Goal: Obtain resource: Download file/media

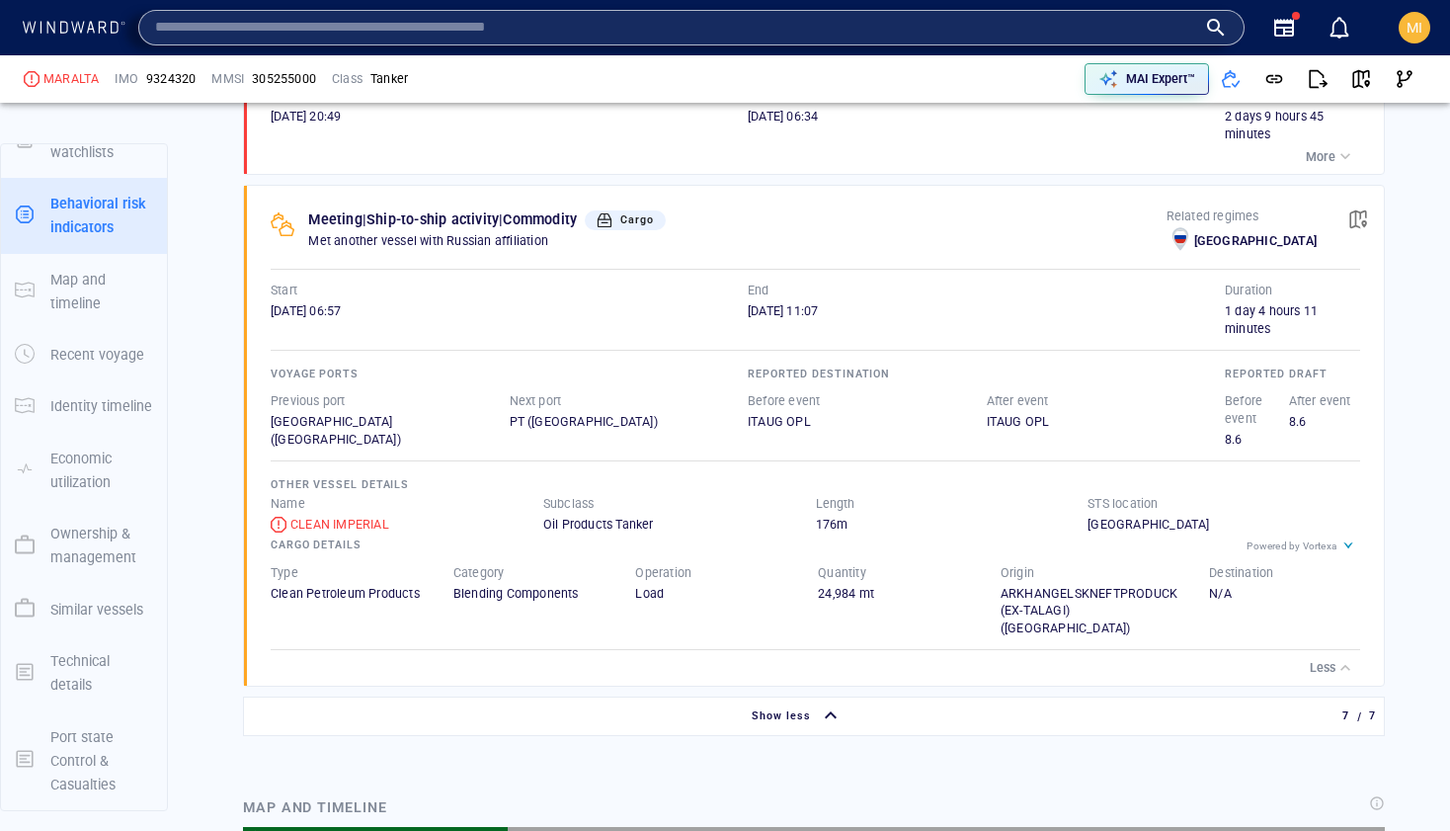
scroll to position [21988, 0]
type input "*******"
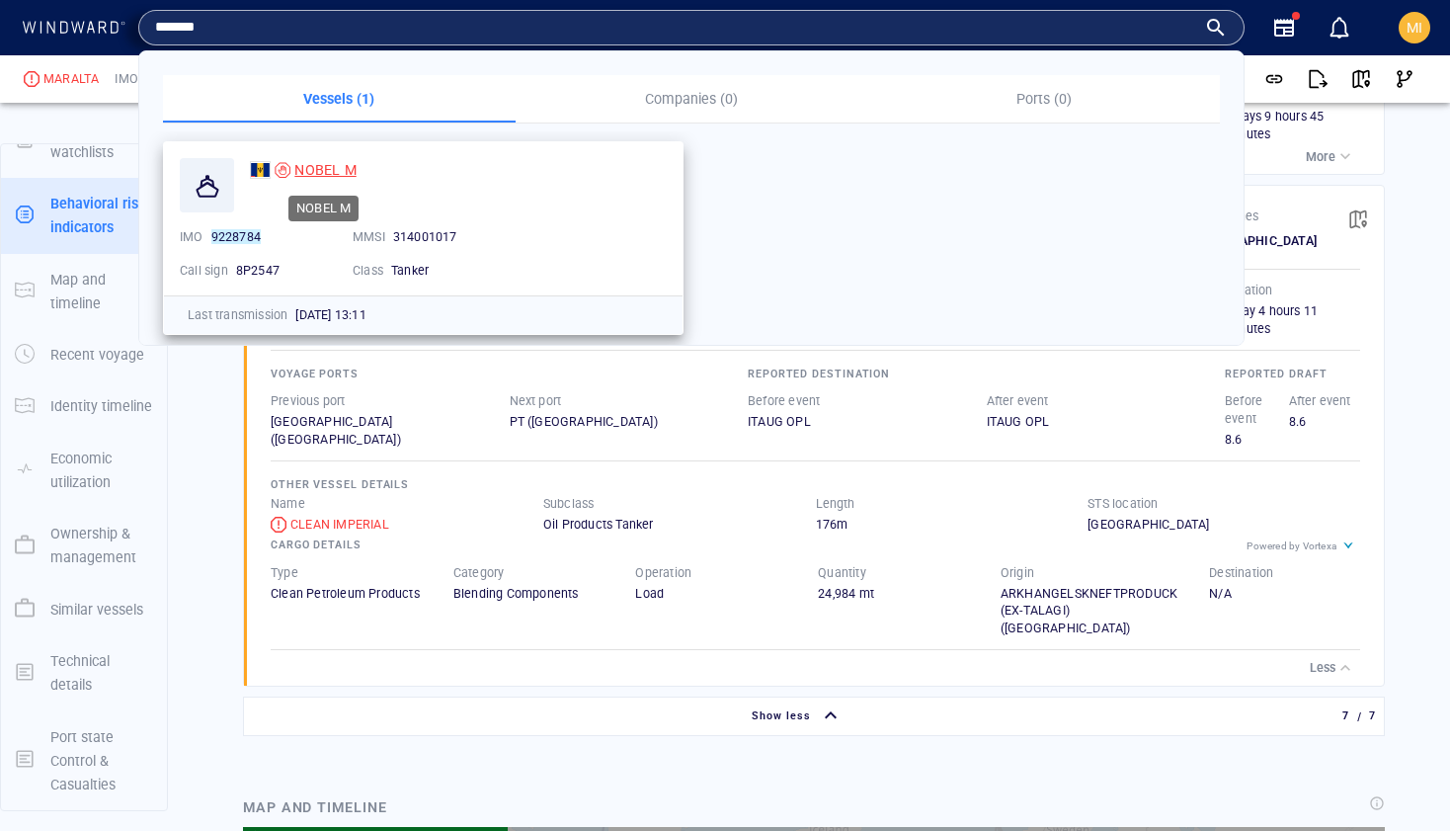
click at [317, 165] on span "NOBEL M" at bounding box center [324, 170] width 61 height 16
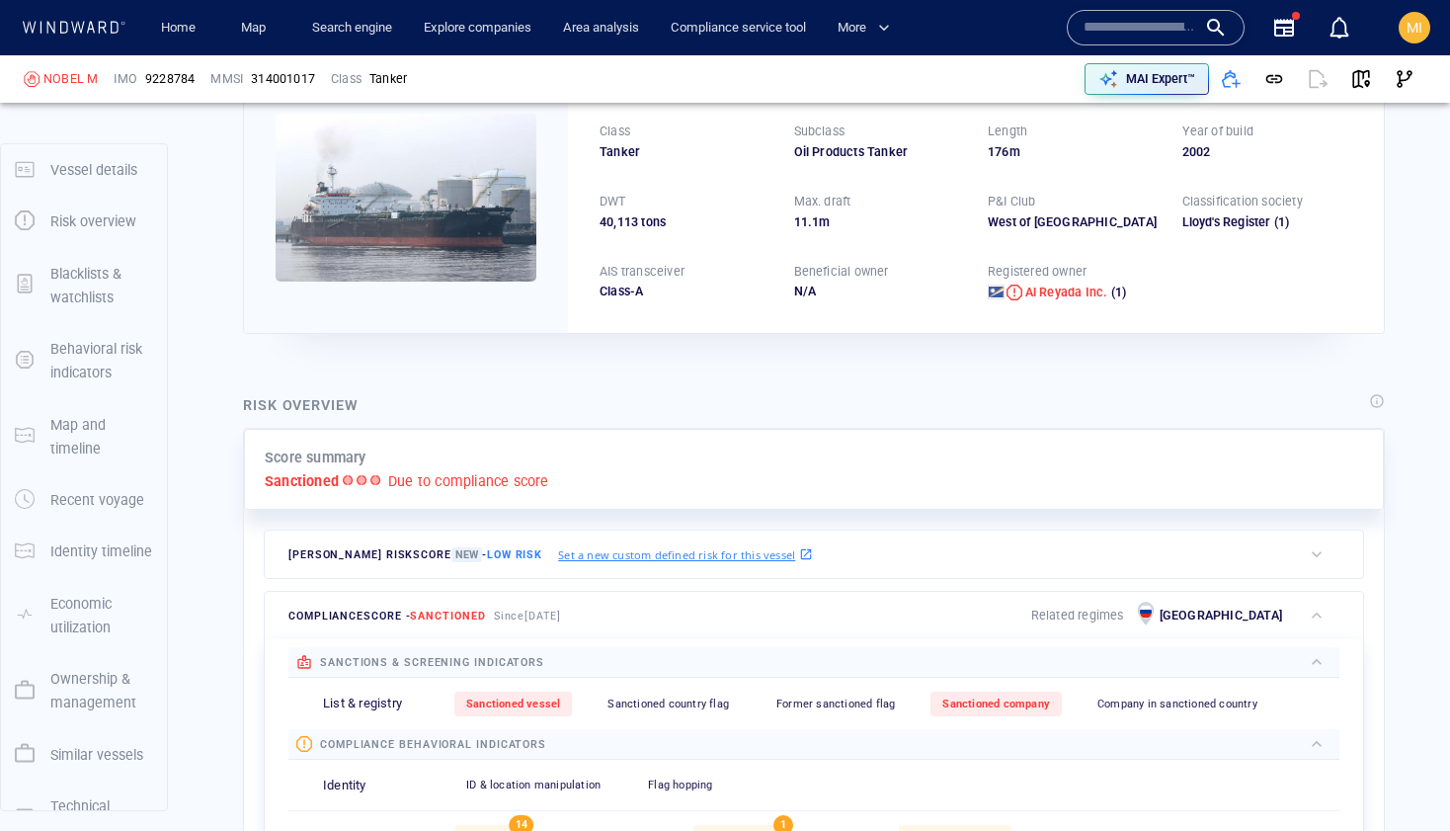
scroll to position [51, 0]
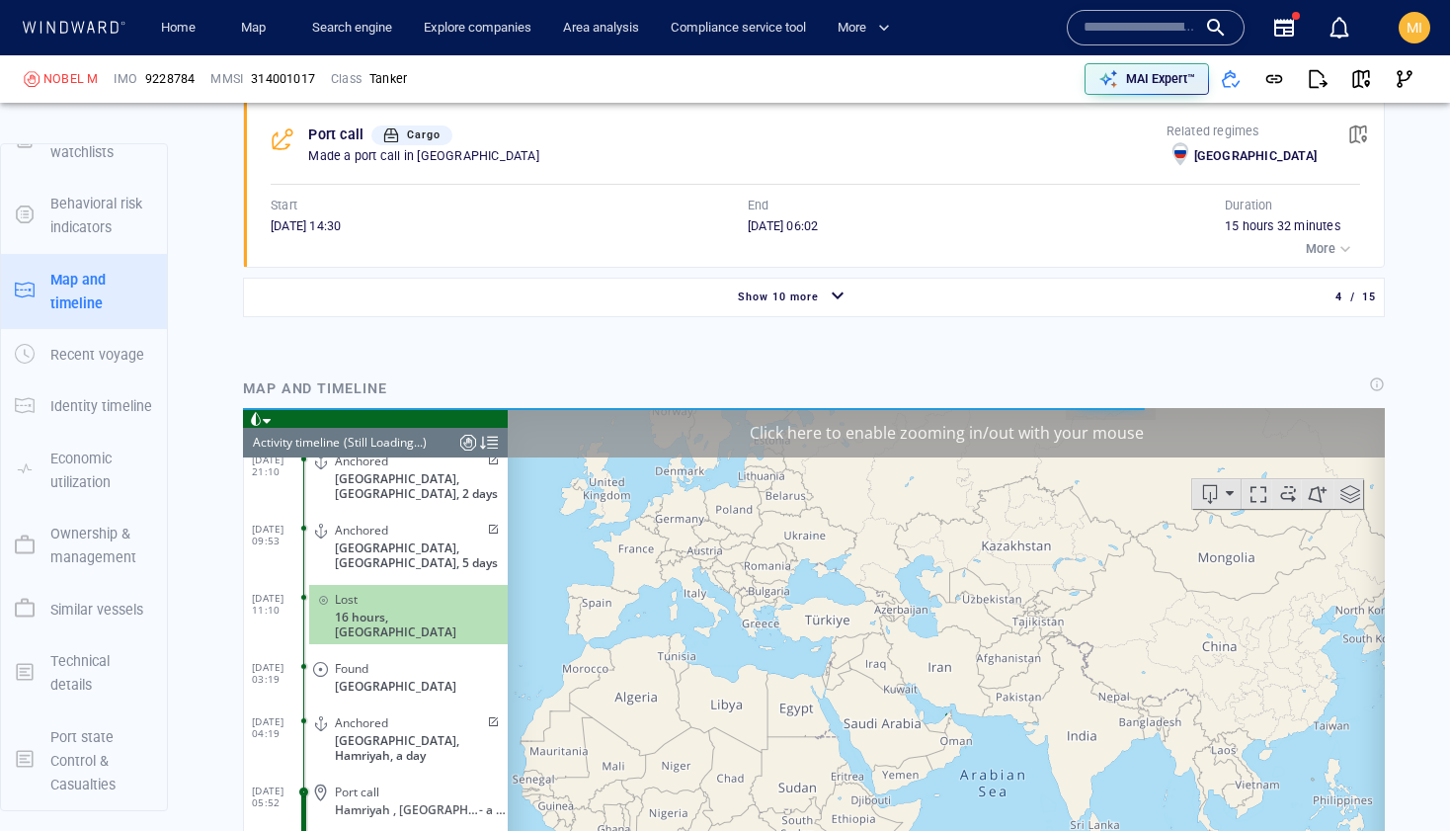
scroll to position [5404, 0]
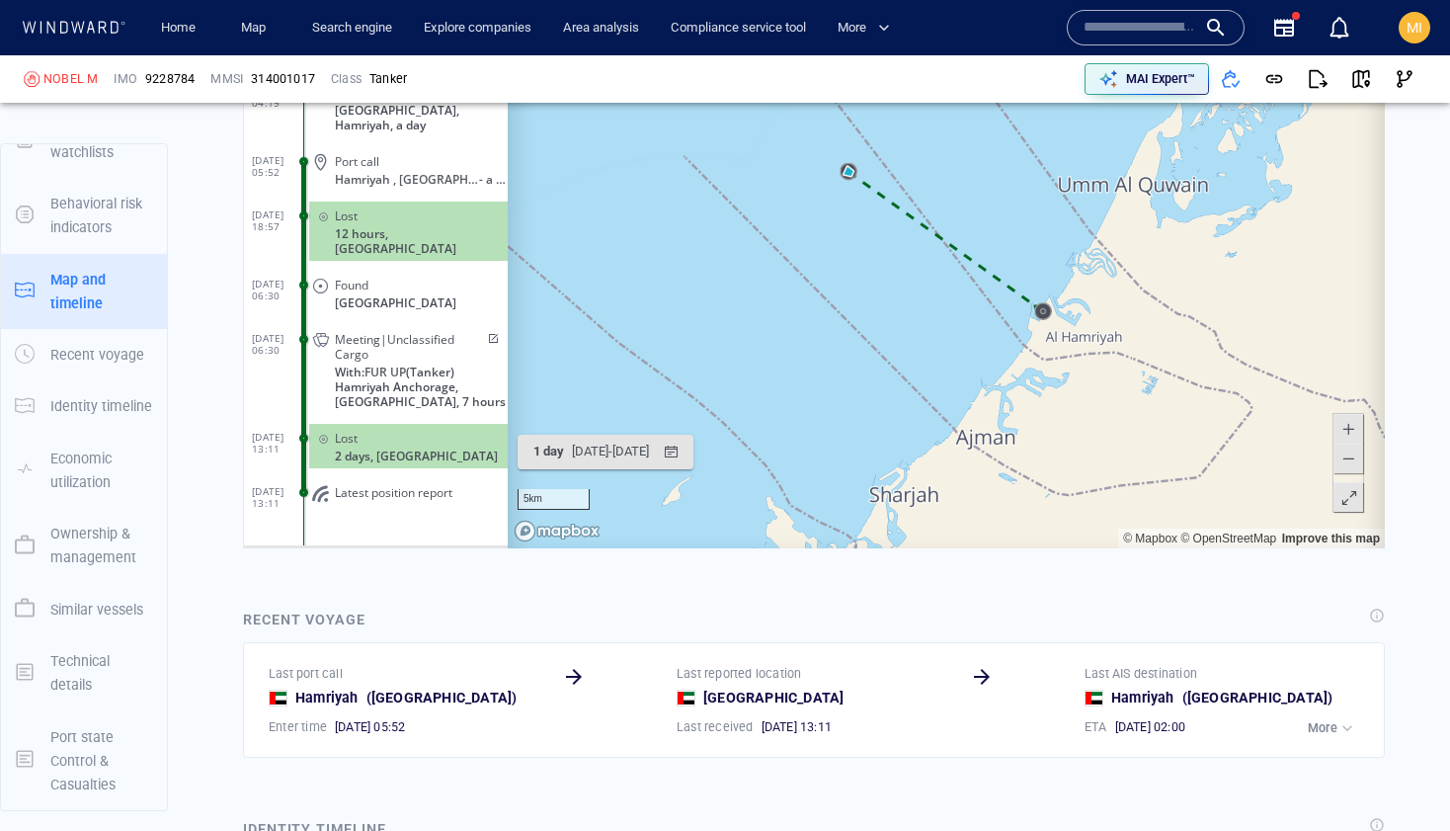
scroll to position [2404, 0]
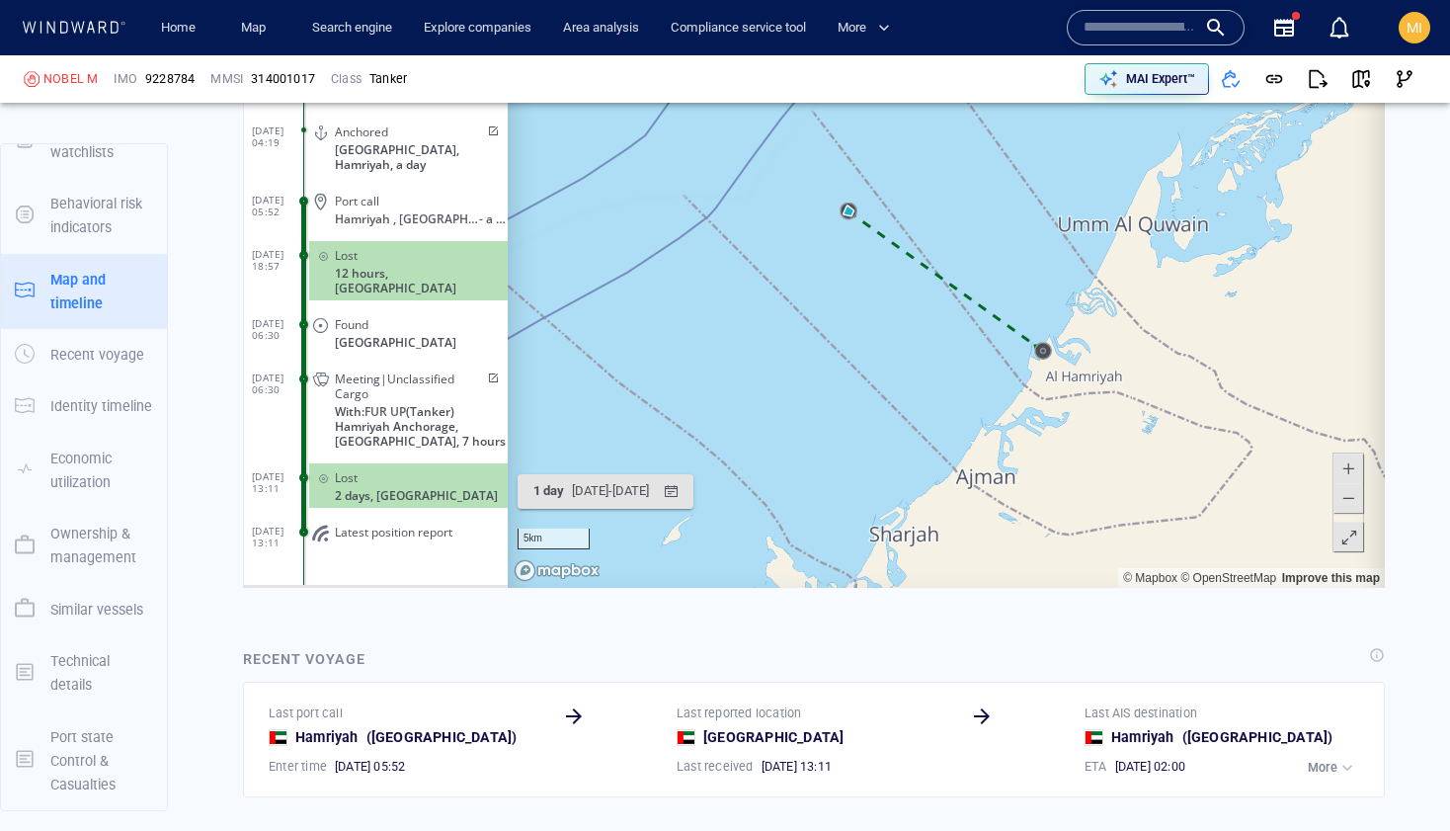
click at [425, 533] on span "Latest position report" at bounding box center [394, 533] width 118 height 15
drag, startPoint x: 195, startPoint y: 75, endPoint x: 145, endPoint y: 74, distance: 49.4
click at [145, 74] on div "9228784" at bounding box center [169, 79] width 57 height 26
copy span "9228784"
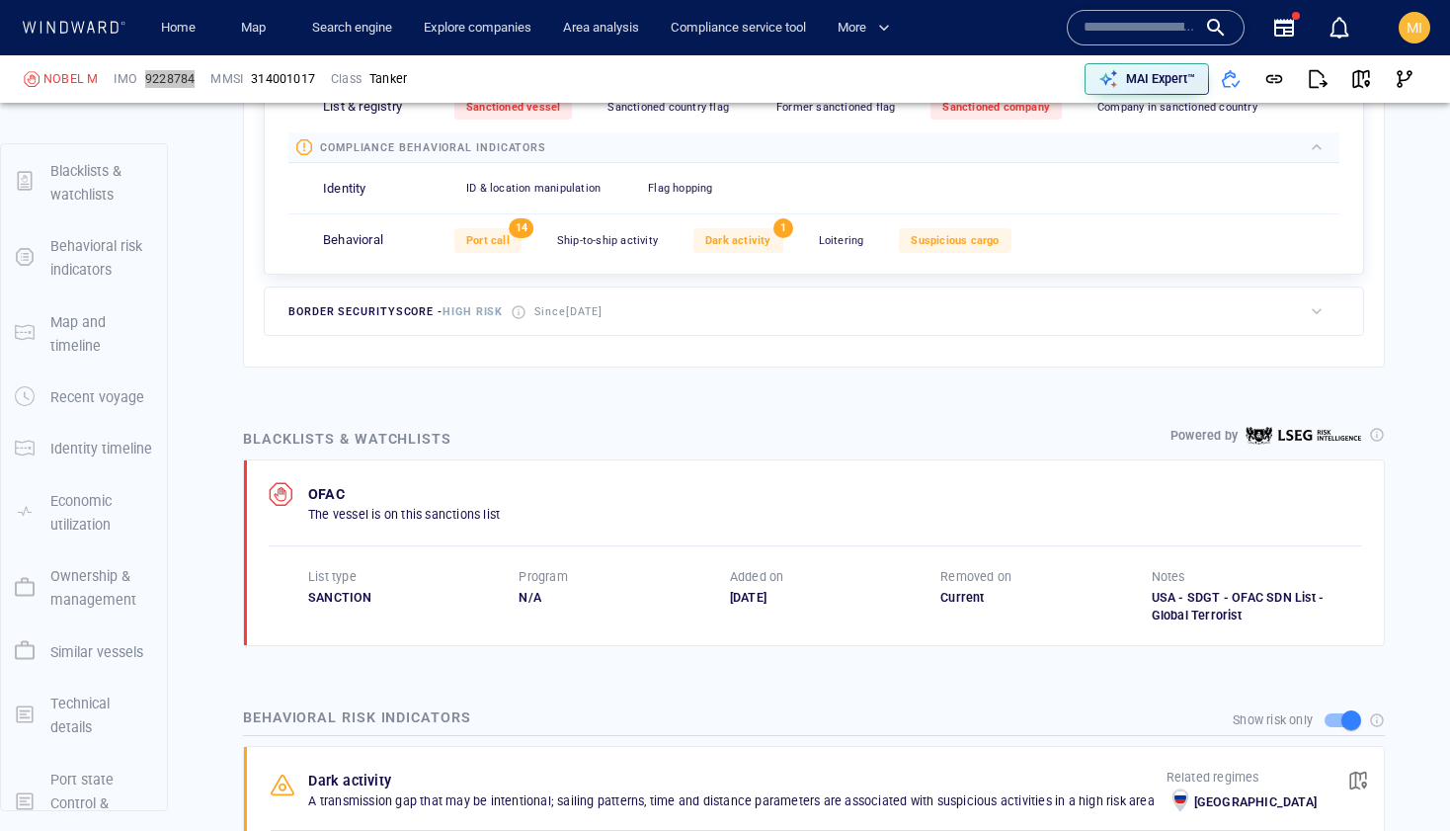
scroll to position [744, 0]
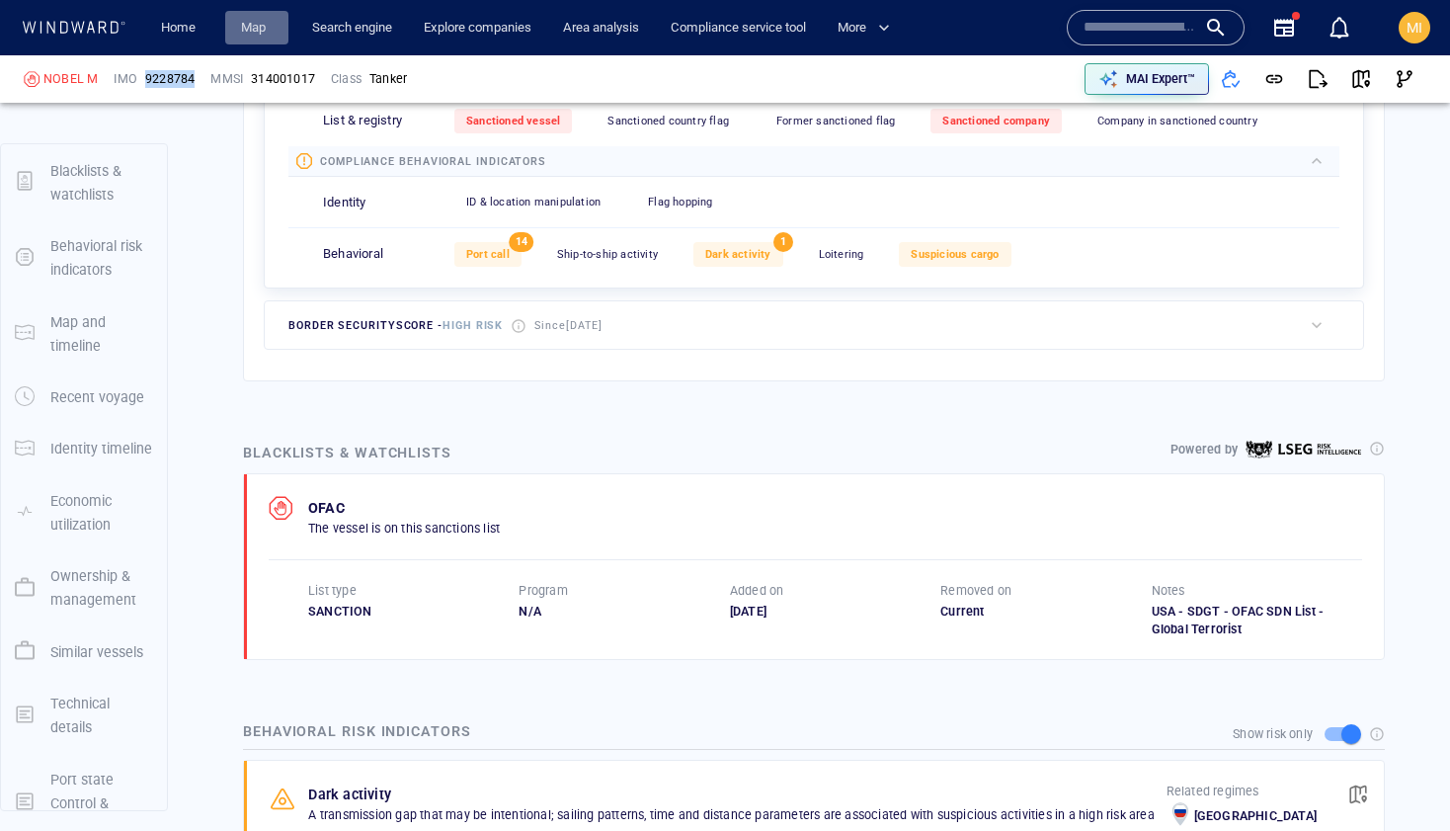
click at [260, 18] on link "Map" at bounding box center [256, 28] width 47 height 35
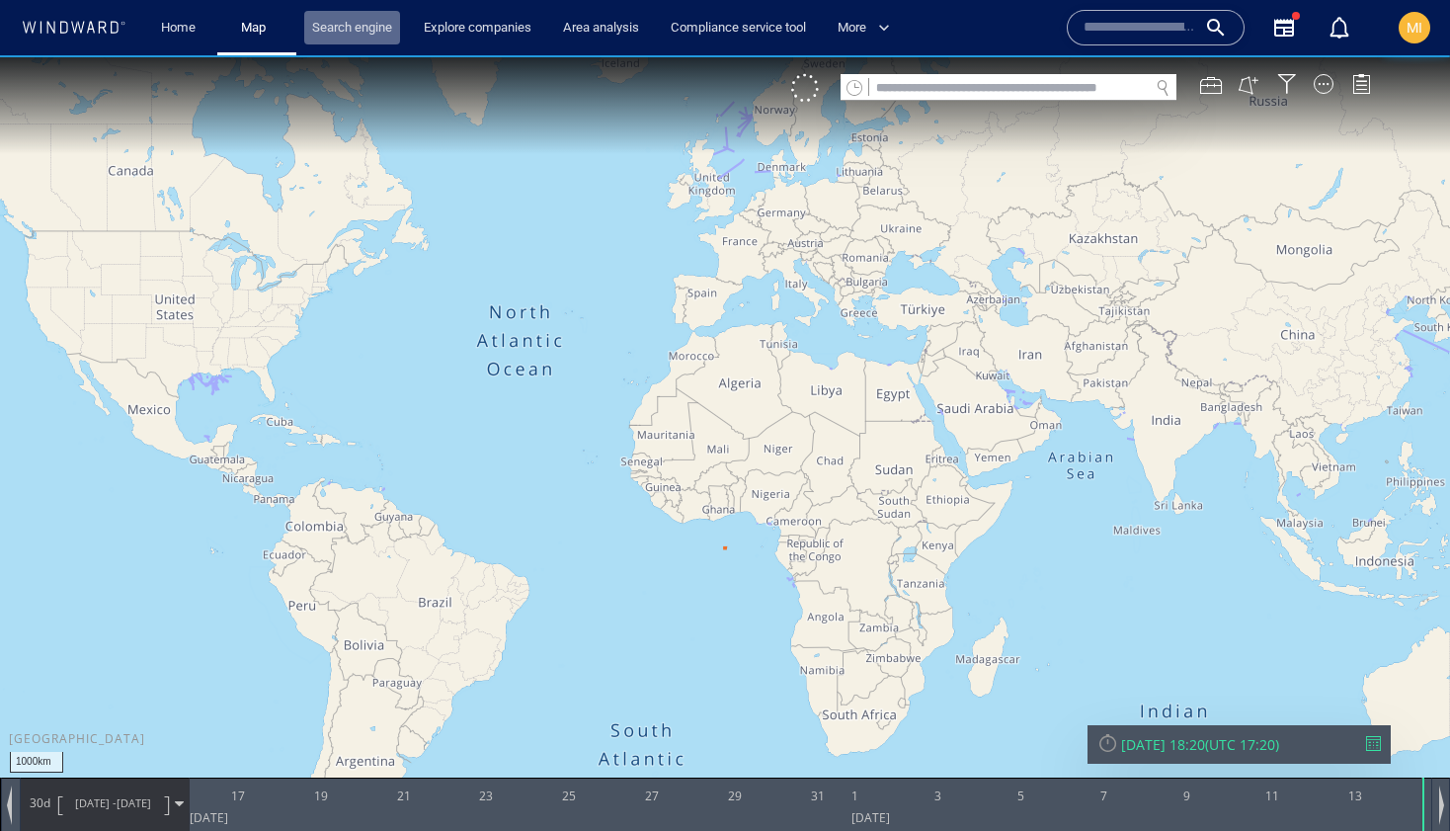
click at [343, 25] on link "Search engine" at bounding box center [352, 28] width 96 height 35
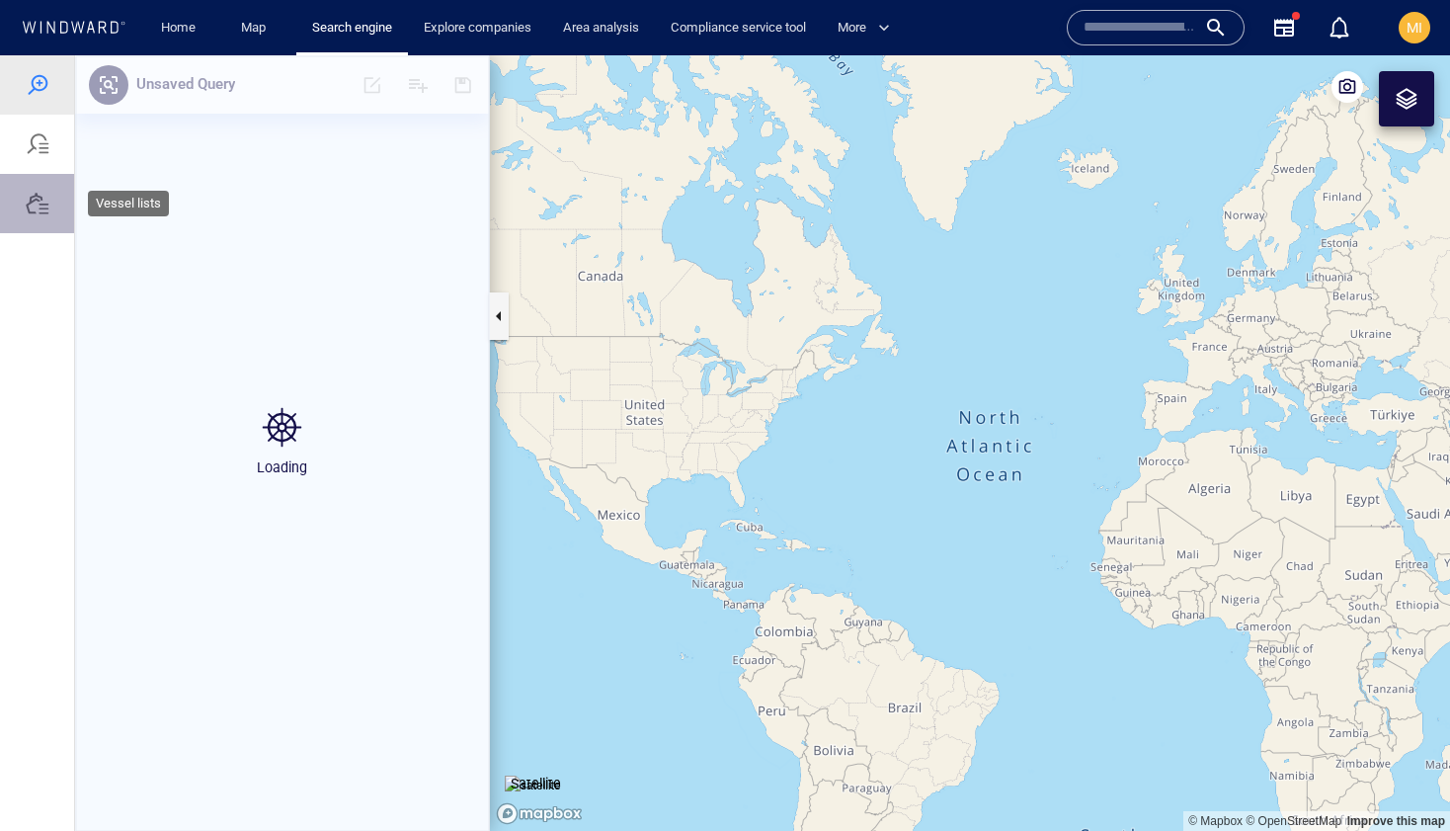
click at [35, 204] on div at bounding box center [38, 204] width 24 height 24
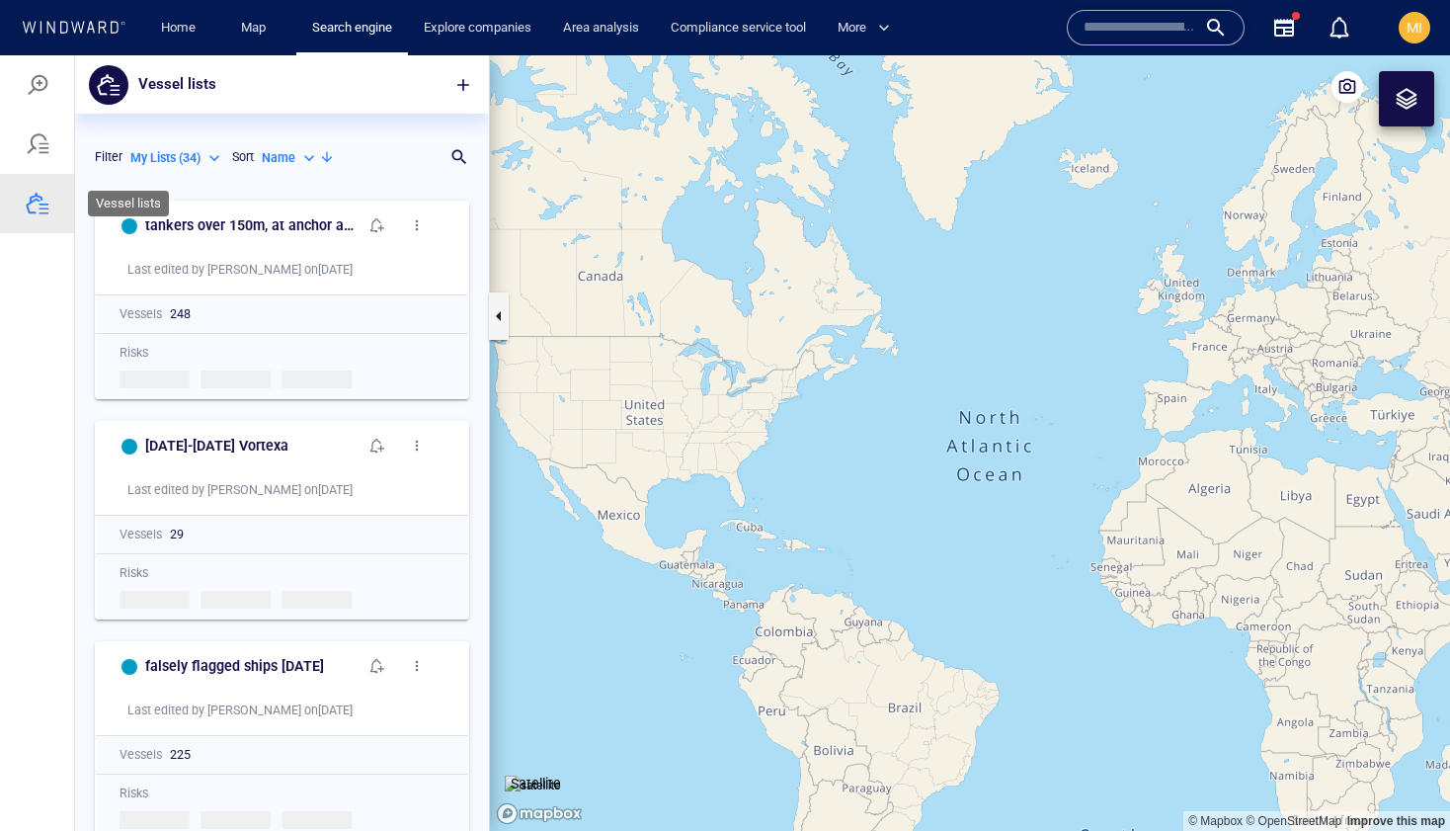
scroll to position [640, 414]
click at [457, 154] on div at bounding box center [451, 157] width 20 height 20
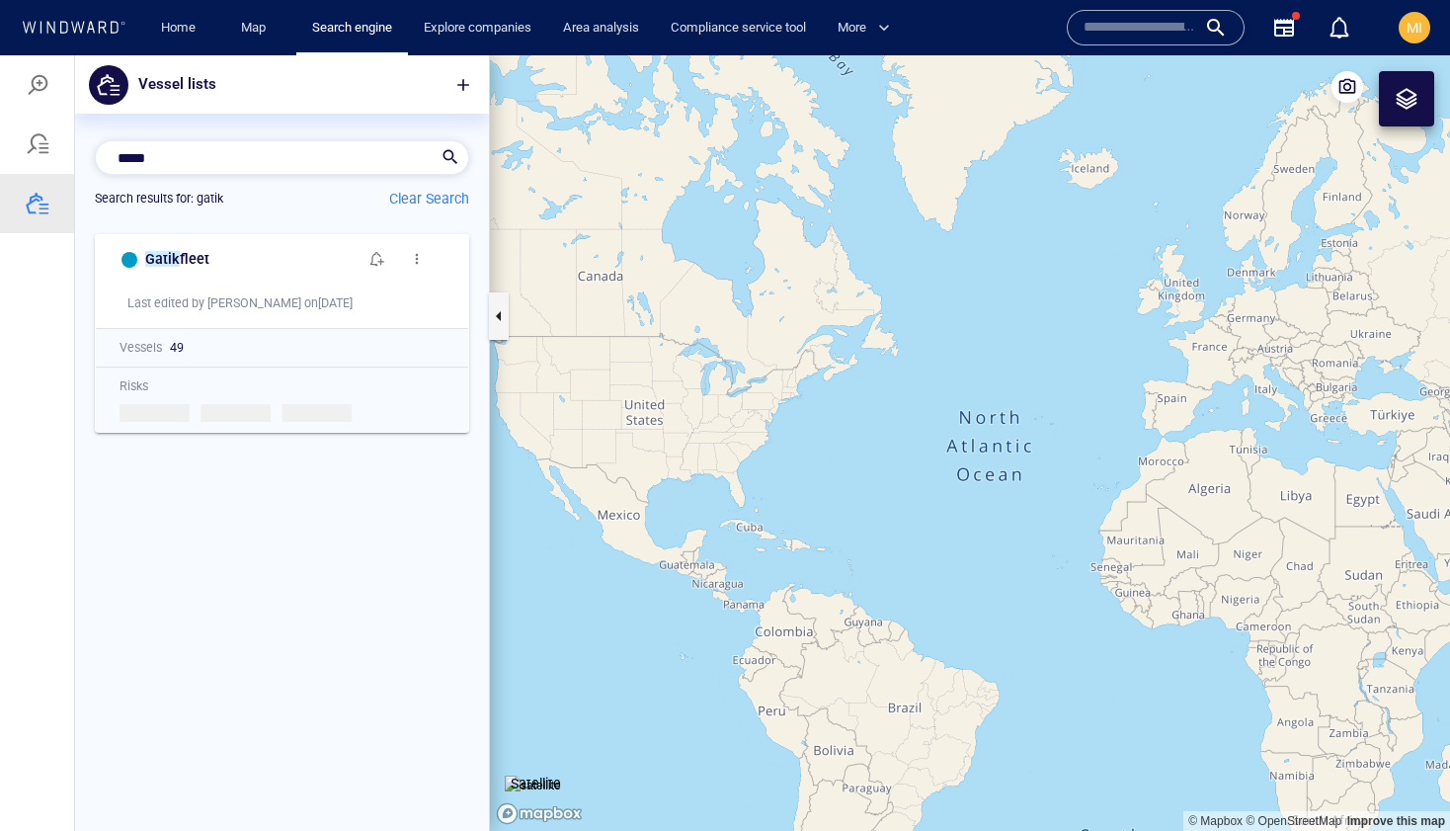
scroll to position [607, 414]
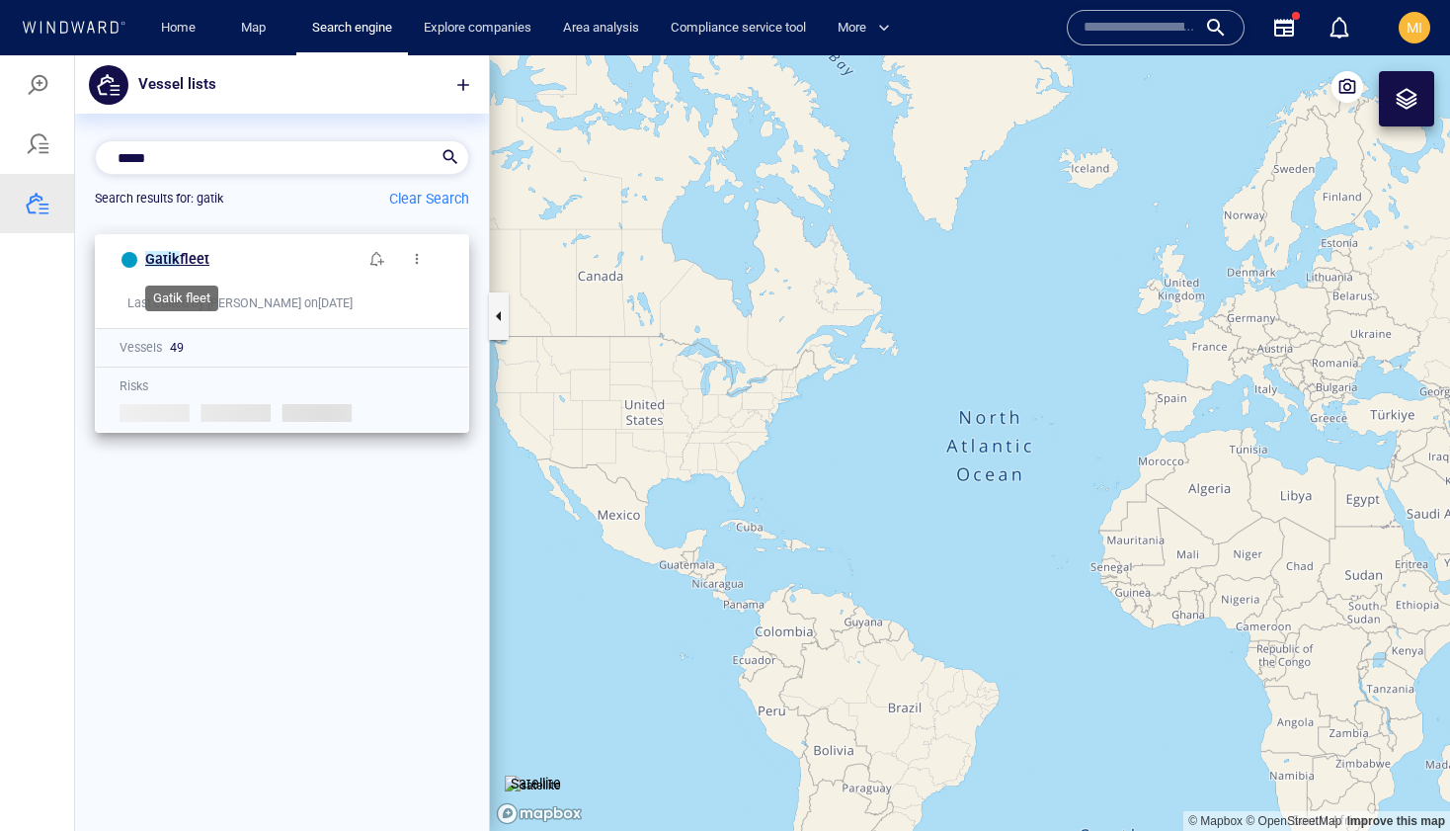
type input "*****"
click at [188, 258] on span "fleet" at bounding box center [195, 259] width 30 height 16
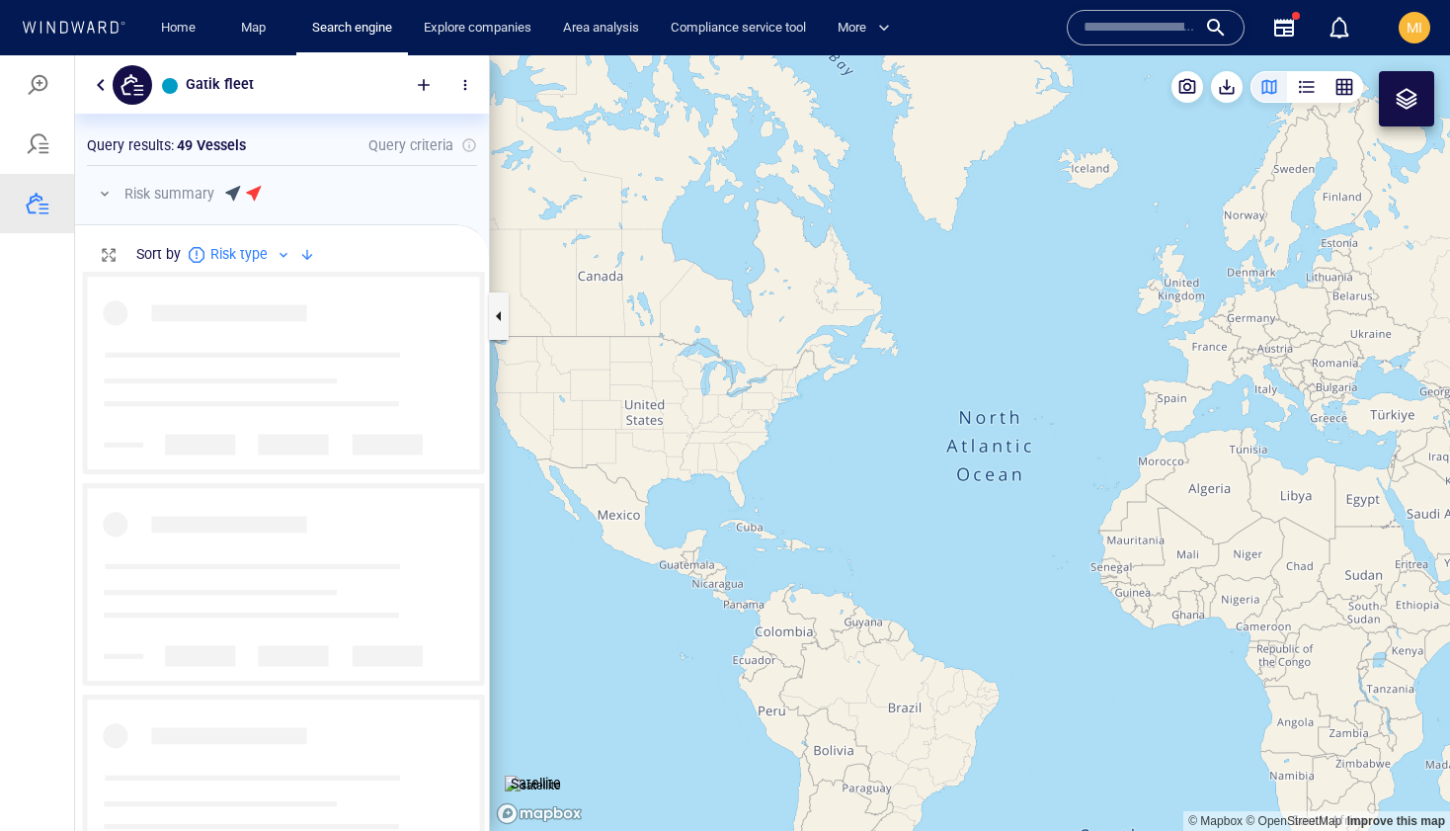
scroll to position [559, 414]
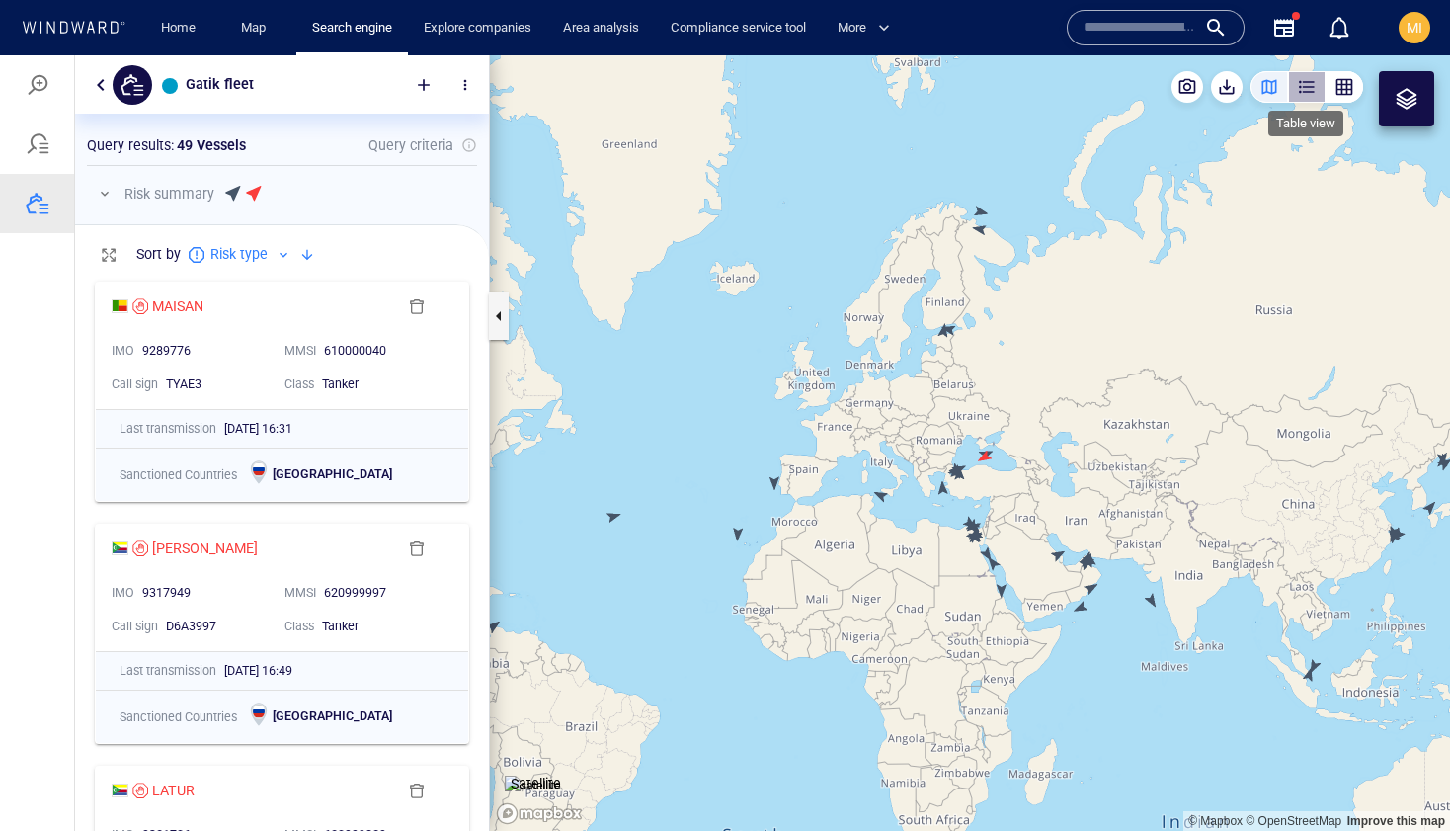
click at [1305, 84] on div "button" at bounding box center [1307, 87] width 20 height 20
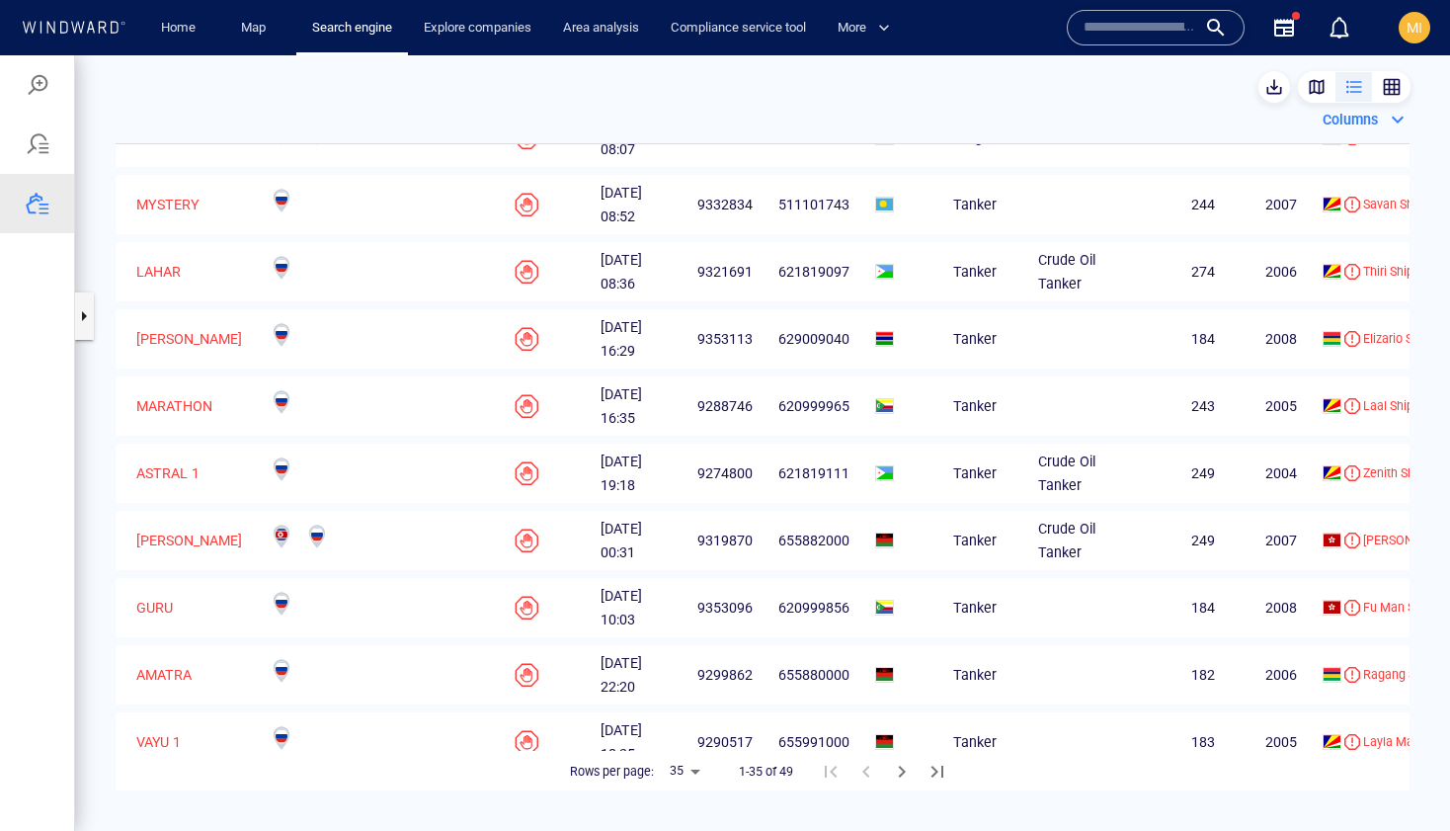
scroll to position [1710, 0]
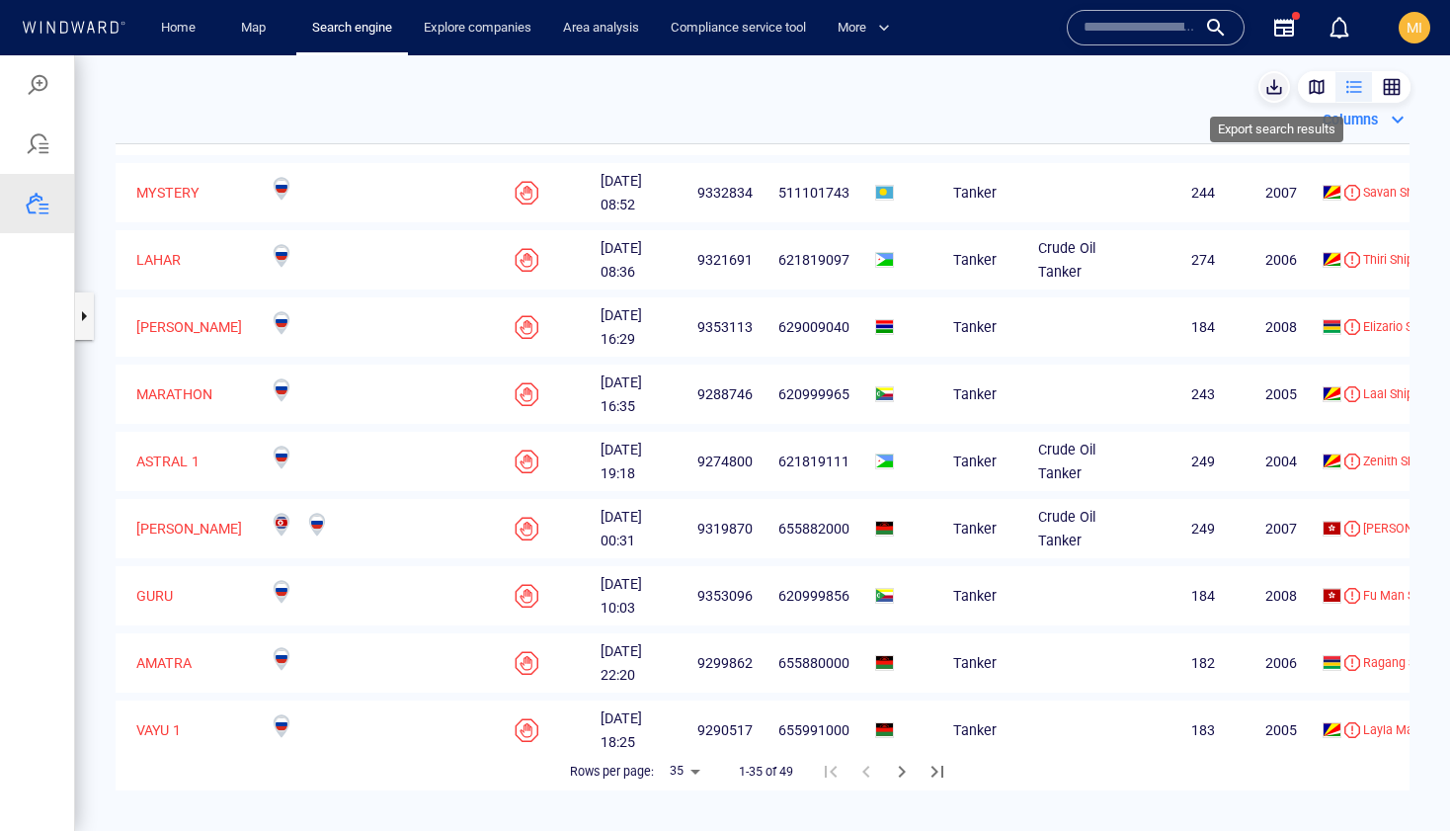
click at [1268, 89] on span "button" at bounding box center [1275, 87] width 20 height 20
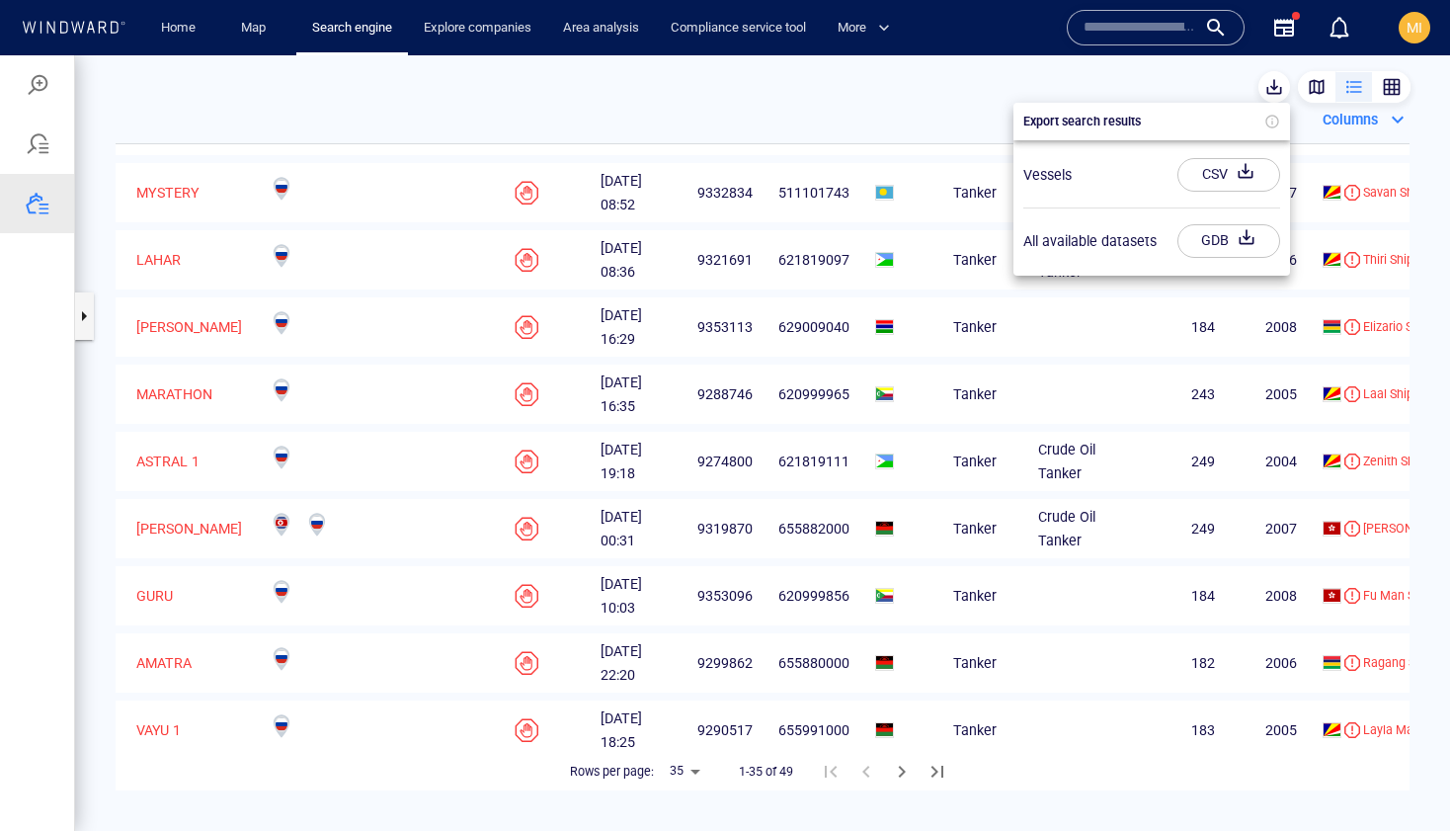
click at [1236, 176] on div "button" at bounding box center [1246, 175] width 28 height 36
click at [405, 237] on div at bounding box center [725, 443] width 1450 height 776
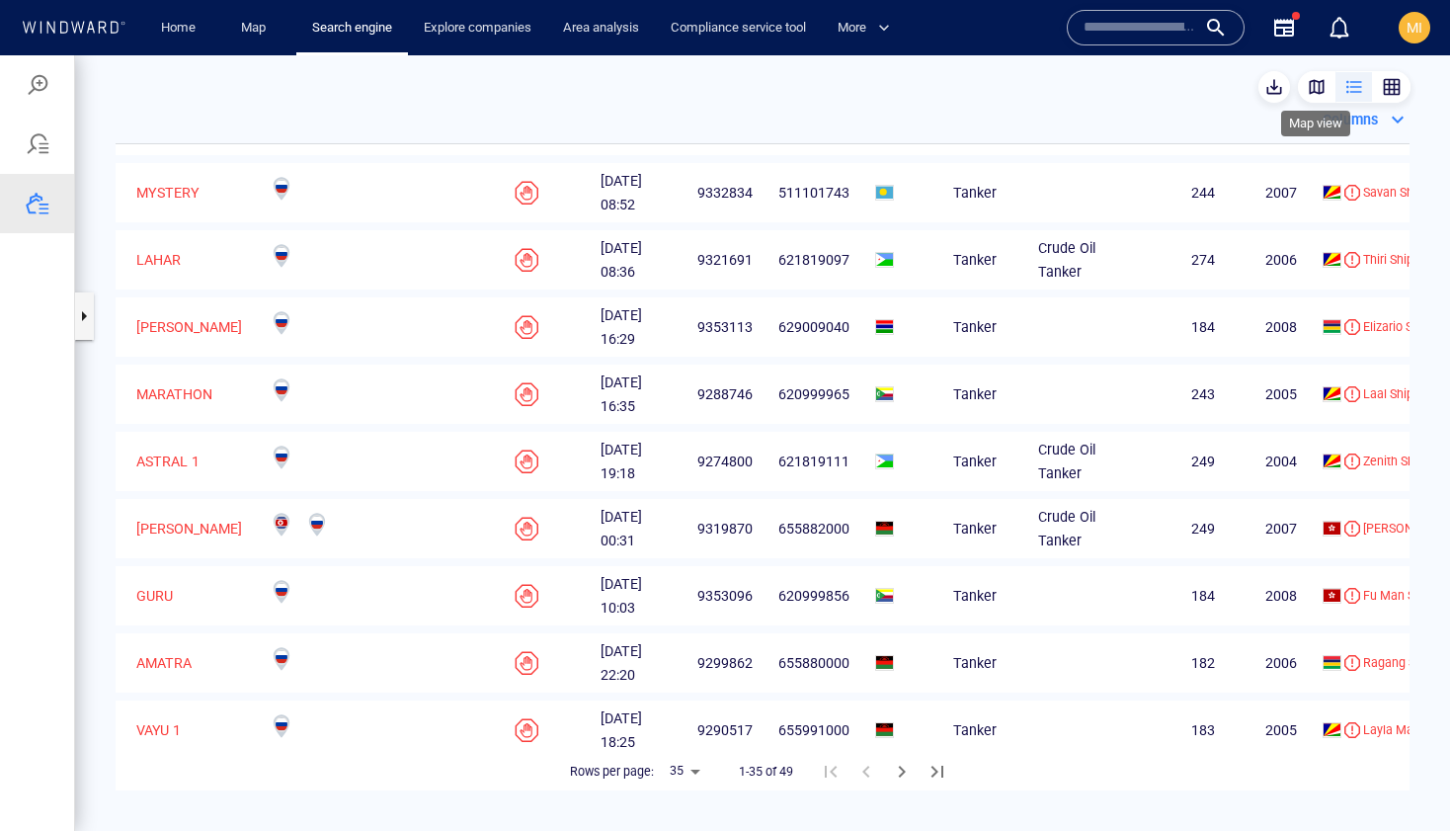
click at [1309, 87] on div "button" at bounding box center [1317, 87] width 20 height 20
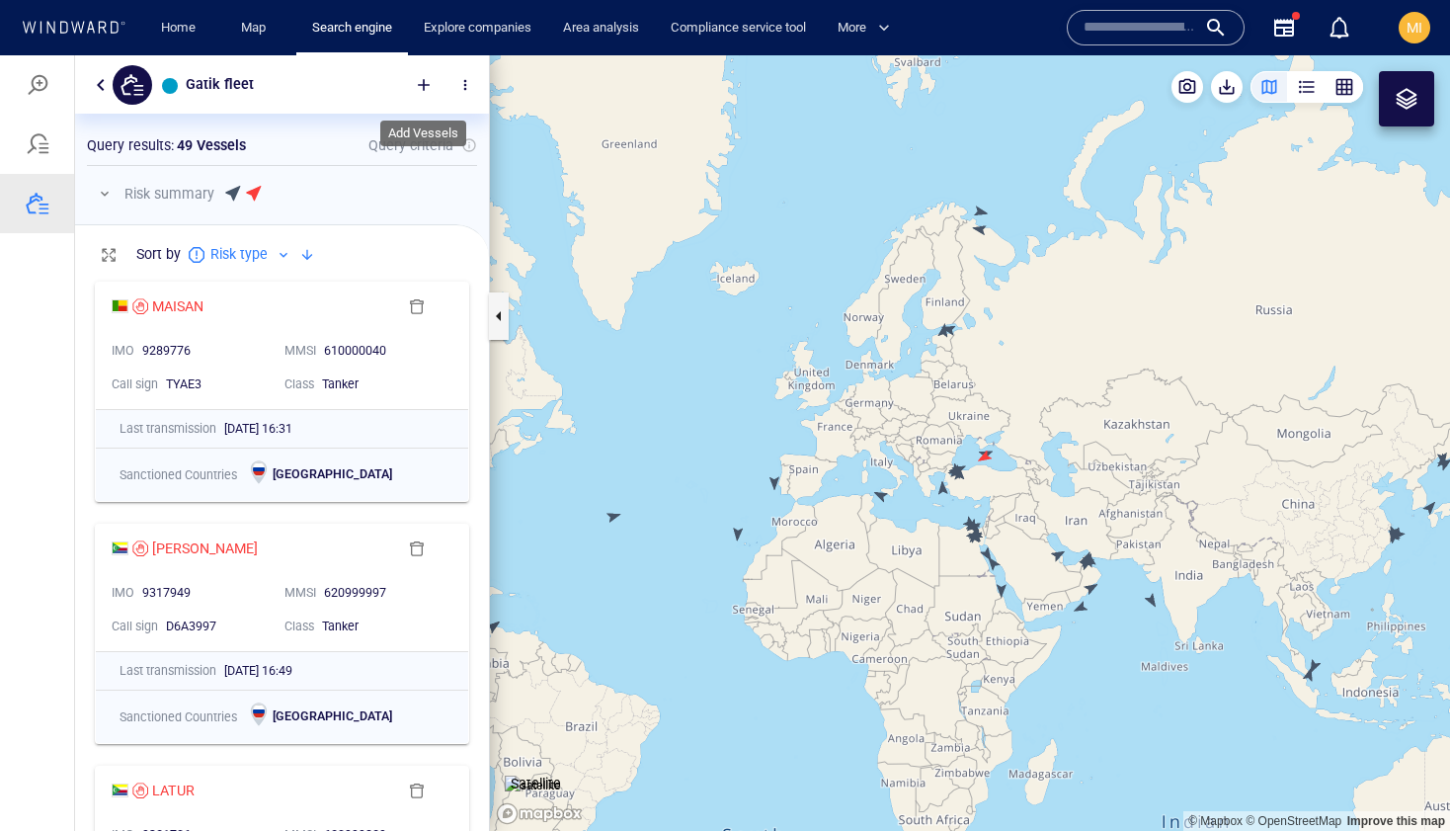
click at [420, 85] on div at bounding box center [423, 84] width 43 height 43
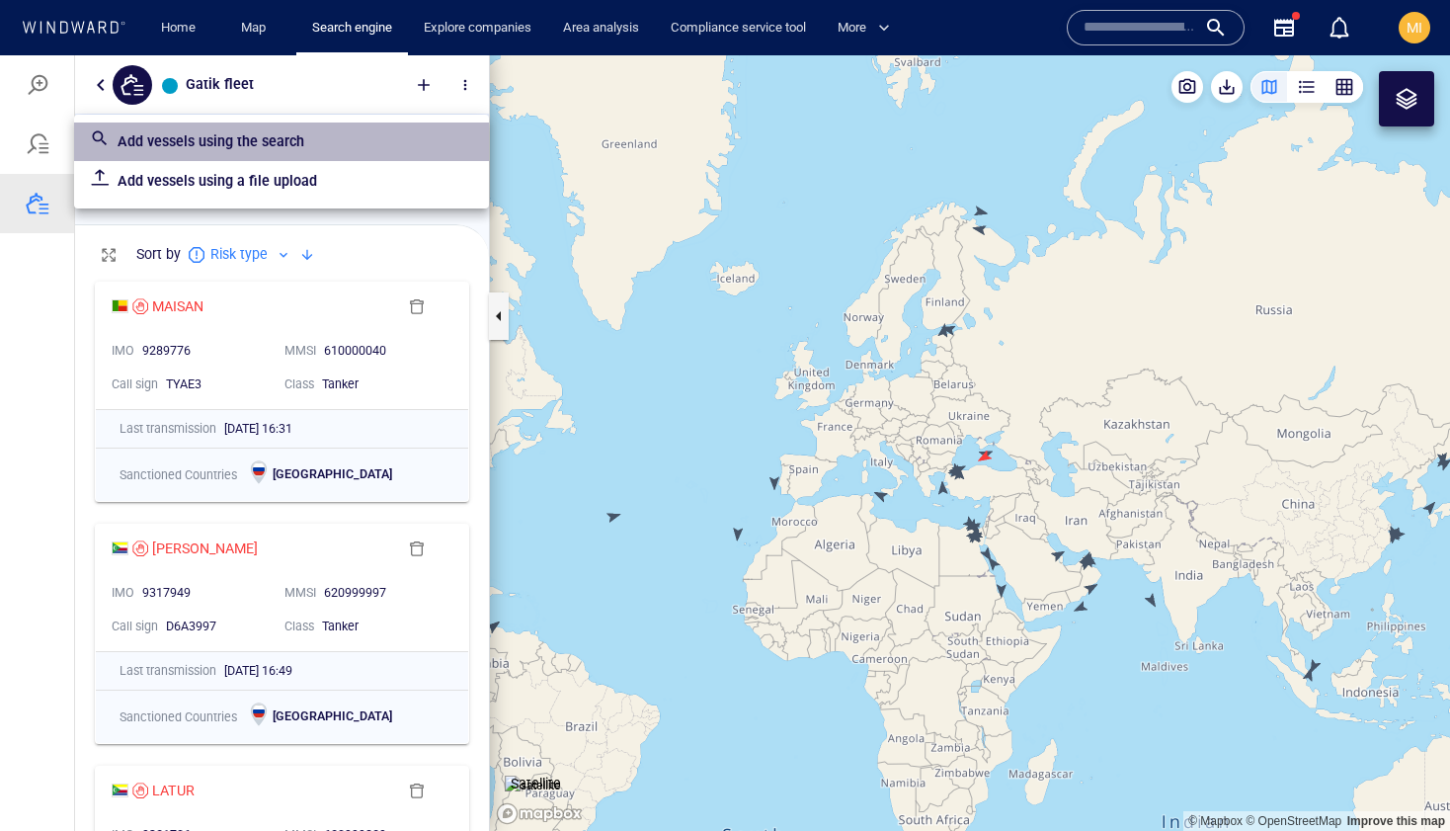
click at [330, 138] on p "Add vessels using the search" at bounding box center [296, 141] width 356 height 24
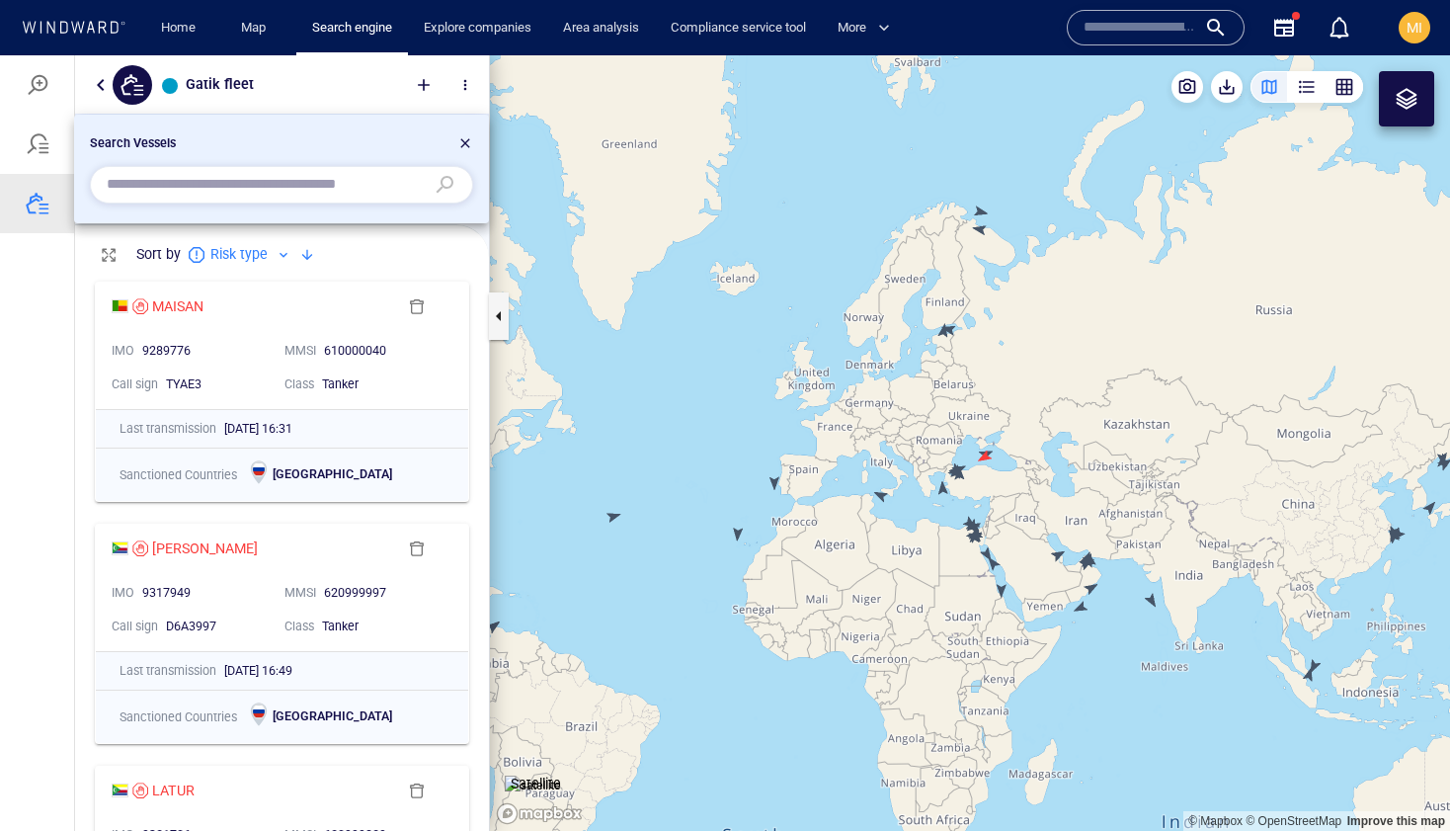
click at [331, 179] on input "text" at bounding box center [266, 185] width 318 height 30
paste input "*******"
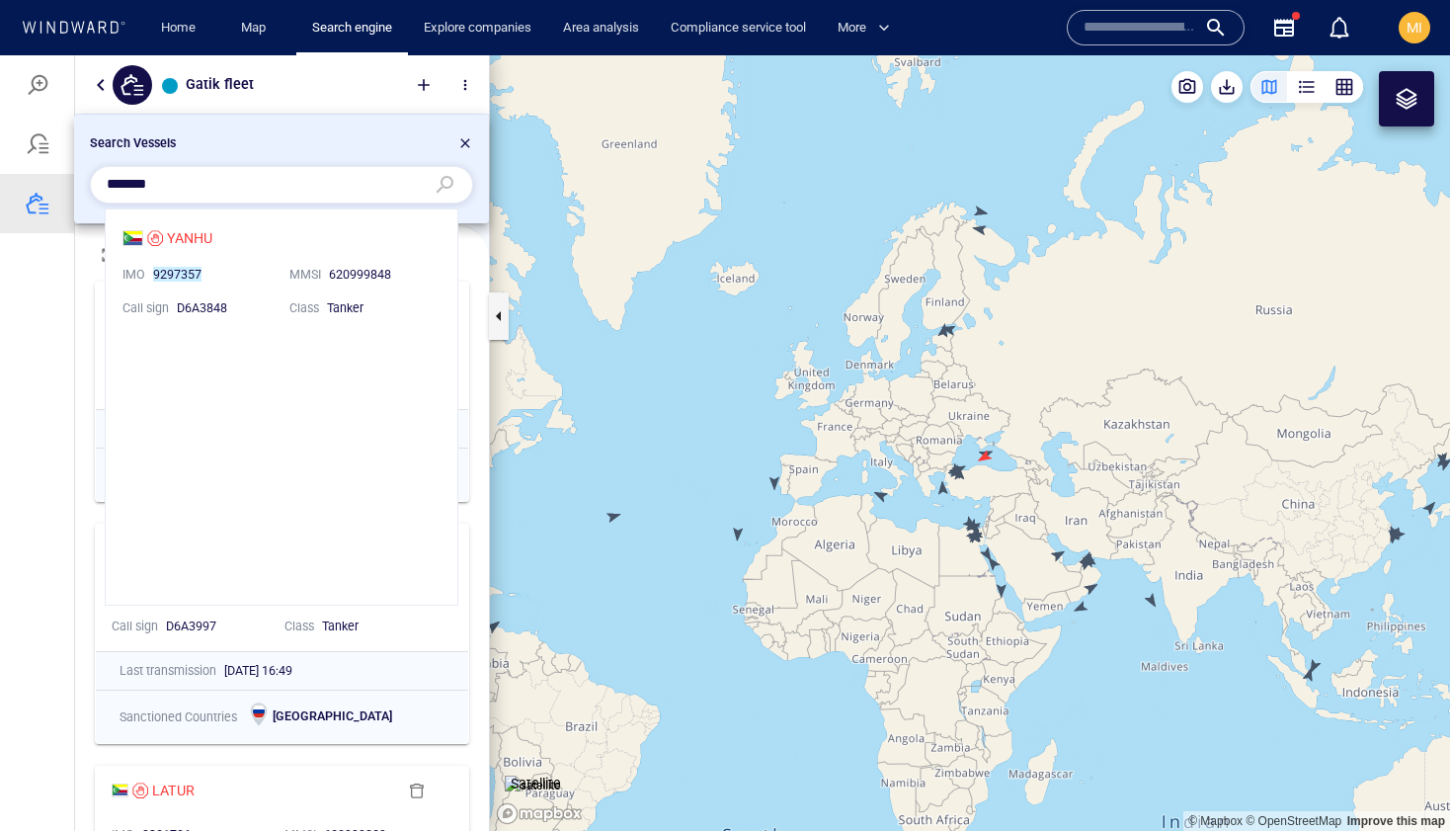
scroll to position [395, 352]
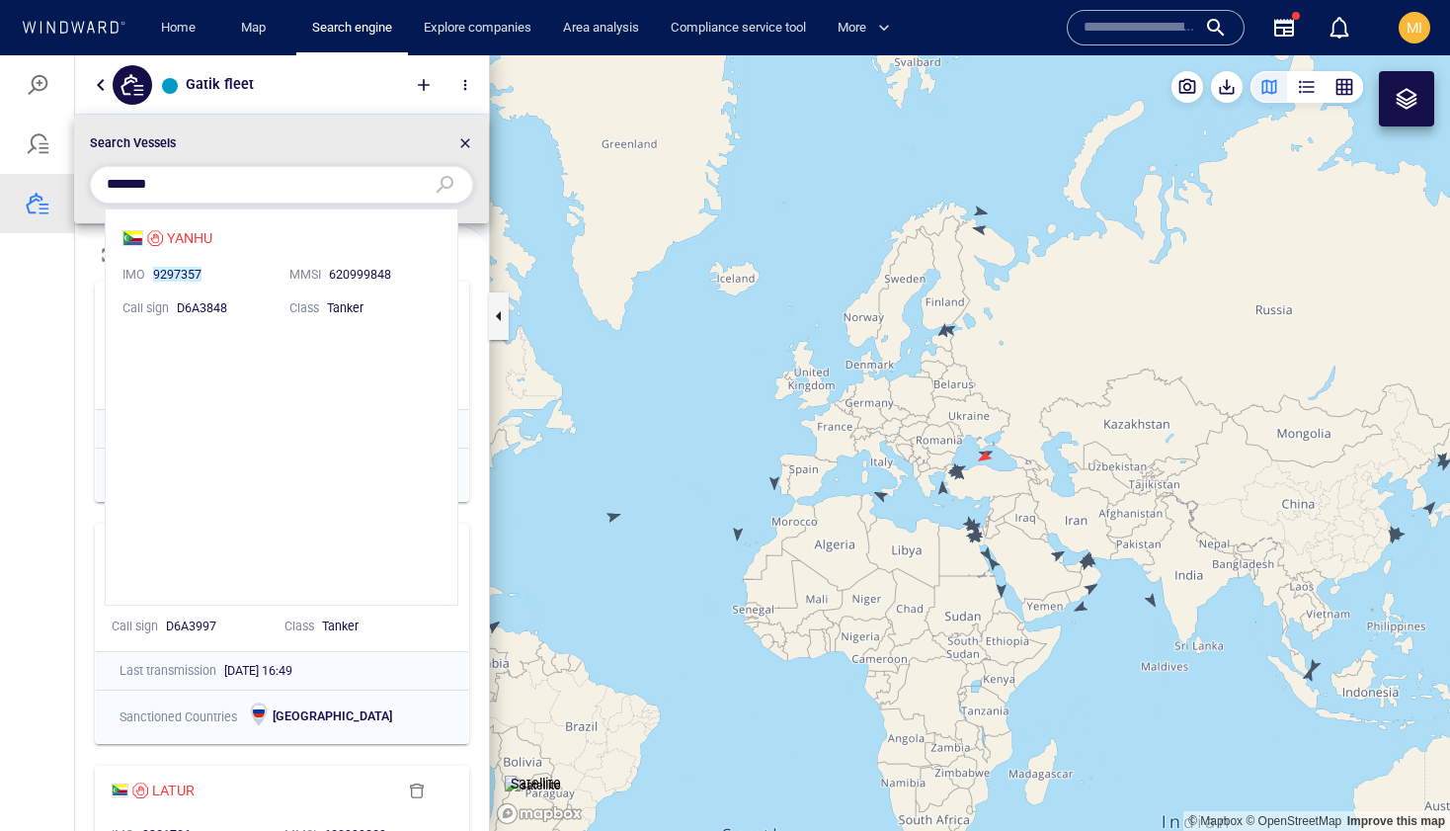
type input "*******"
click at [193, 235] on li "YANHU IMO 9297357 MMSI 620999848 Call sign D6A3848 Class Tanker" at bounding box center [282, 271] width 352 height 124
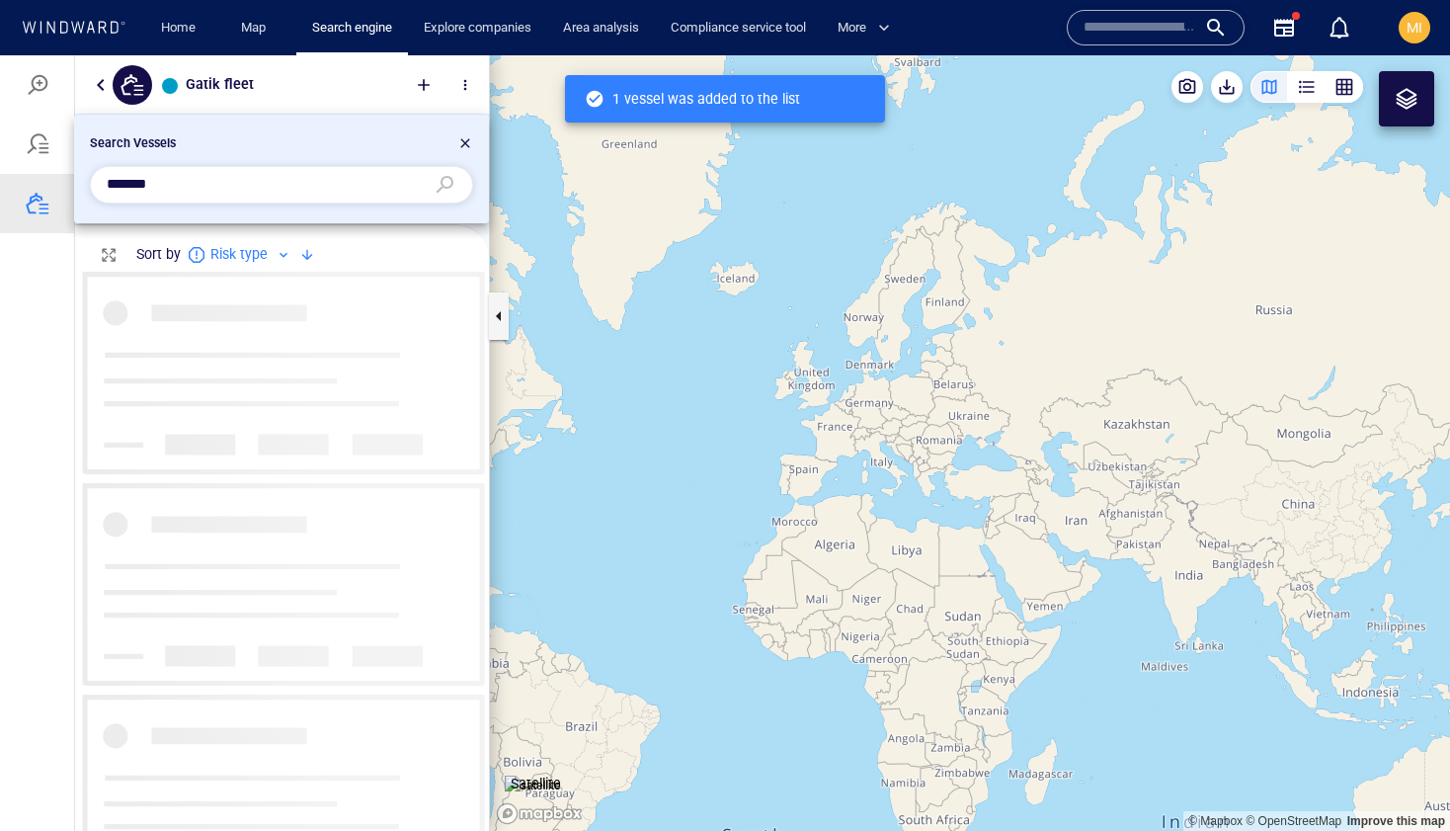
scroll to position [559, 414]
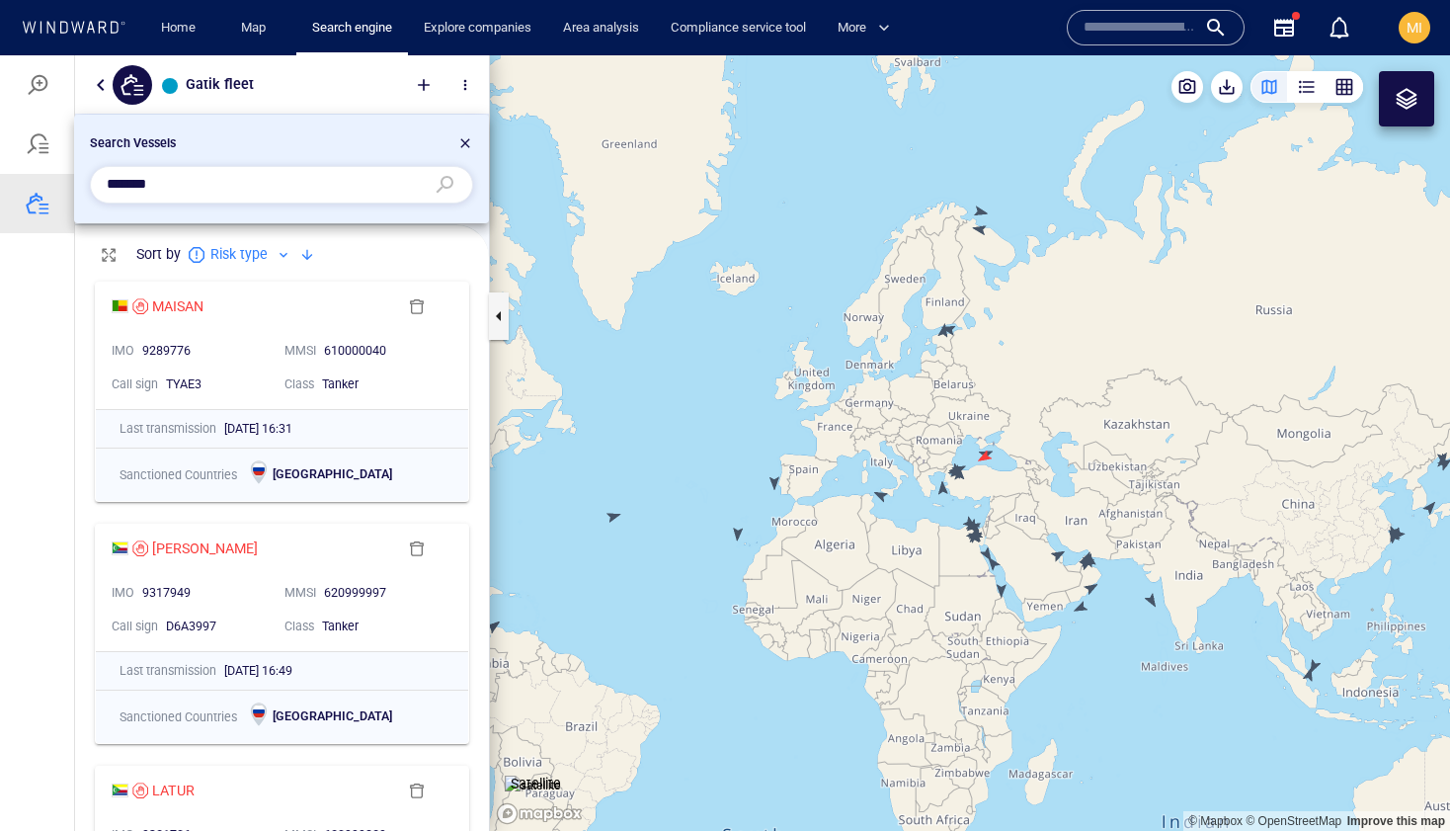
click at [1101, 26] on input "text" at bounding box center [1140, 28] width 113 height 30
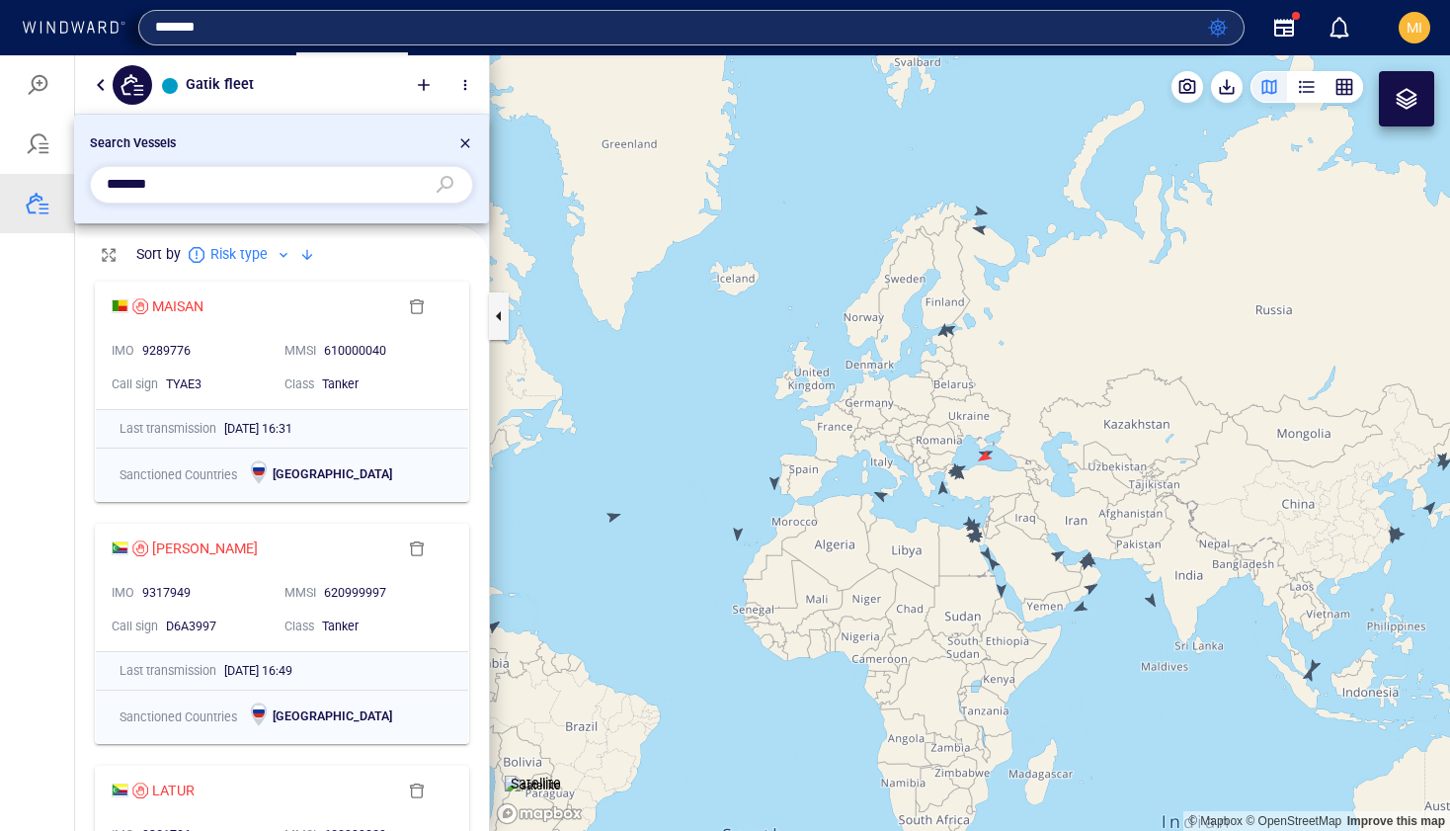
type input "*******"
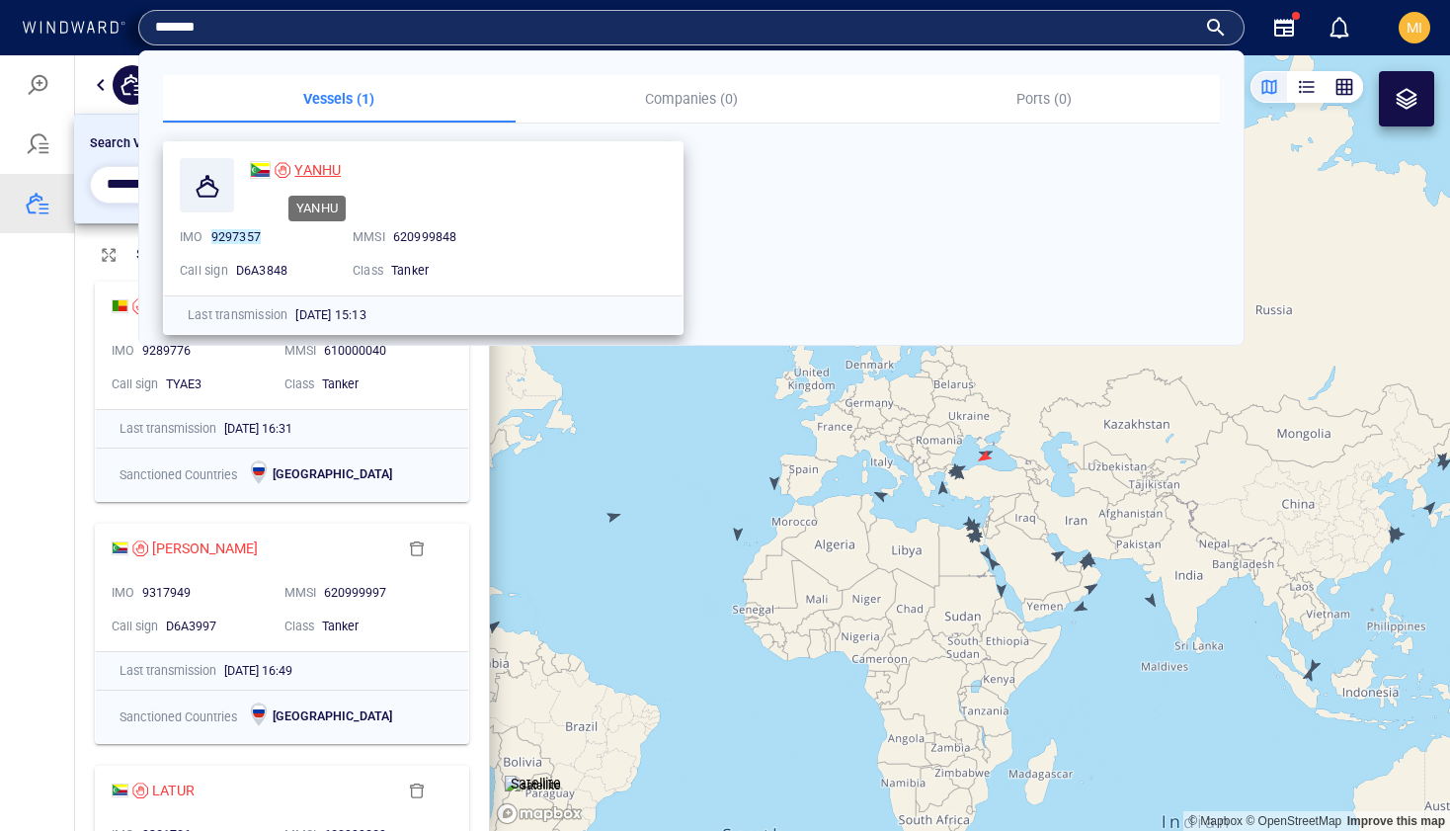
click at [333, 168] on span "YANHU" at bounding box center [317, 170] width 46 height 16
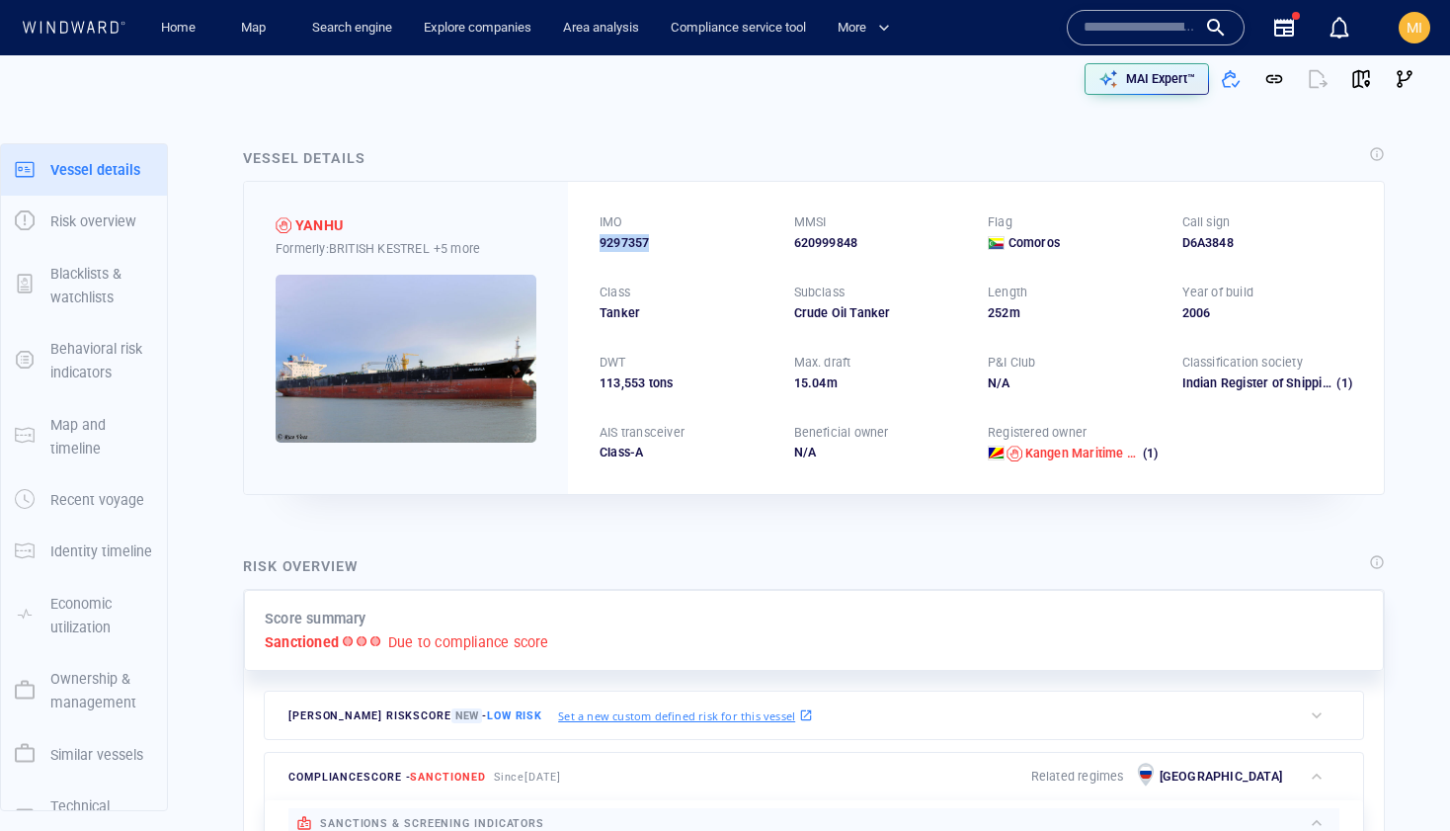
drag, startPoint x: 657, startPoint y: 240, endPoint x: 600, endPoint y: 242, distance: 57.3
click at [600, 237] on div "9297357" at bounding box center [685, 243] width 171 height 18
copy span "9297357"
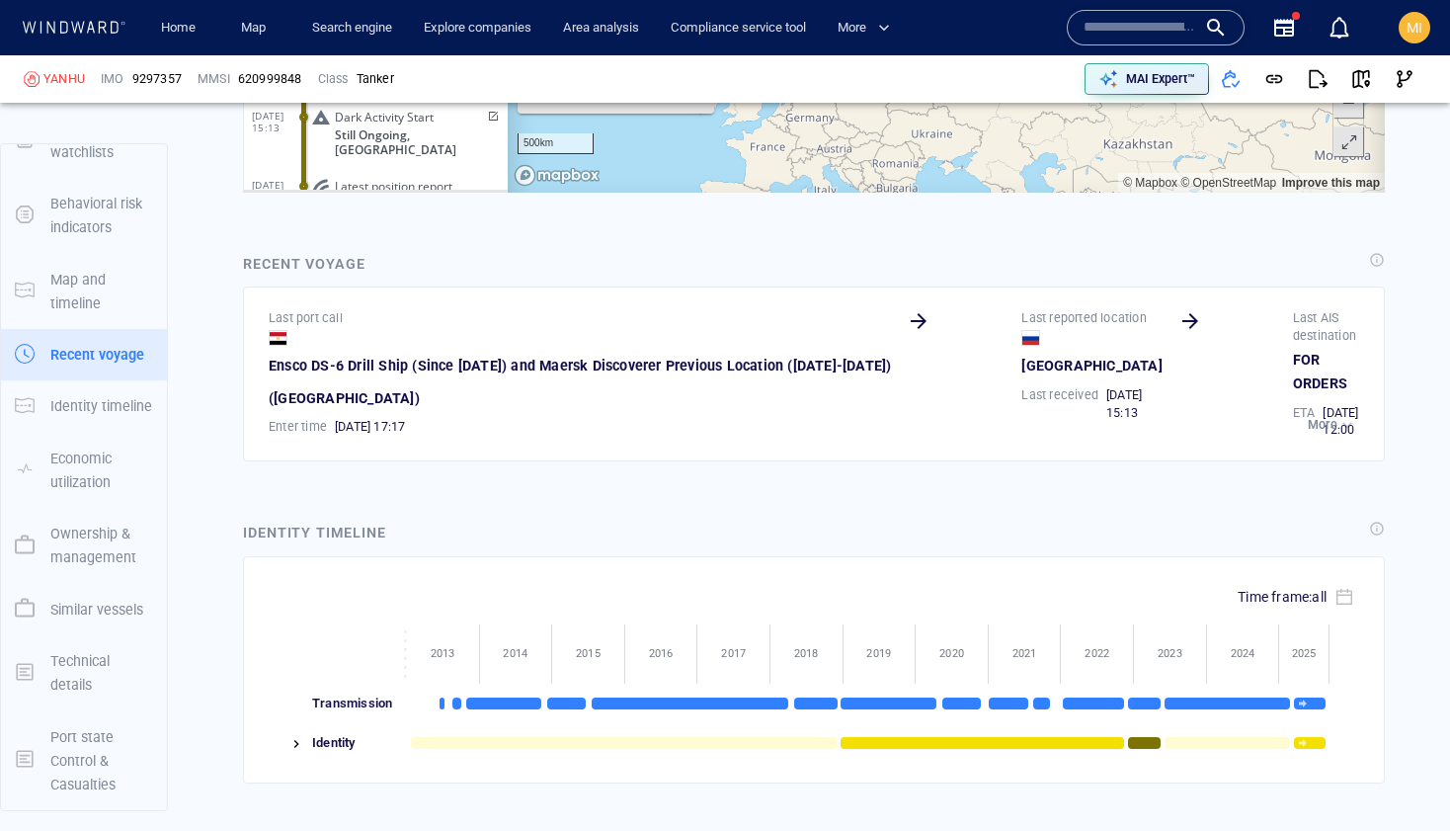
scroll to position [3458, 0]
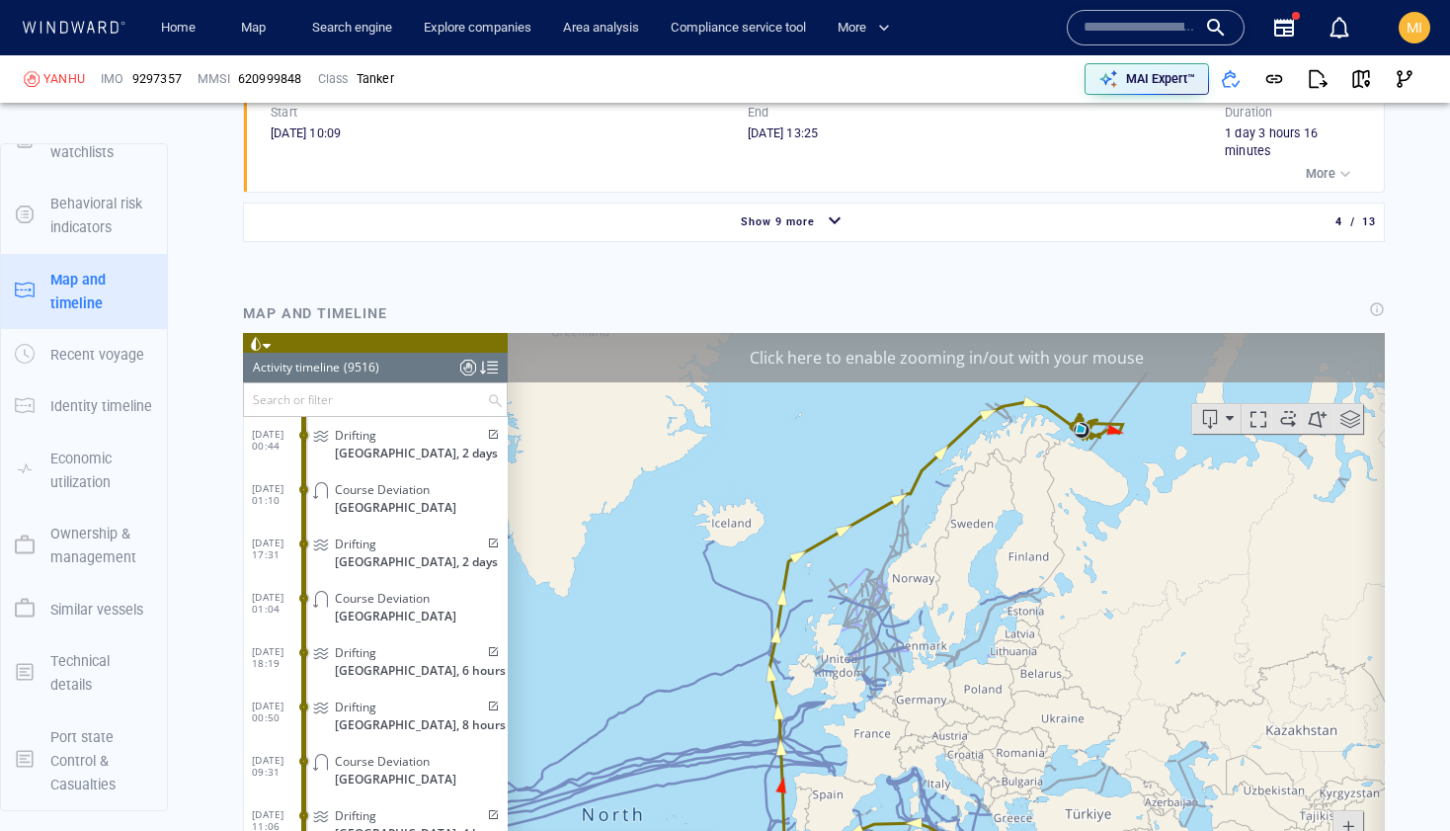
scroll to position [516652, 0]
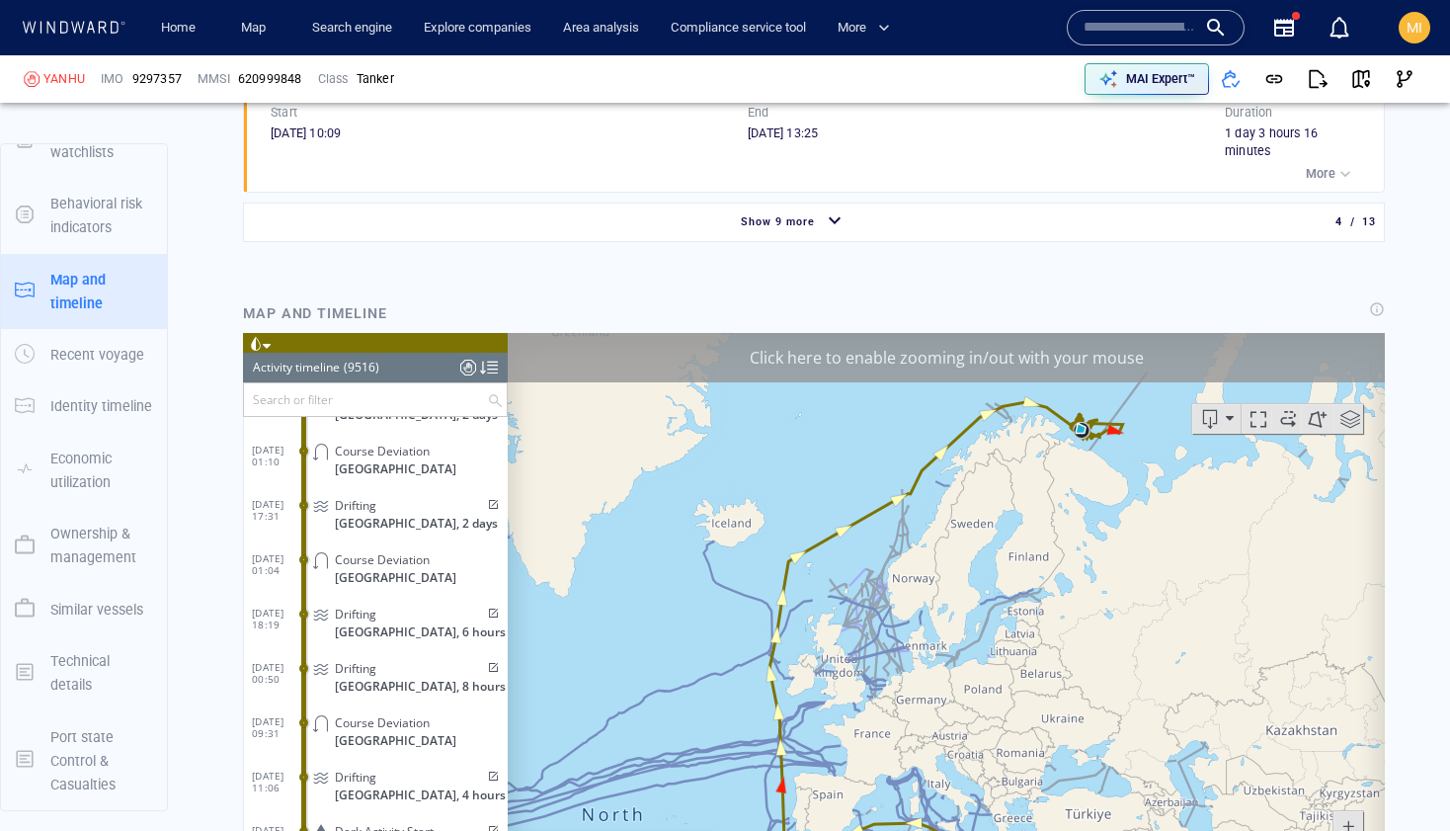
click at [410, 404] on input "text" at bounding box center [365, 398] width 243 height 33
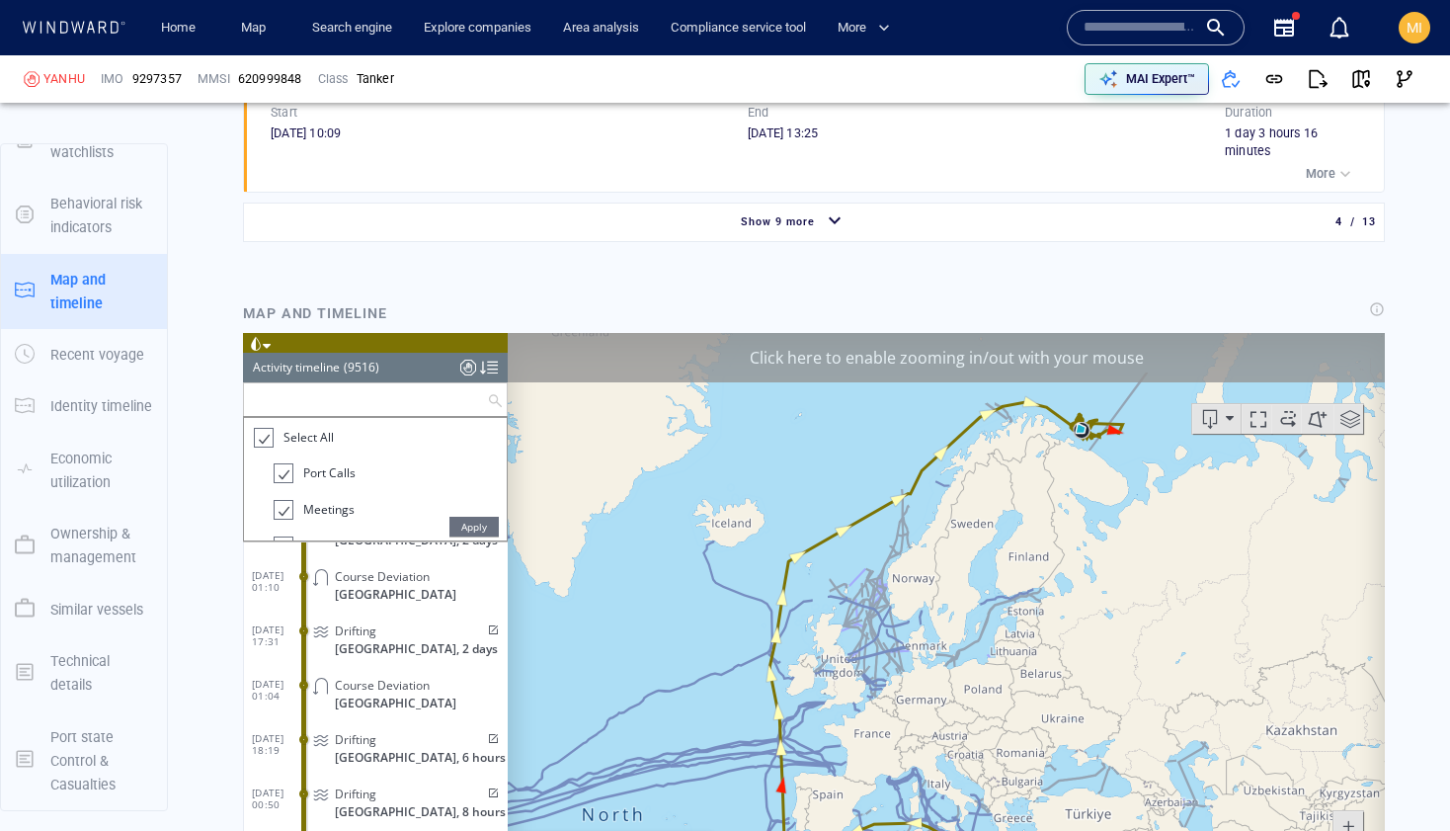
click at [266, 432] on div at bounding box center [263, 437] width 20 height 23
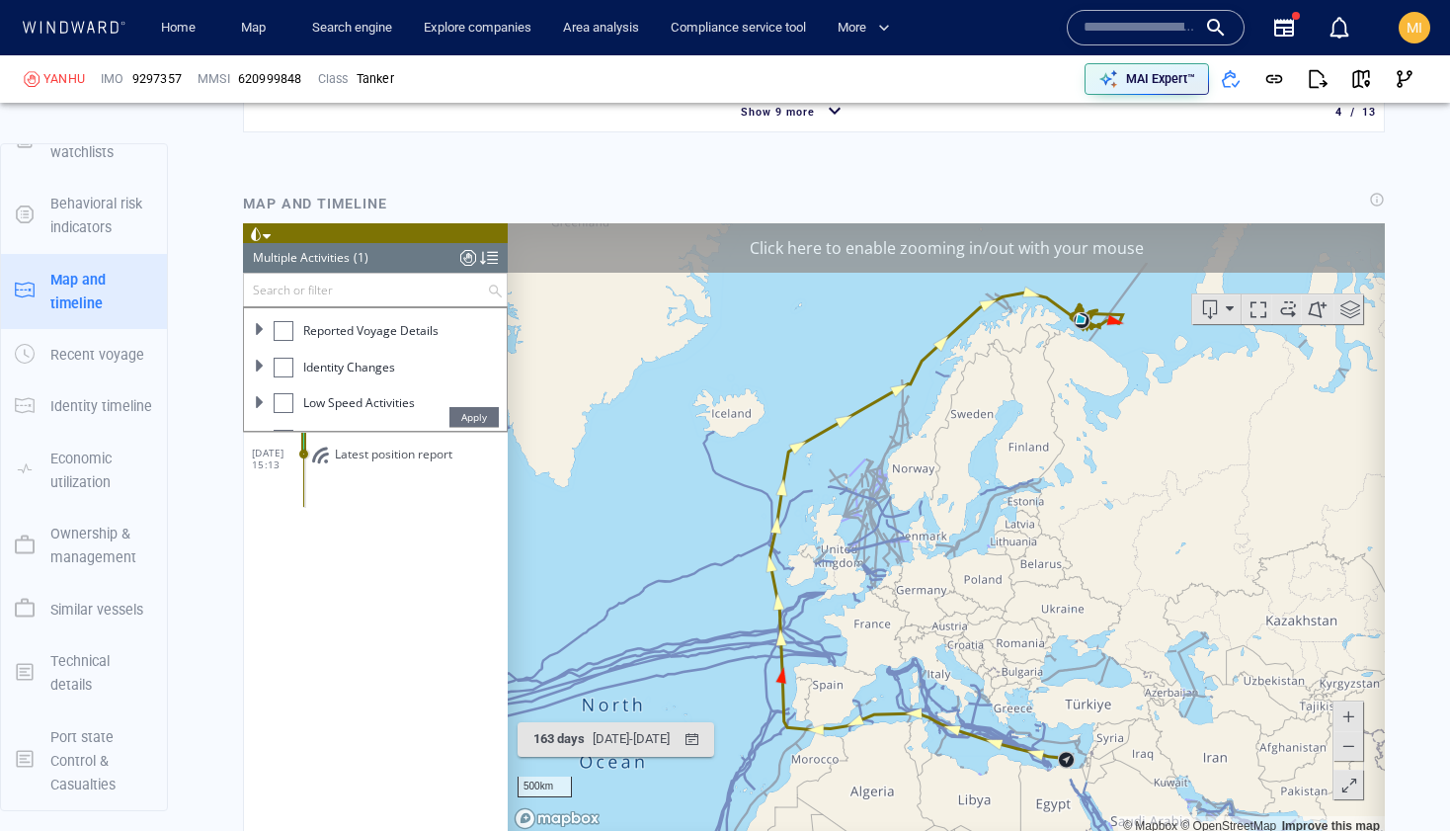
scroll to position [201, 0]
click at [292, 377] on div at bounding box center [284, 381] width 20 height 20
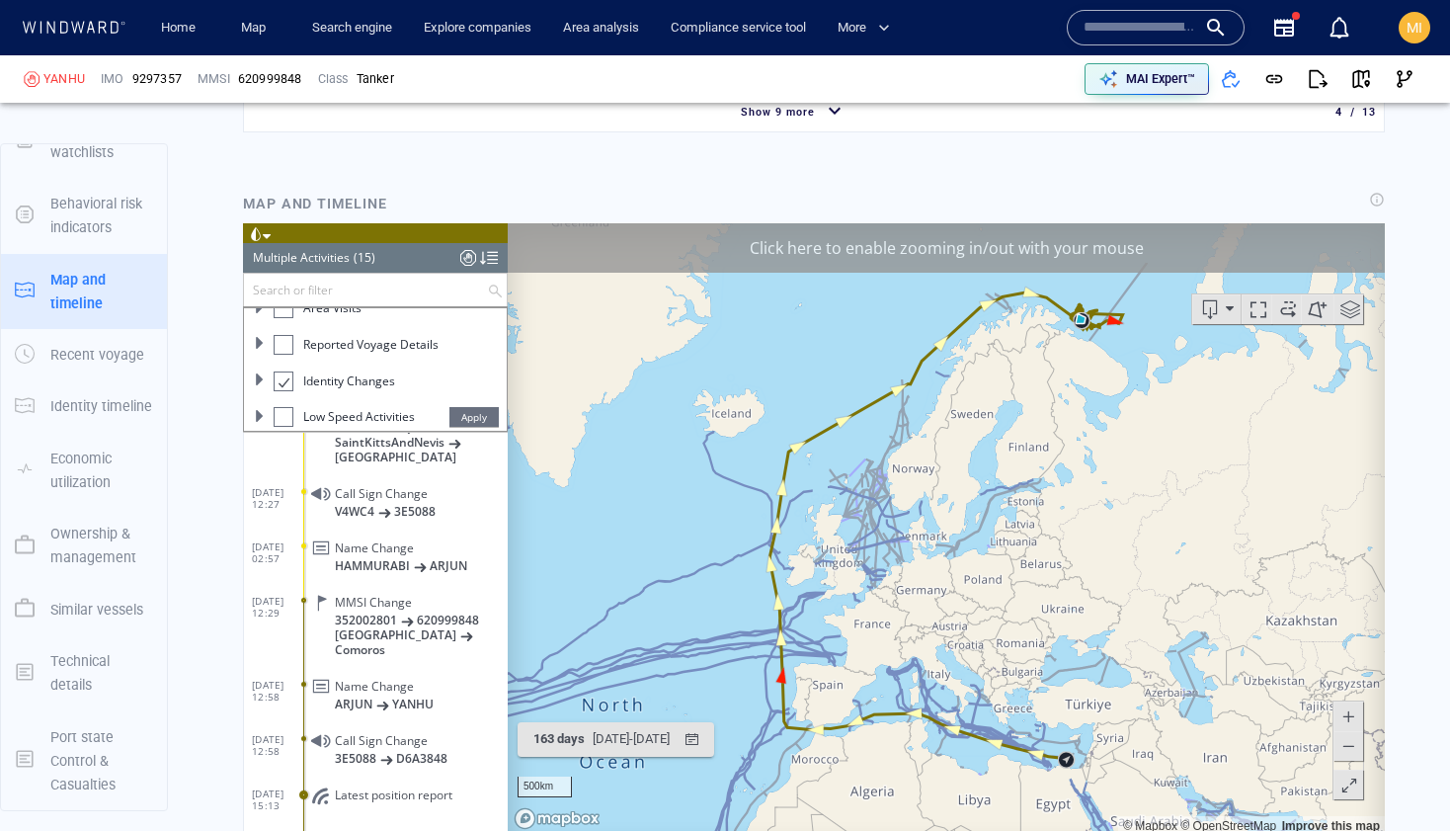
scroll to position [2856, 0]
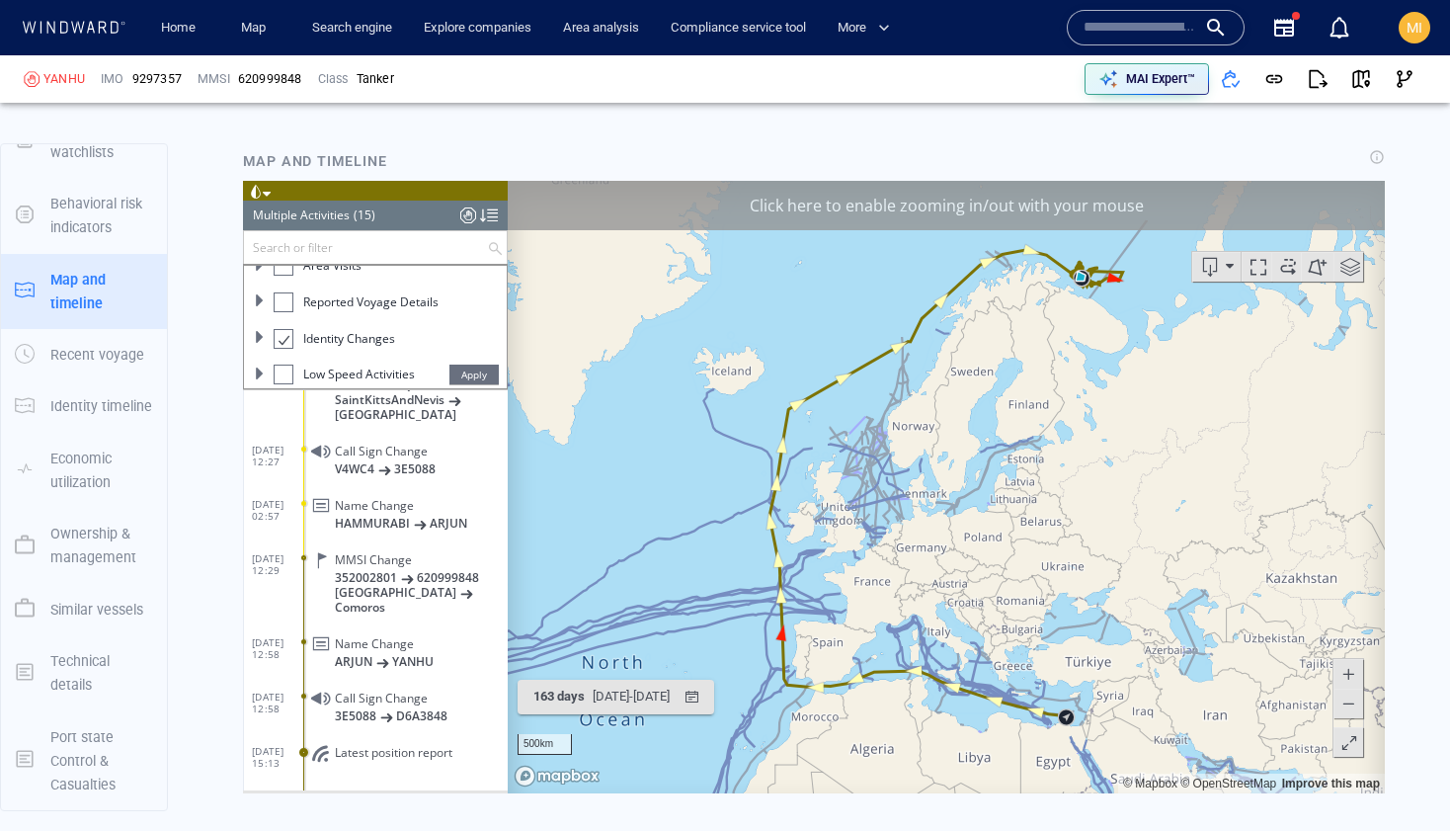
click at [401, 653] on span "YANHU" at bounding box center [412, 660] width 41 height 15
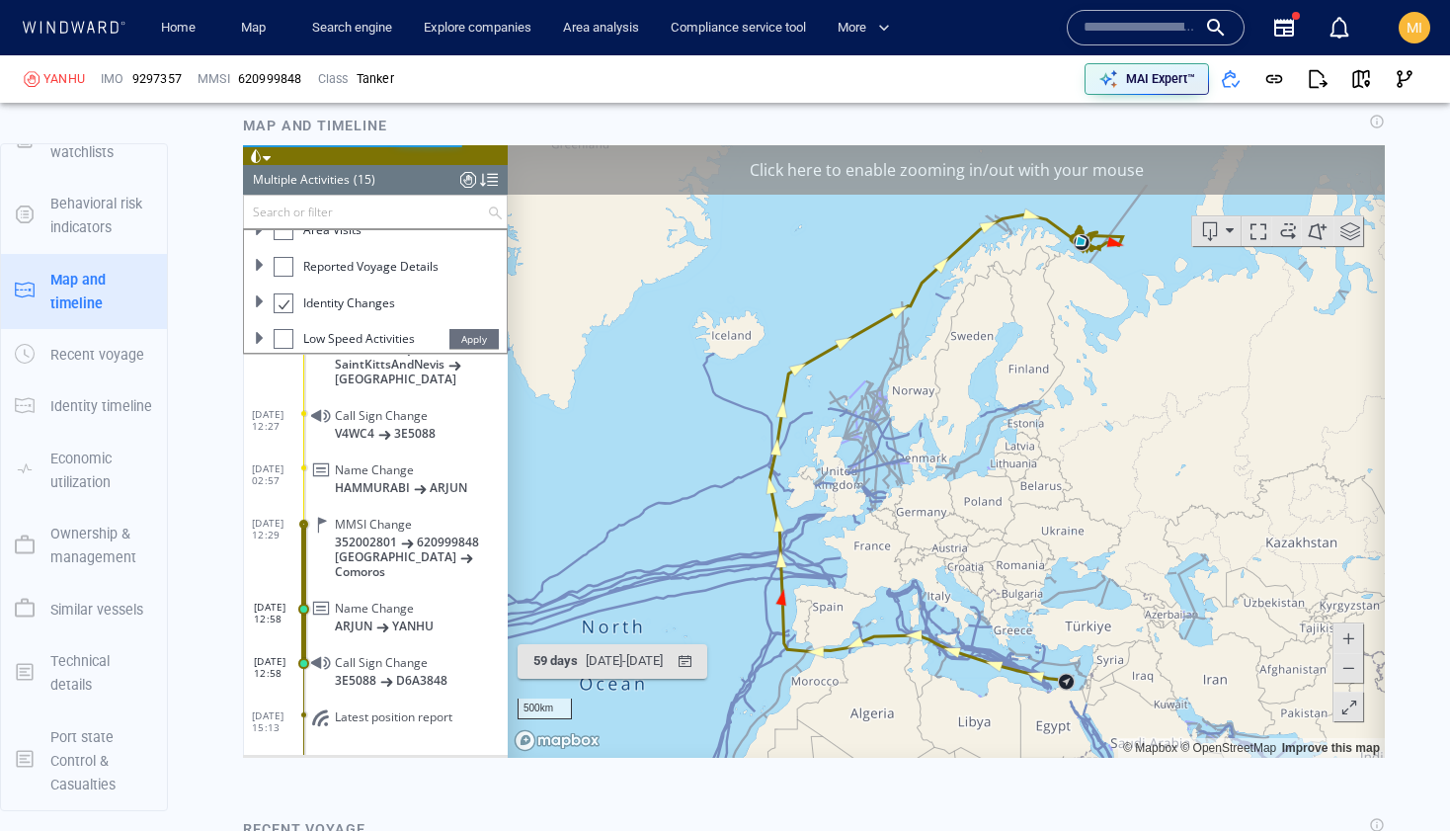
scroll to position [2895, 0]
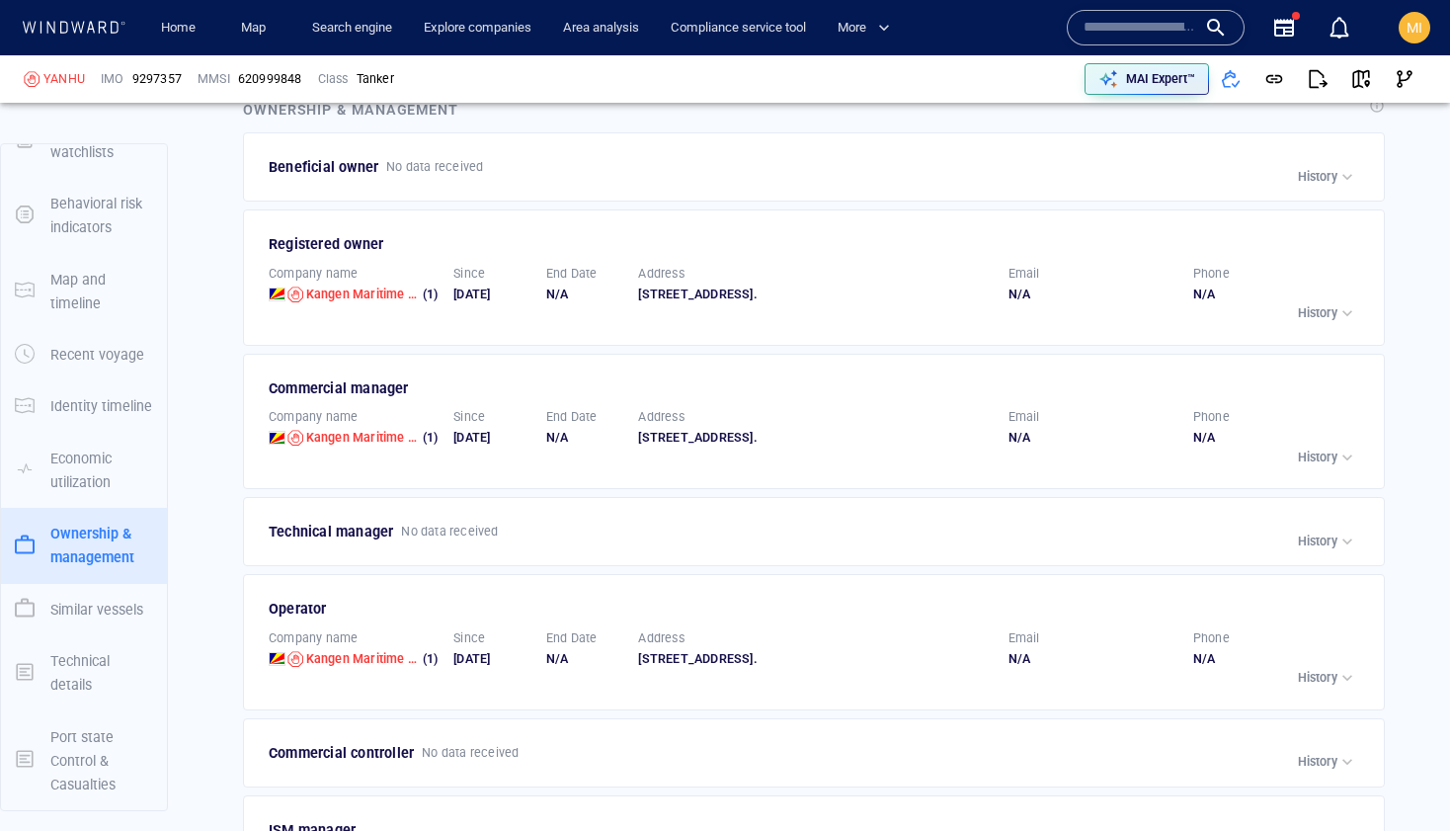
scroll to position [4536, 0]
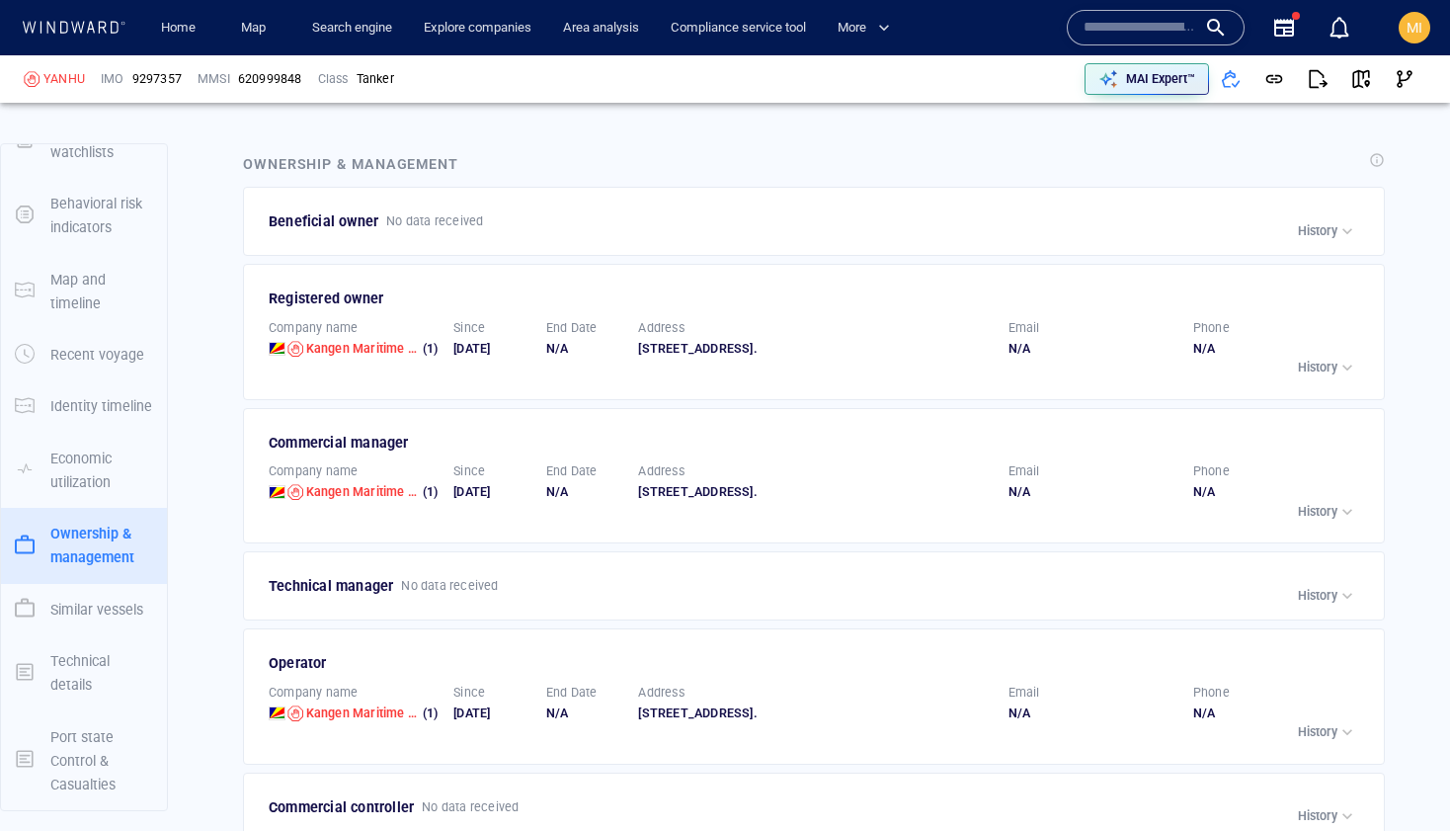
click at [1313, 376] on p "History" at bounding box center [1318, 368] width 40 height 18
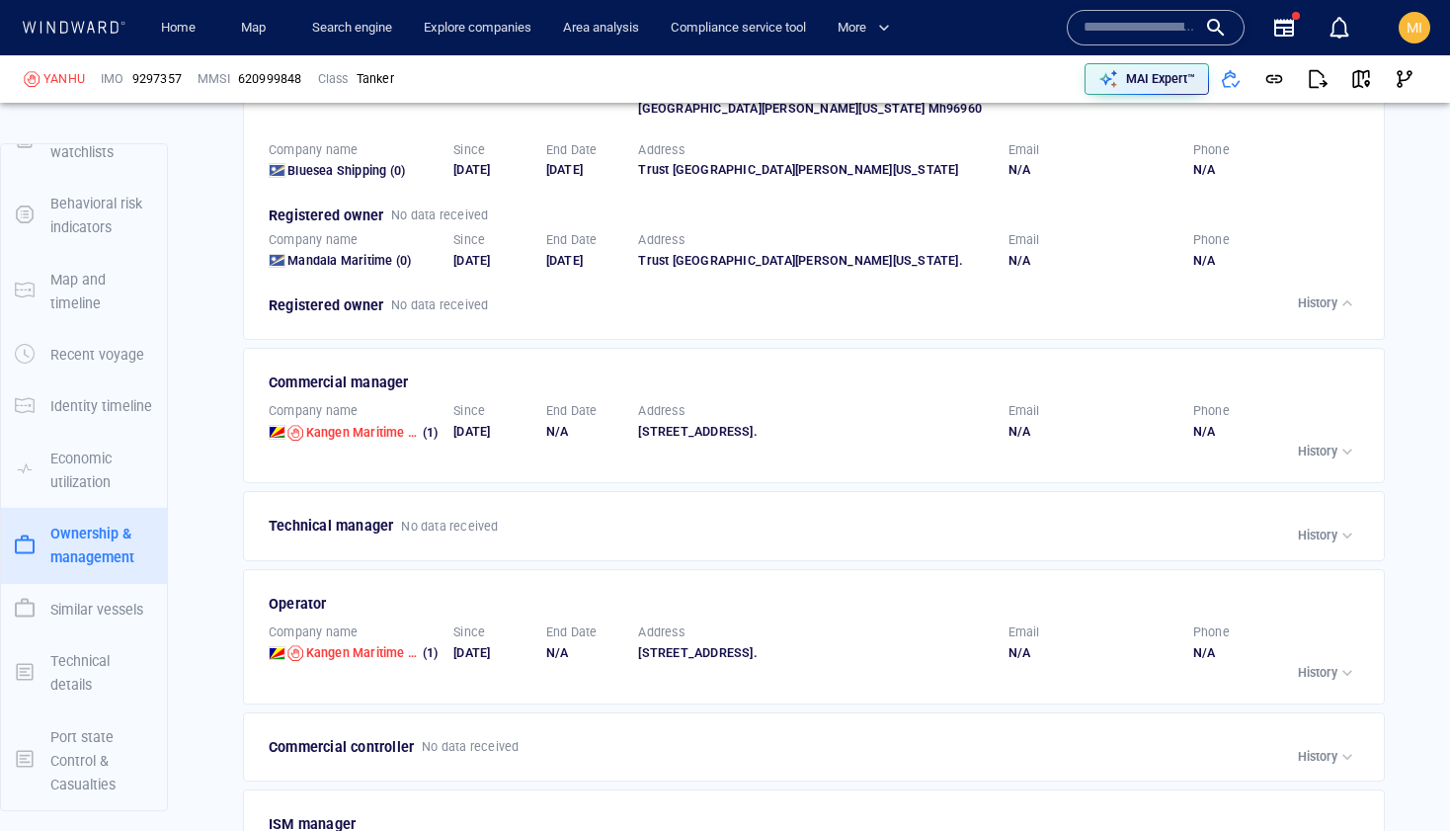
scroll to position [4943, 0]
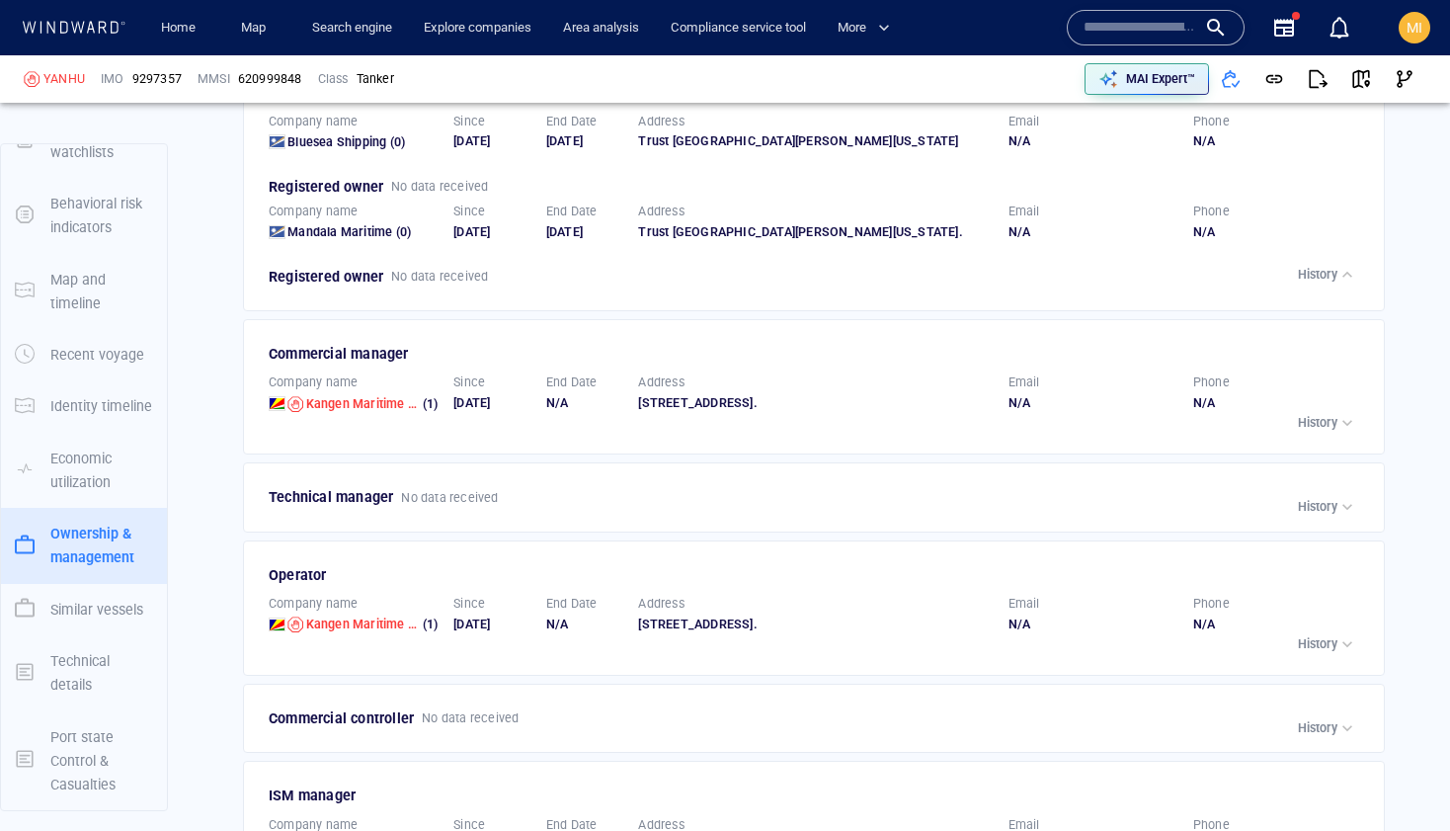
click at [1326, 432] on p "History" at bounding box center [1318, 423] width 40 height 18
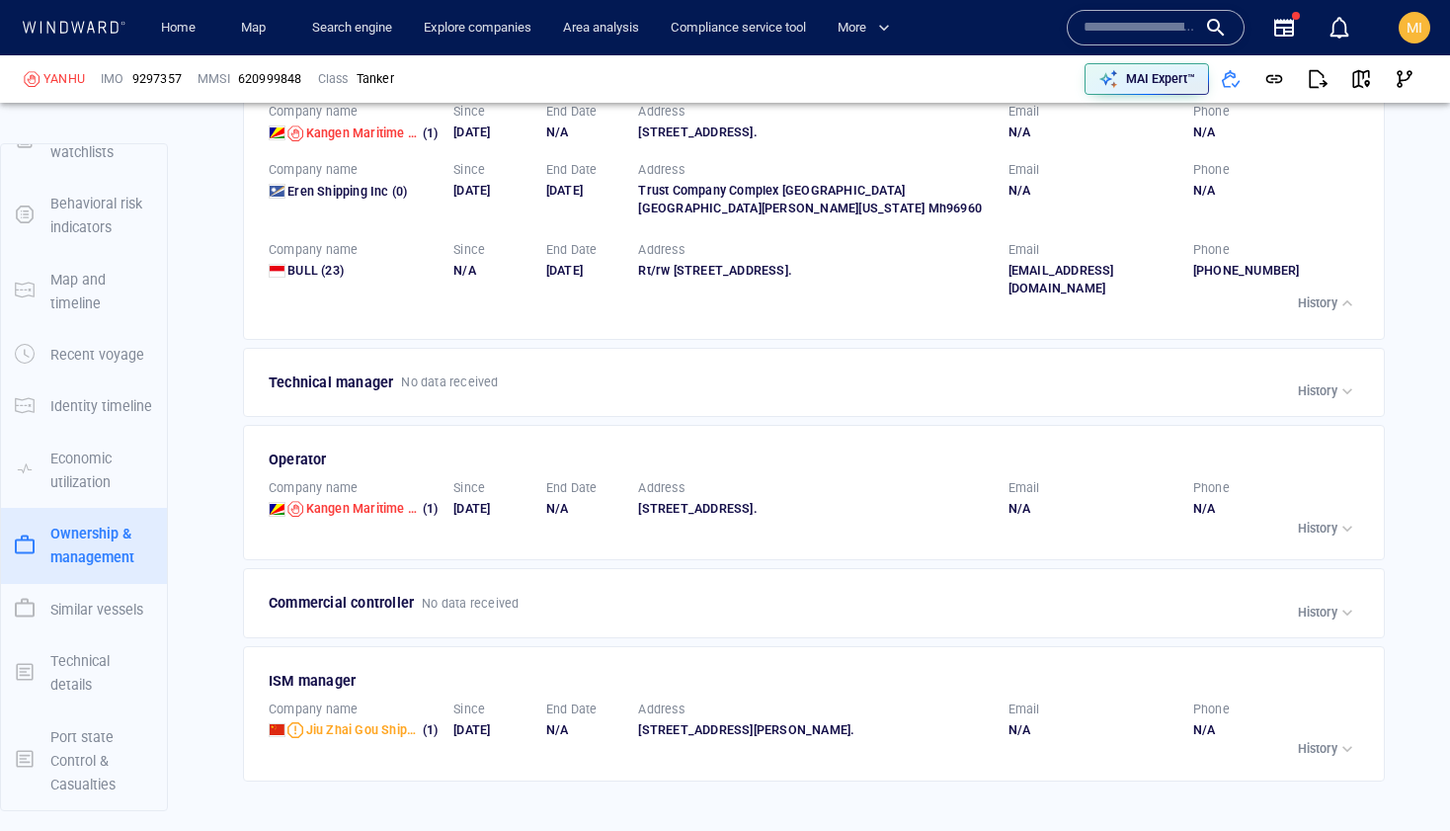
scroll to position [5239, 0]
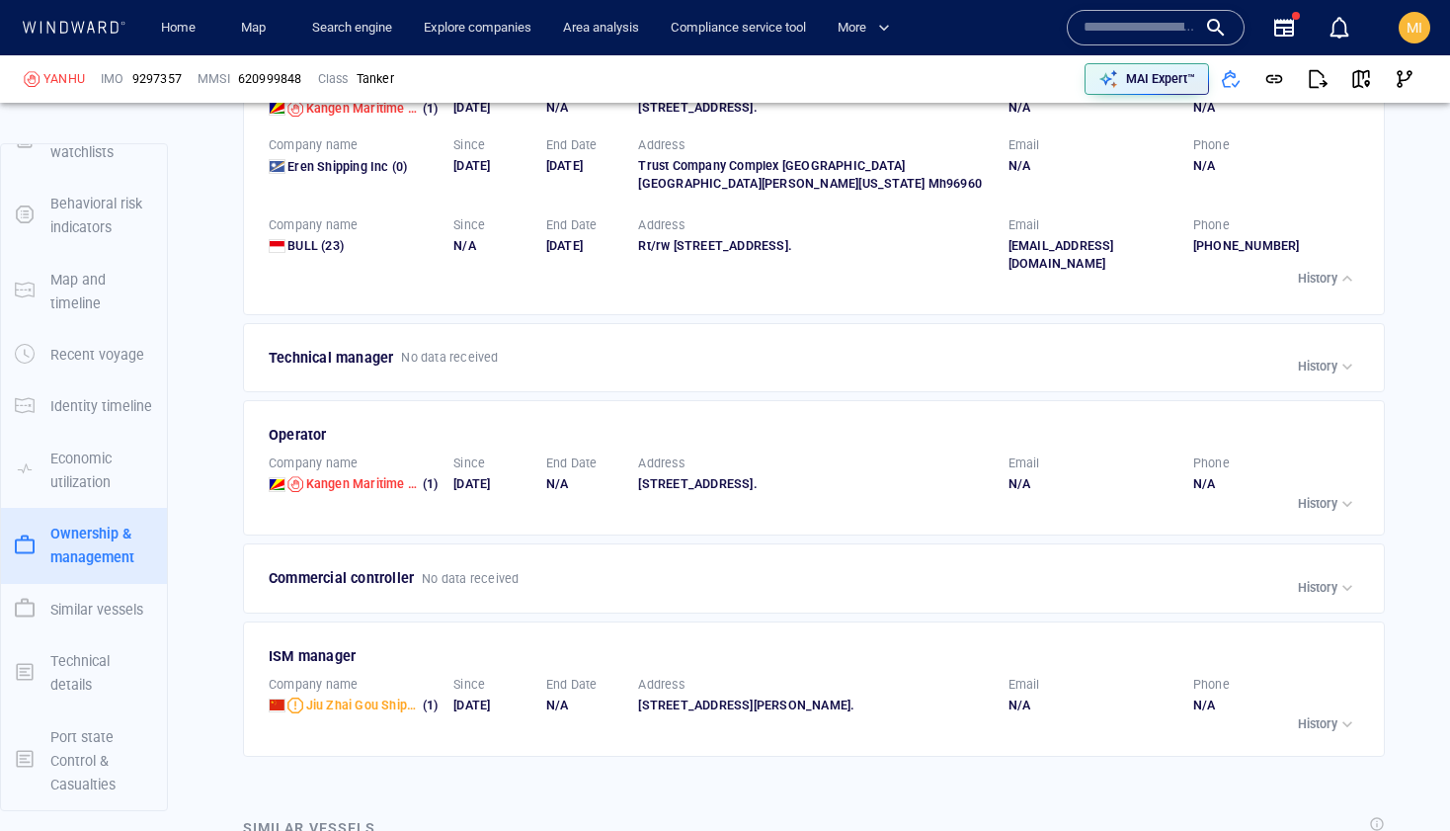
click at [1317, 375] on p "History" at bounding box center [1318, 367] width 40 height 18
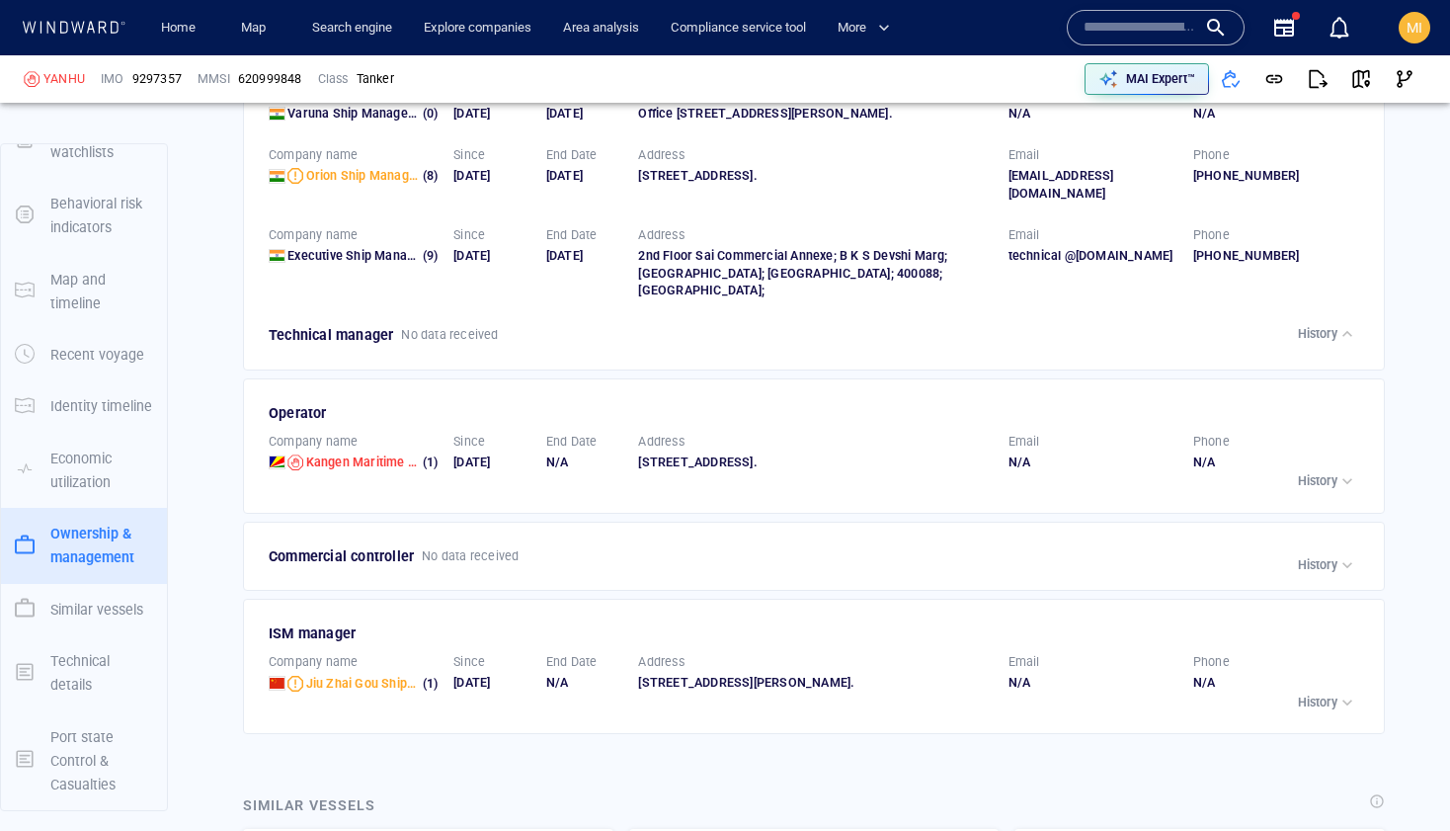
scroll to position [5602, 0]
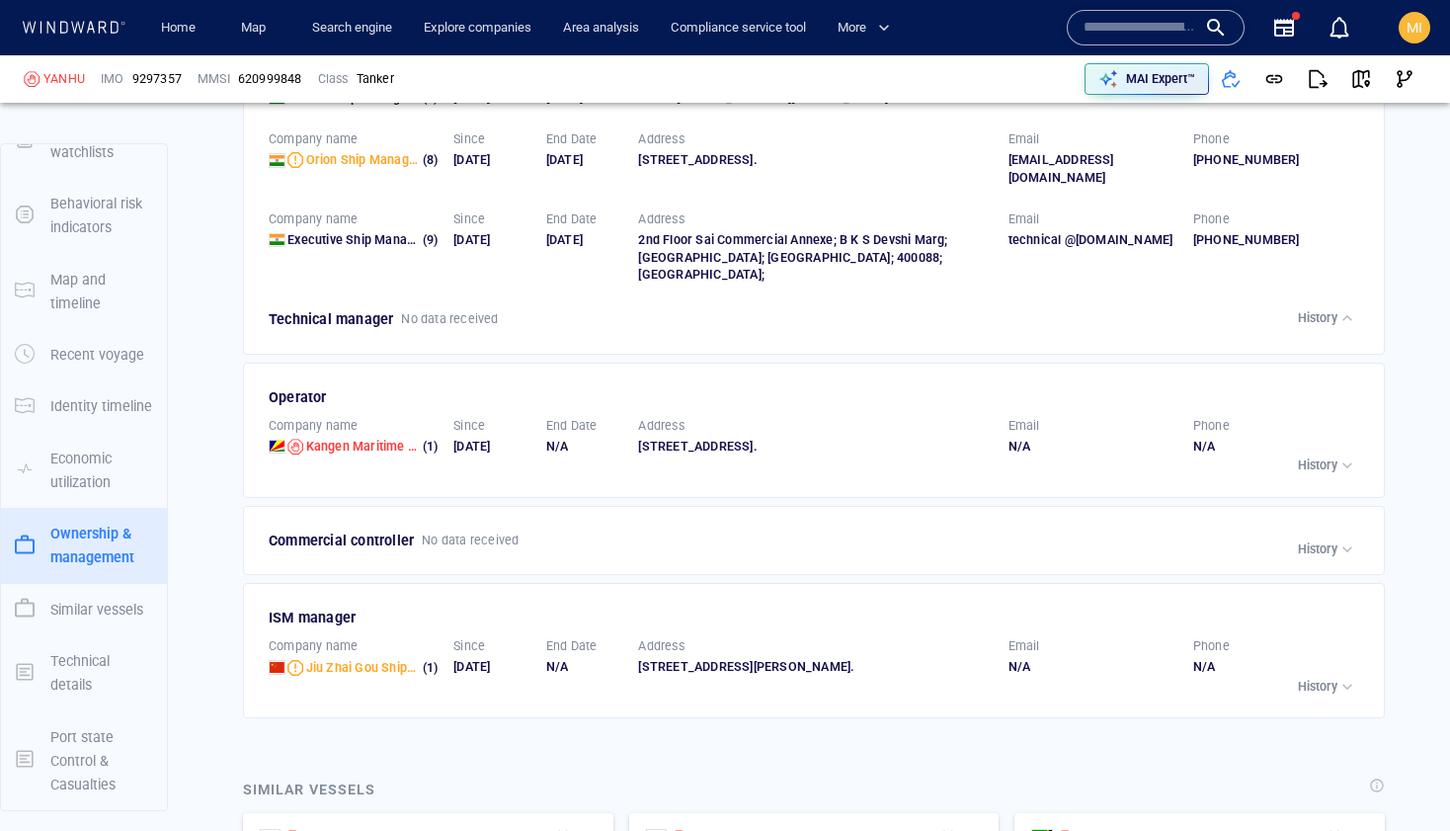
click at [1321, 474] on p "History" at bounding box center [1318, 465] width 40 height 18
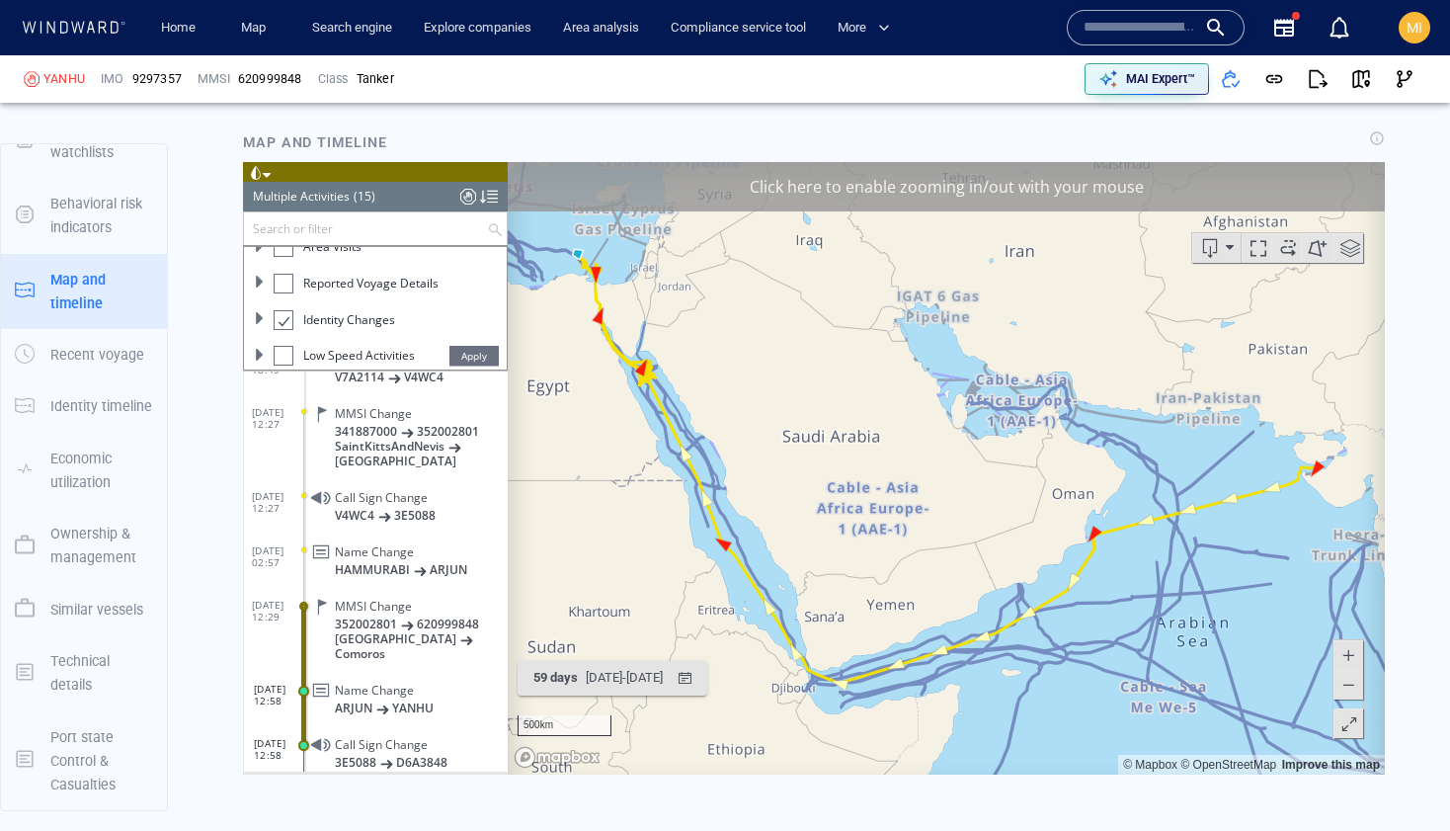
scroll to position [2877, 0]
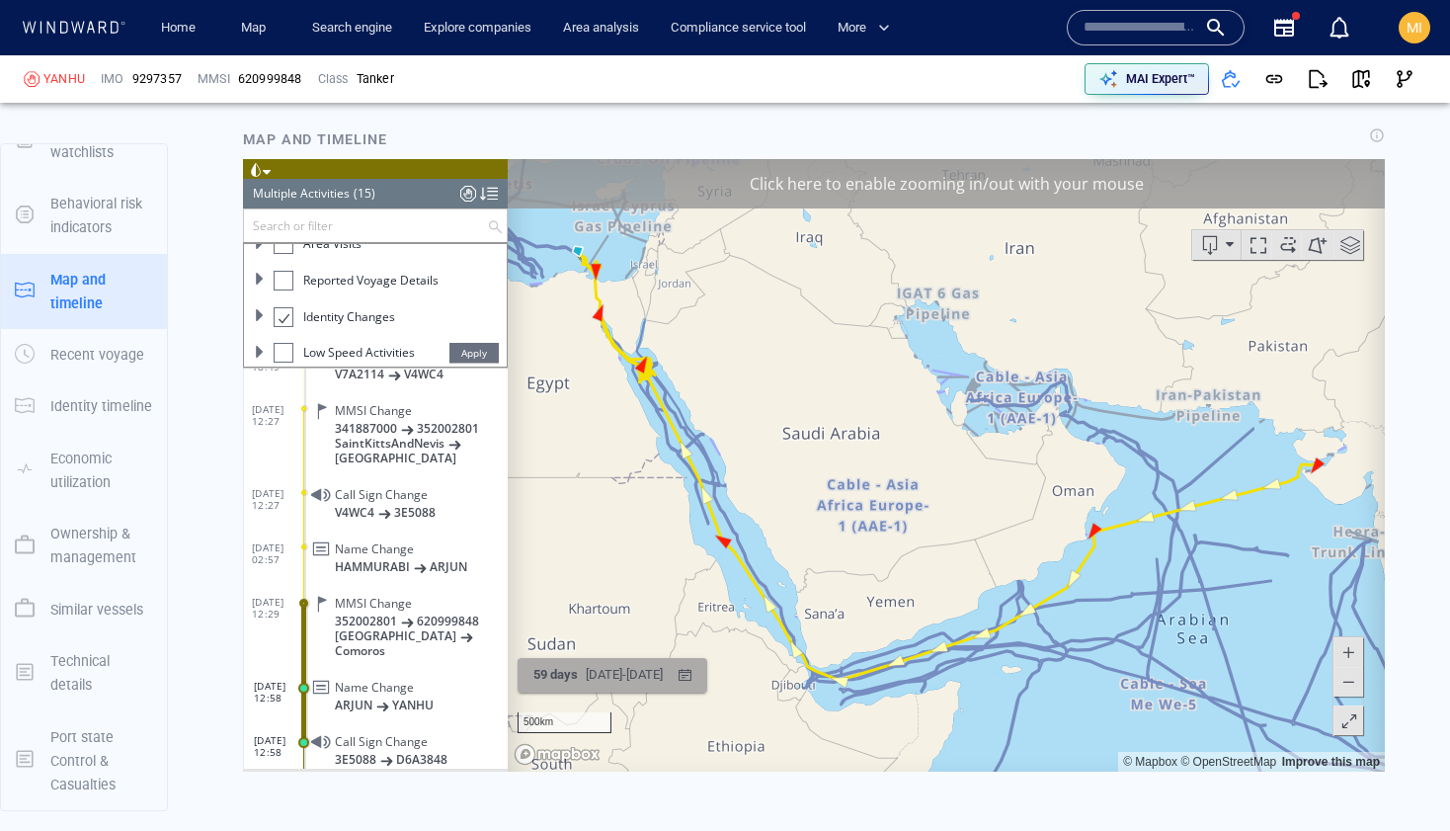
click at [667, 673] on div "12/01/2025 - 12/03/2025" at bounding box center [624, 674] width 85 height 31
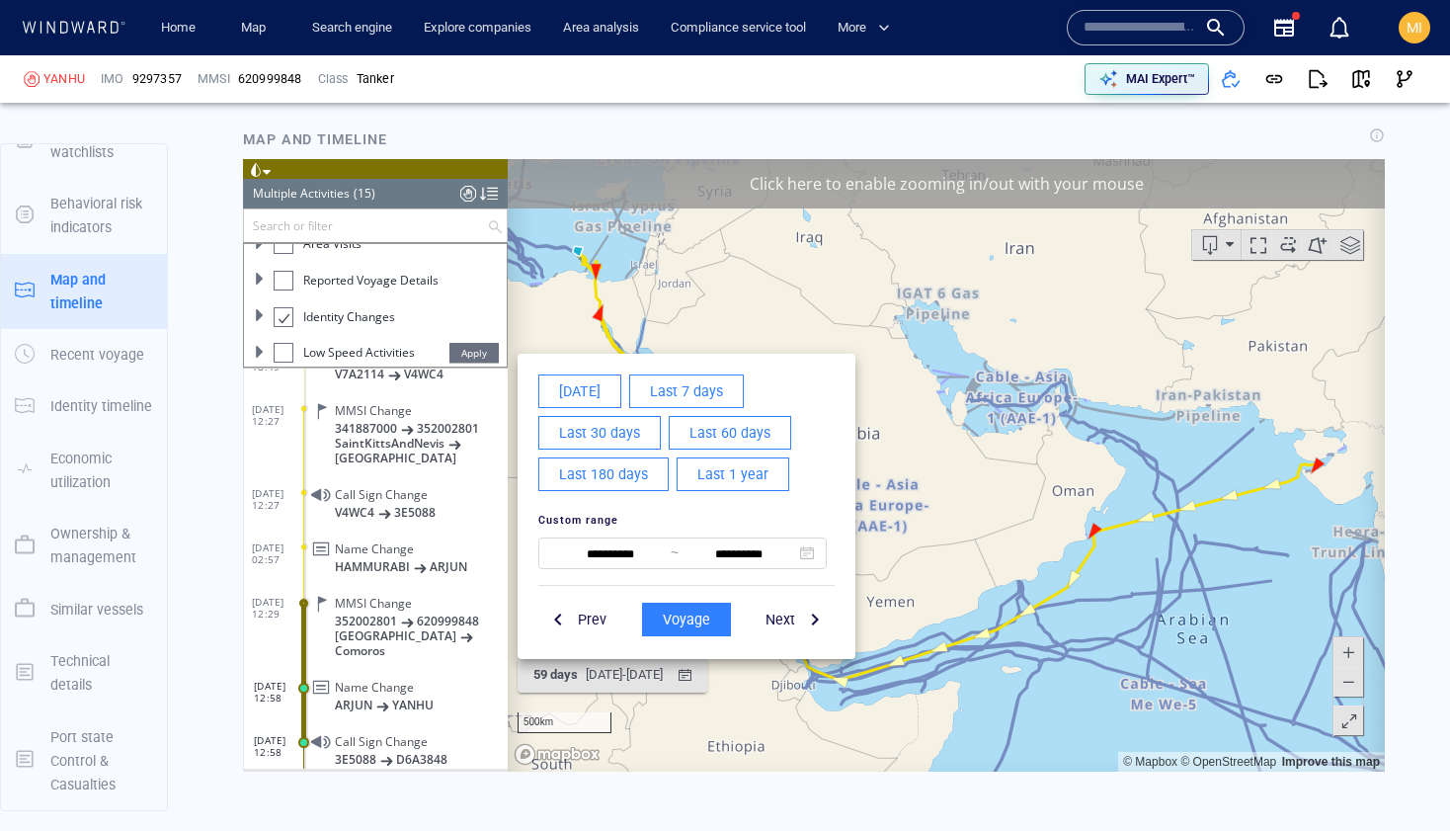
click at [714, 463] on span "Last 1 year" at bounding box center [733, 473] width 71 height 25
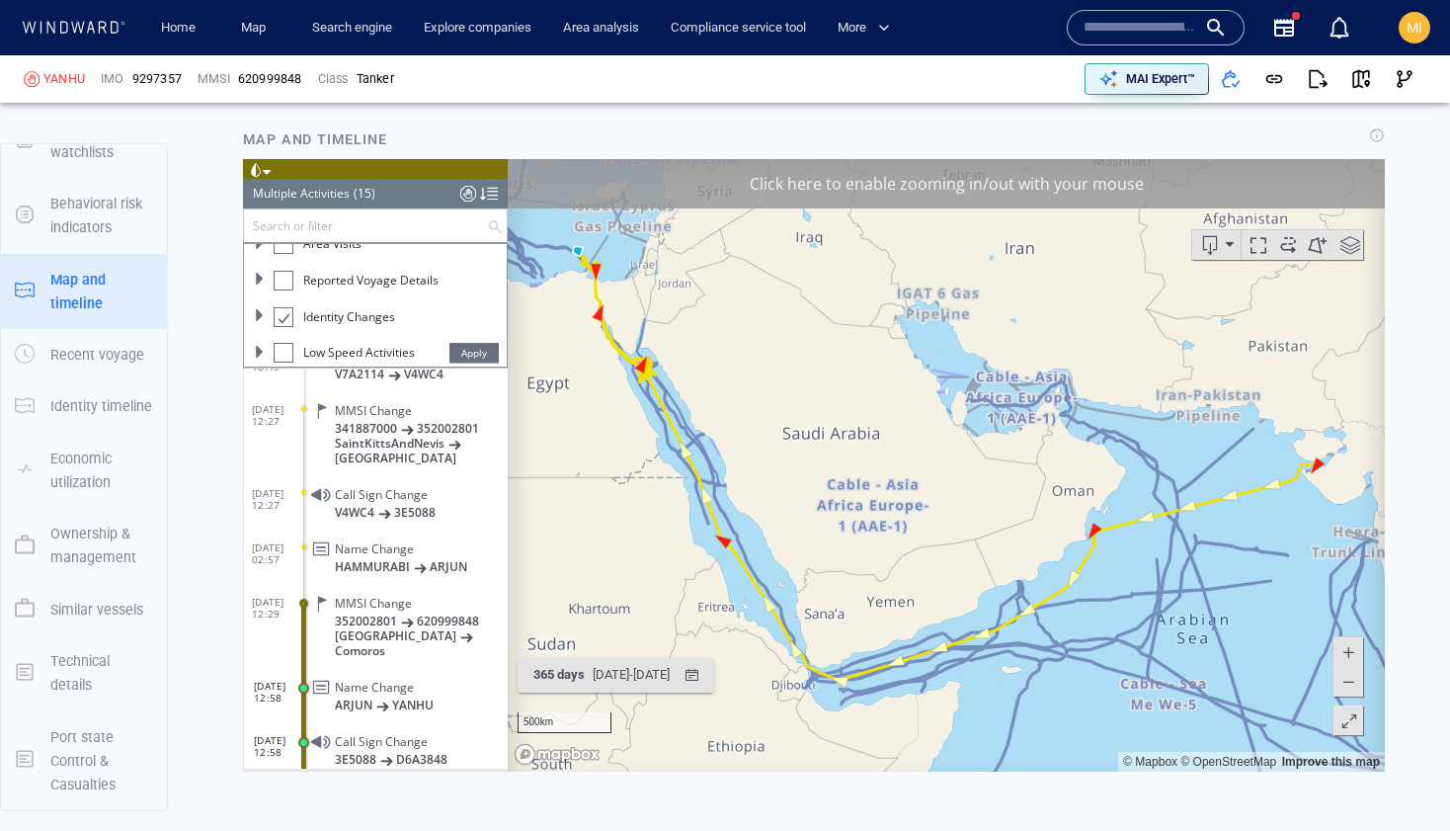
scroll to position [509, 0]
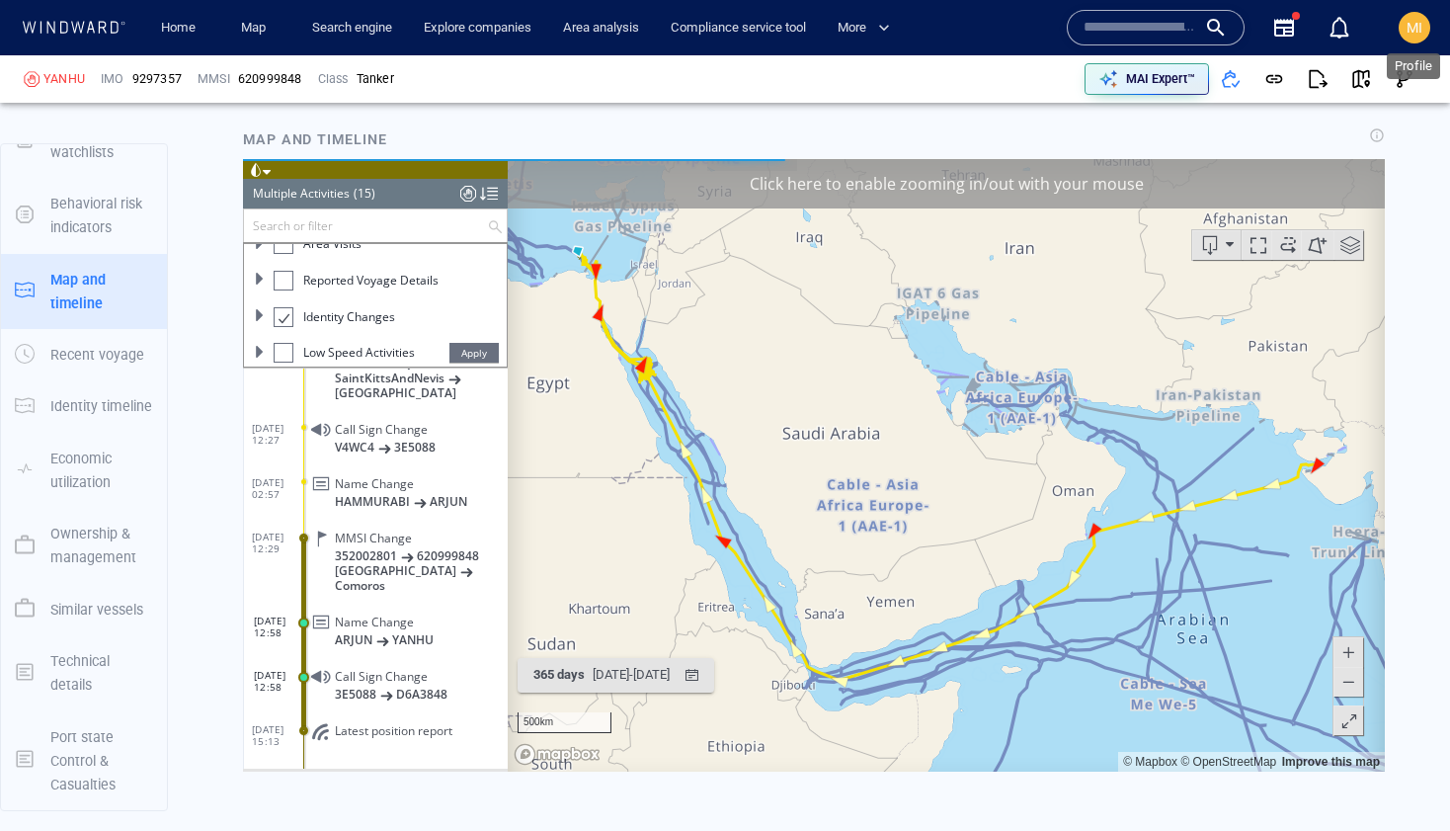
click at [1419, 32] on span "MI" at bounding box center [1415, 28] width 16 height 16
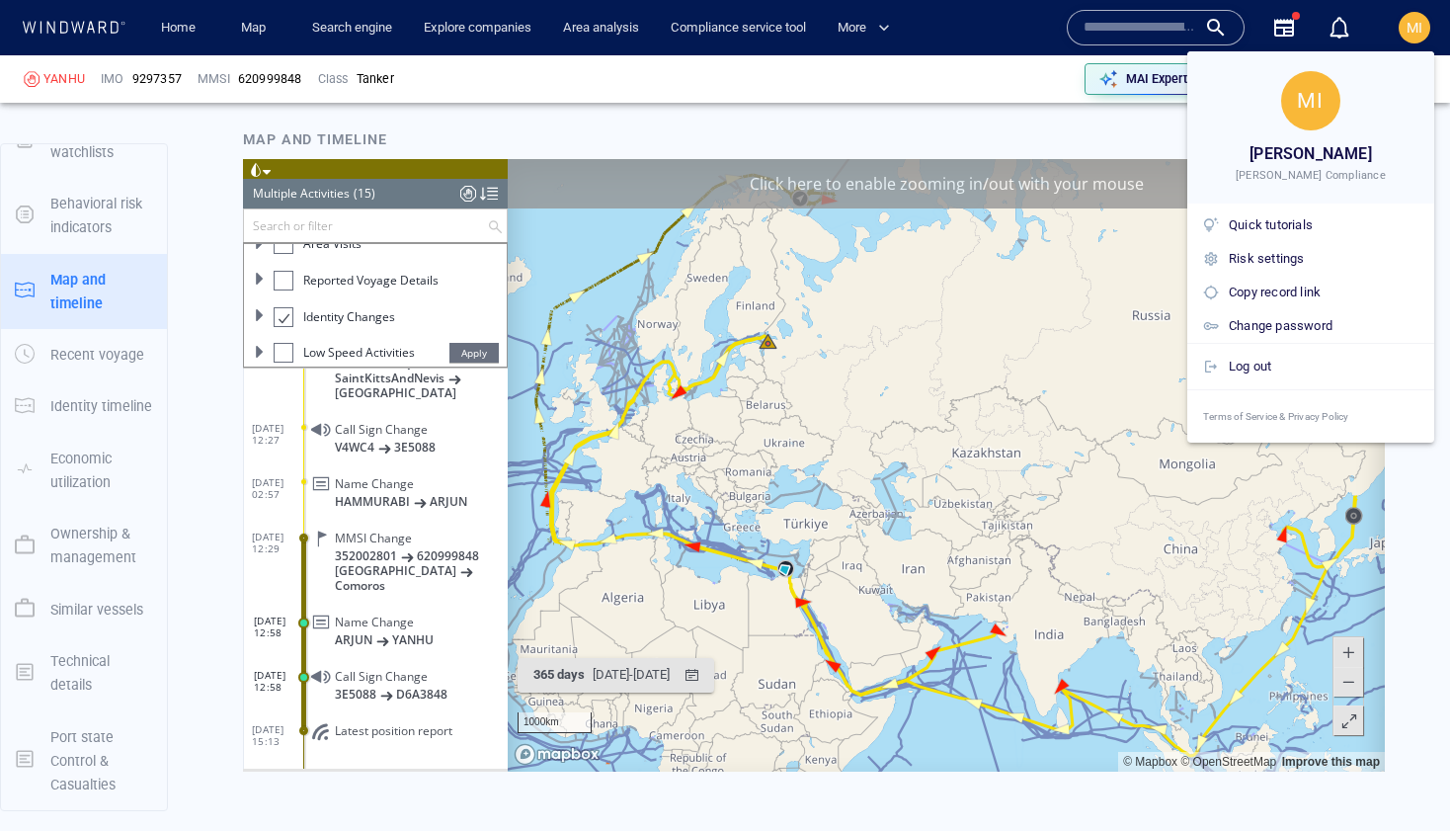
drag, startPoint x: 810, startPoint y: 505, endPoint x: 901, endPoint y: 513, distance: 91.2
click at [901, 513] on div at bounding box center [725, 415] width 1450 height 831
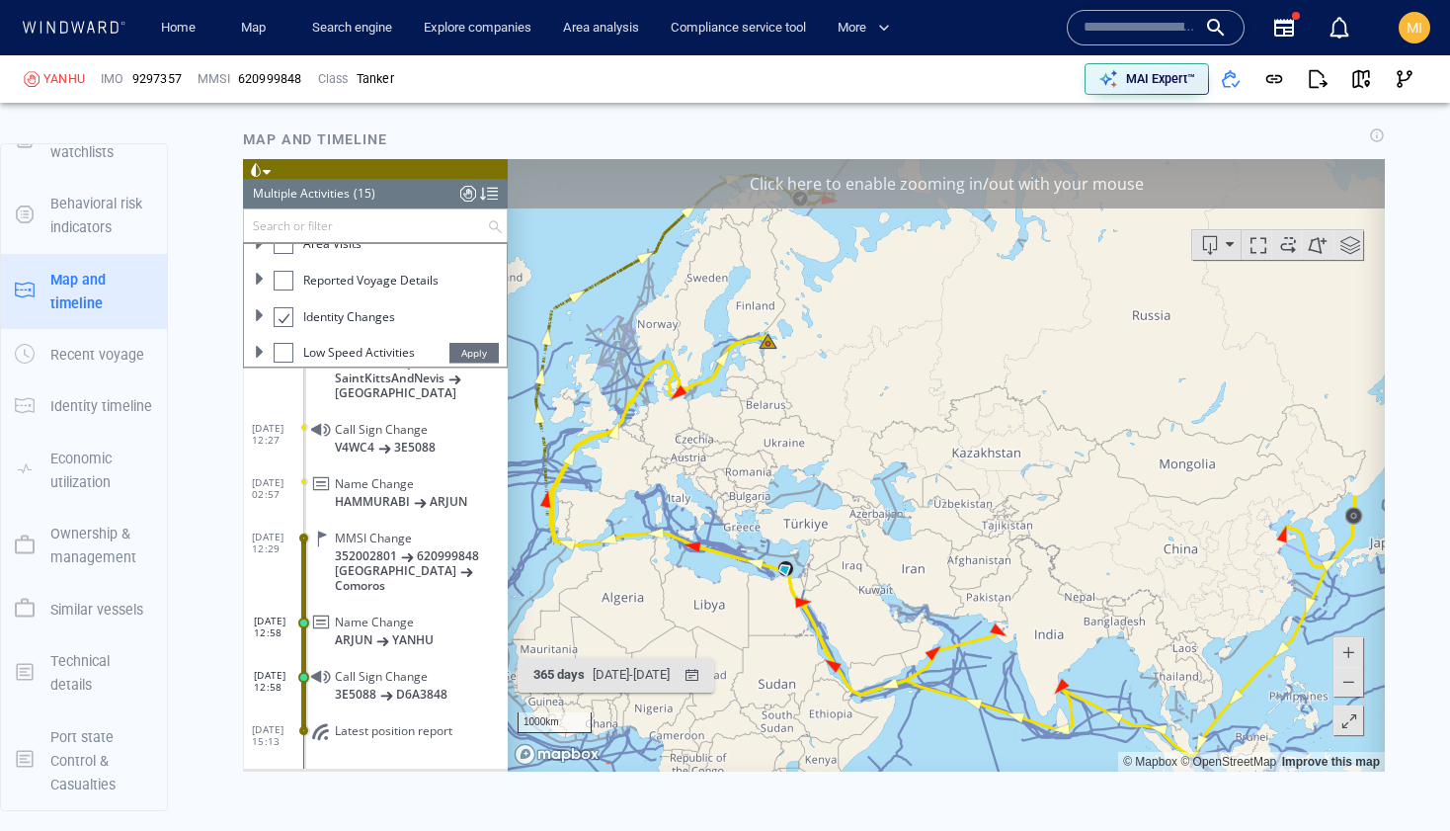
scroll to position [2897, 0]
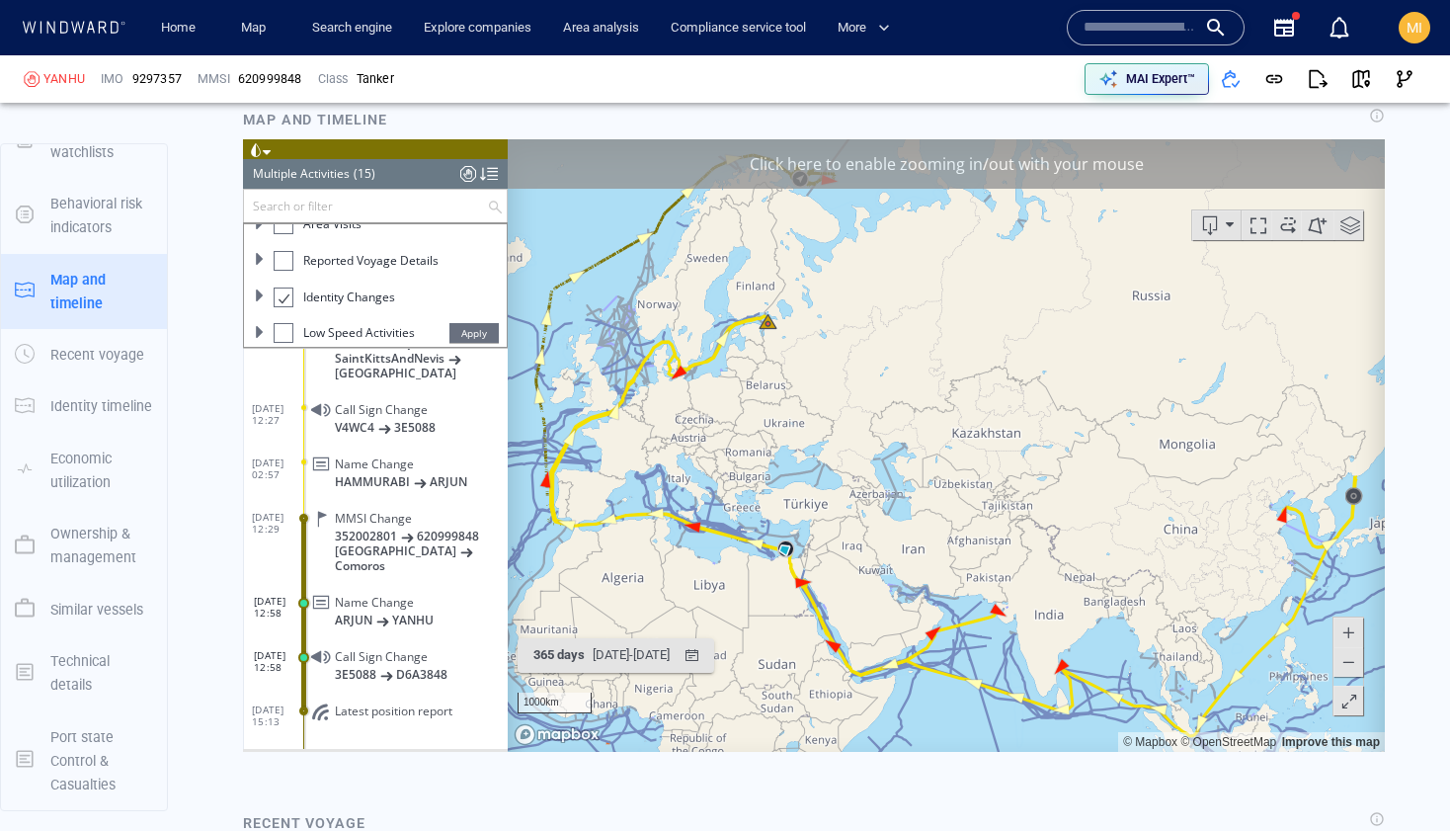
drag, startPoint x: 829, startPoint y: 492, endPoint x: 832, endPoint y: 603, distance: 110.7
click at [833, 600] on canvas "Map" at bounding box center [946, 444] width 877 height 613
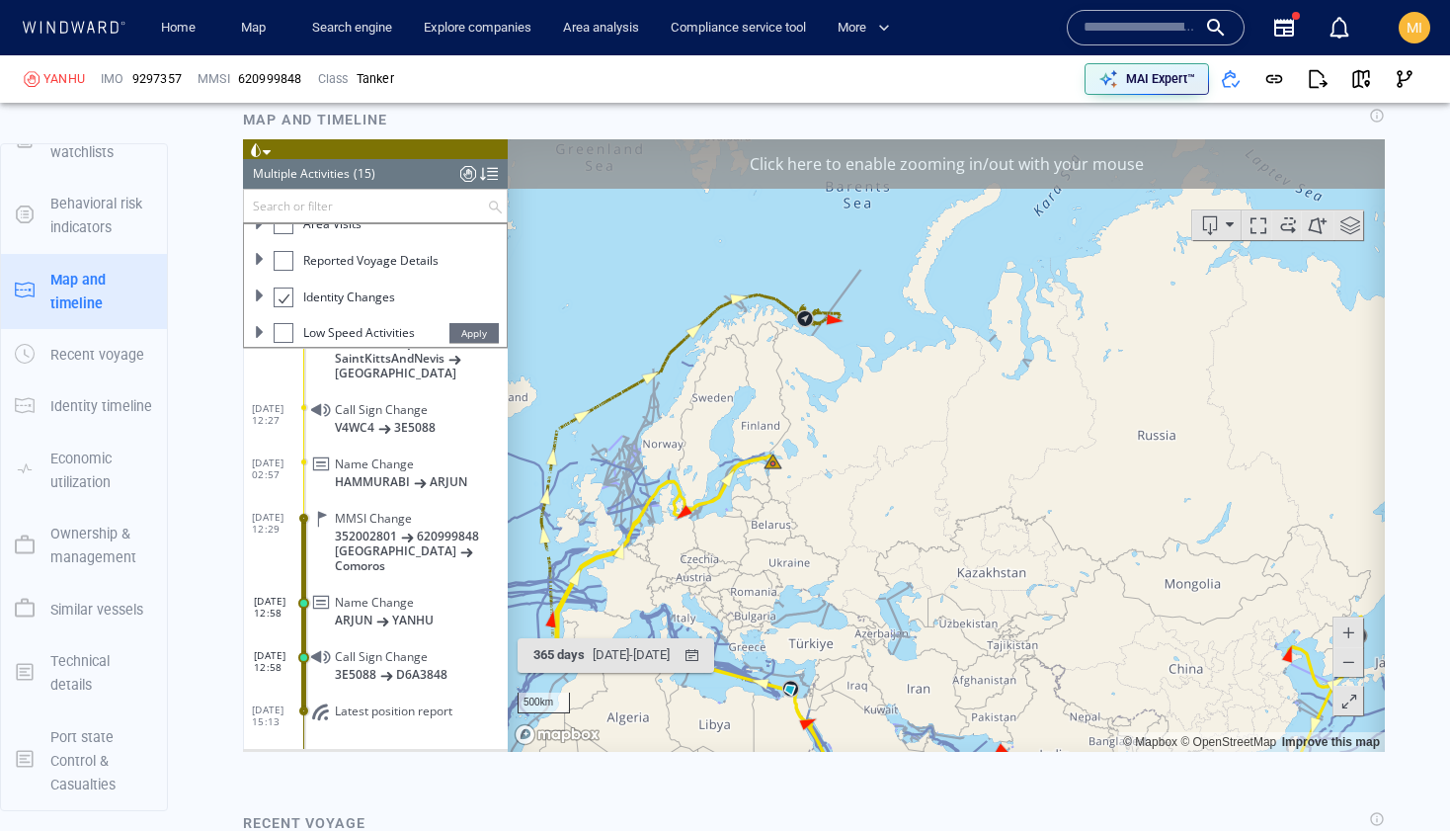
drag, startPoint x: 838, startPoint y: 396, endPoint x: 877, endPoint y: 503, distance: 113.8
click at [877, 503] on canvas "Map" at bounding box center [946, 444] width 877 height 613
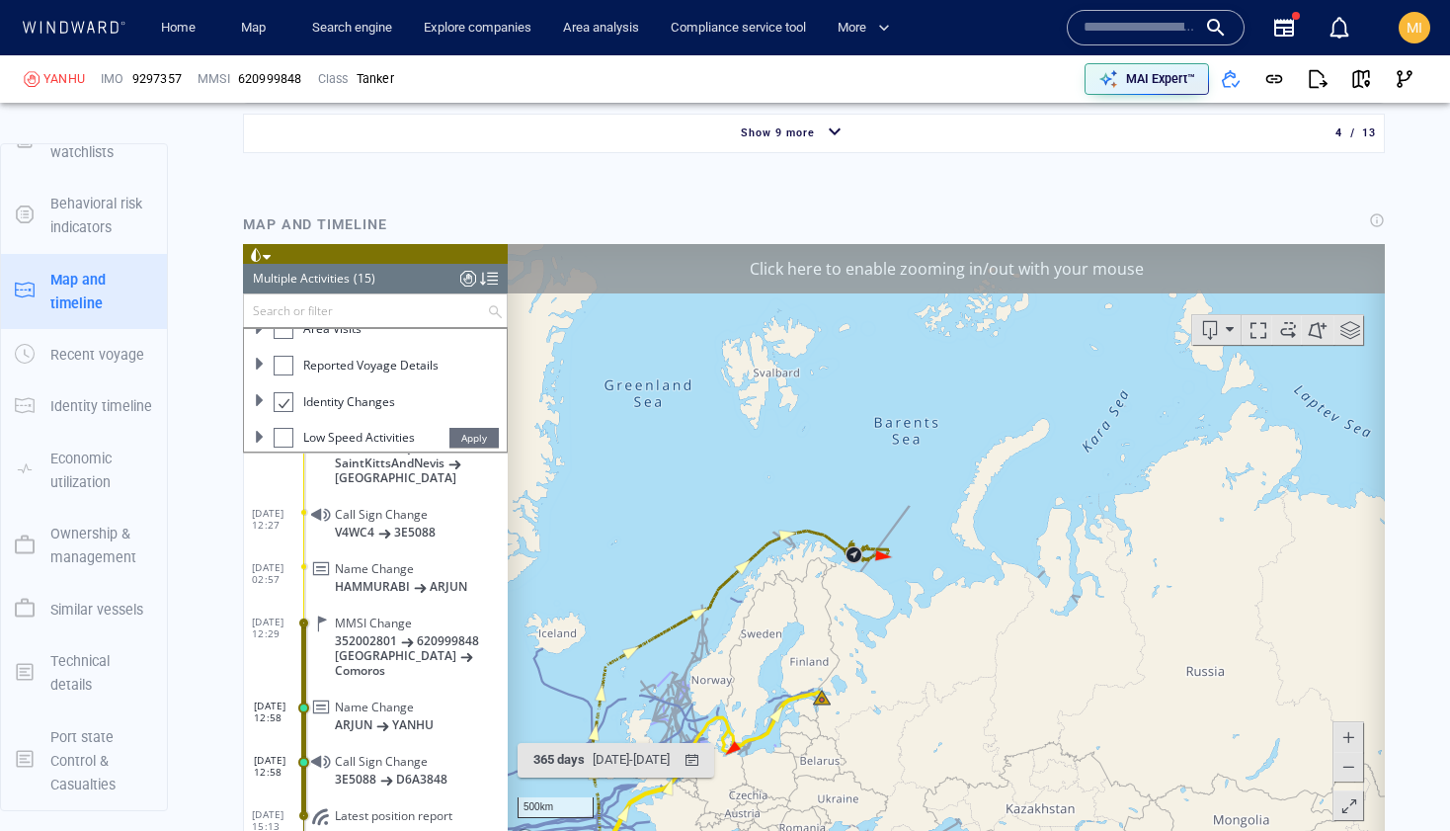
scroll to position [2809, 0]
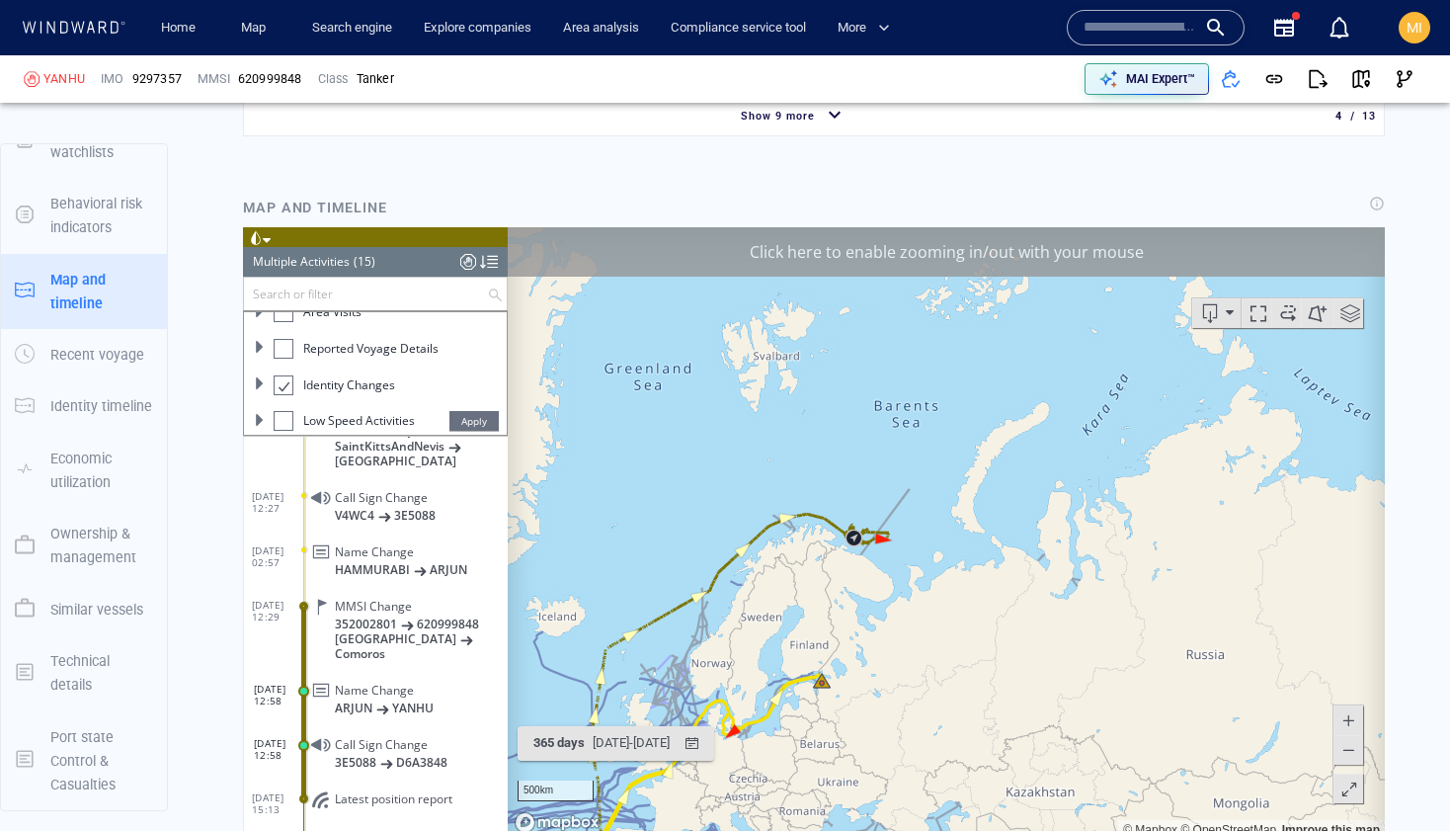
click at [898, 245] on div "Click here to enable zooming in/out with your mouse" at bounding box center [946, 250] width 877 height 49
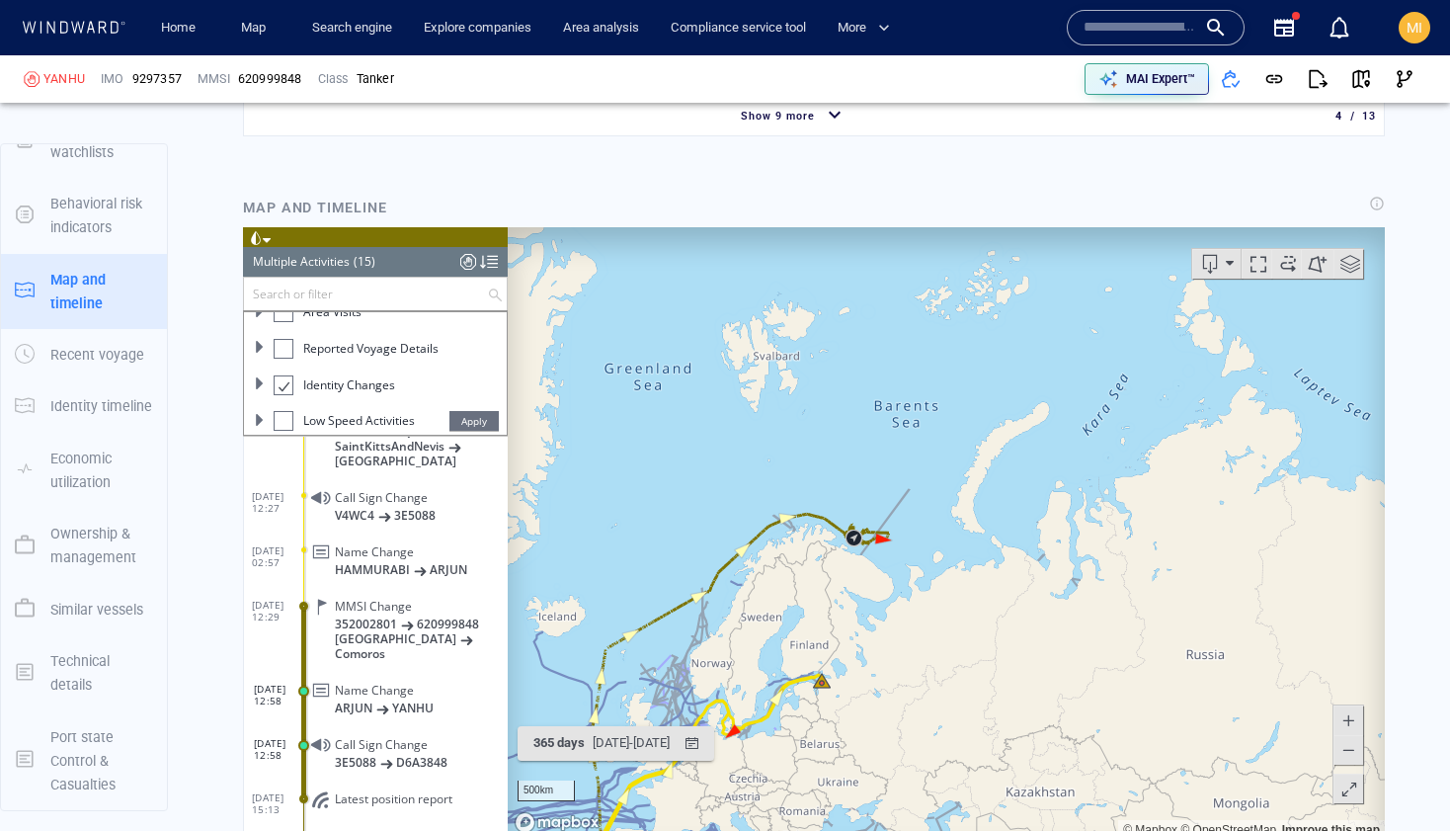
drag, startPoint x: 804, startPoint y: 448, endPoint x: 804, endPoint y: 322, distance: 125.5
click at [804, 322] on canvas "Map" at bounding box center [946, 532] width 877 height 613
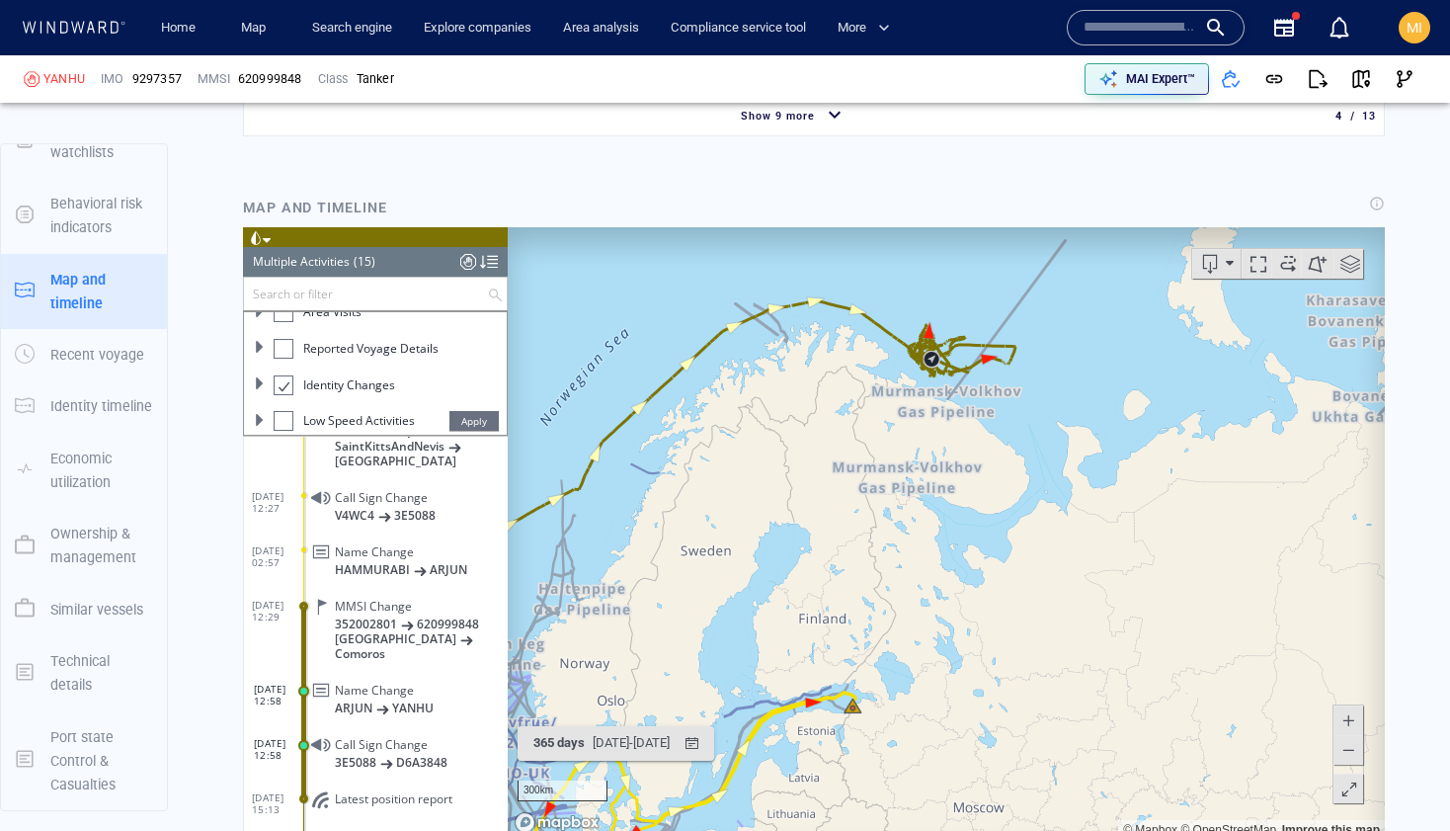
drag, startPoint x: 871, startPoint y: 387, endPoint x: 847, endPoint y: 450, distance: 67.0
click at [847, 450] on canvas "Map" at bounding box center [946, 532] width 877 height 613
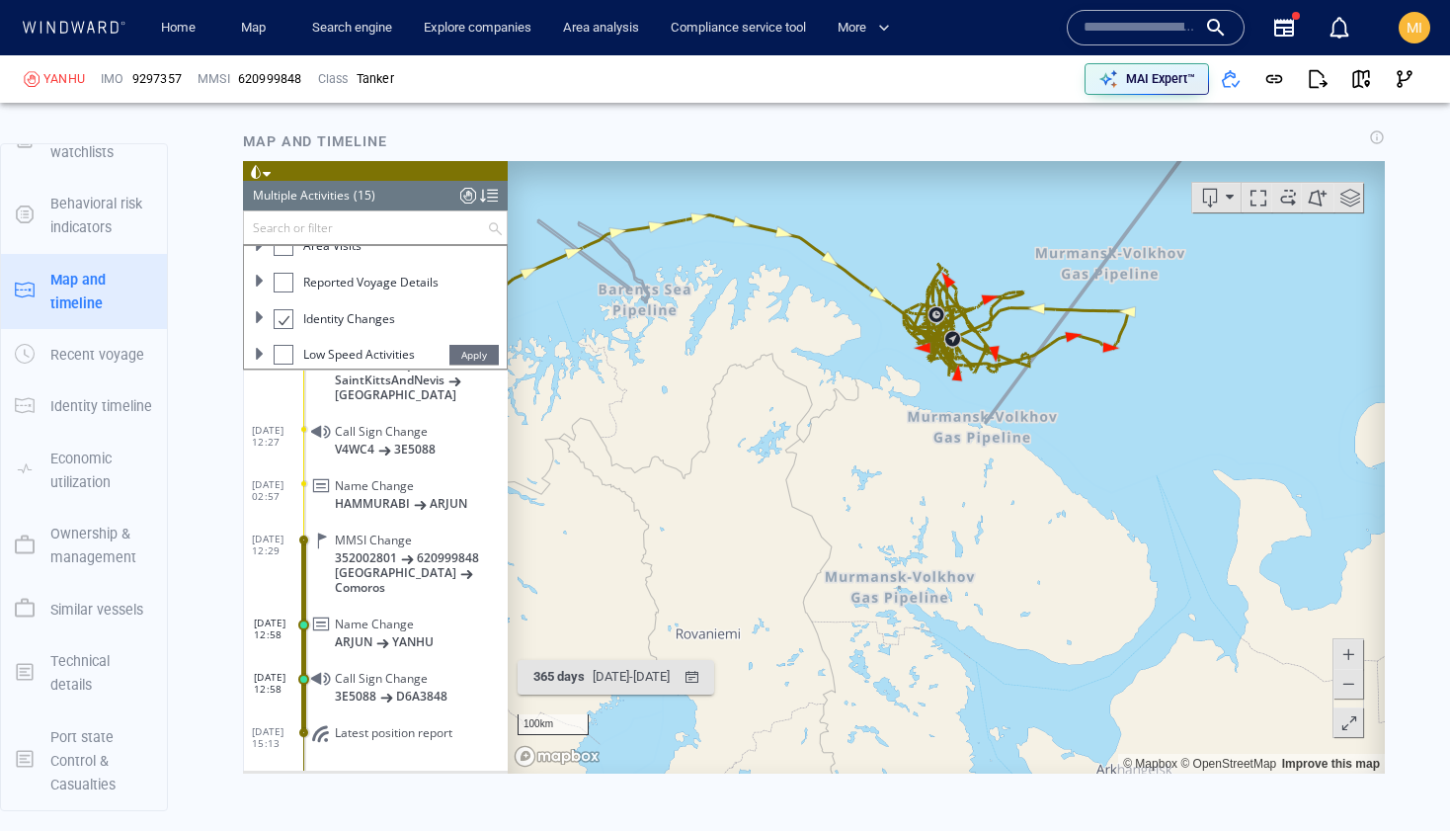
scroll to position [2835, 0]
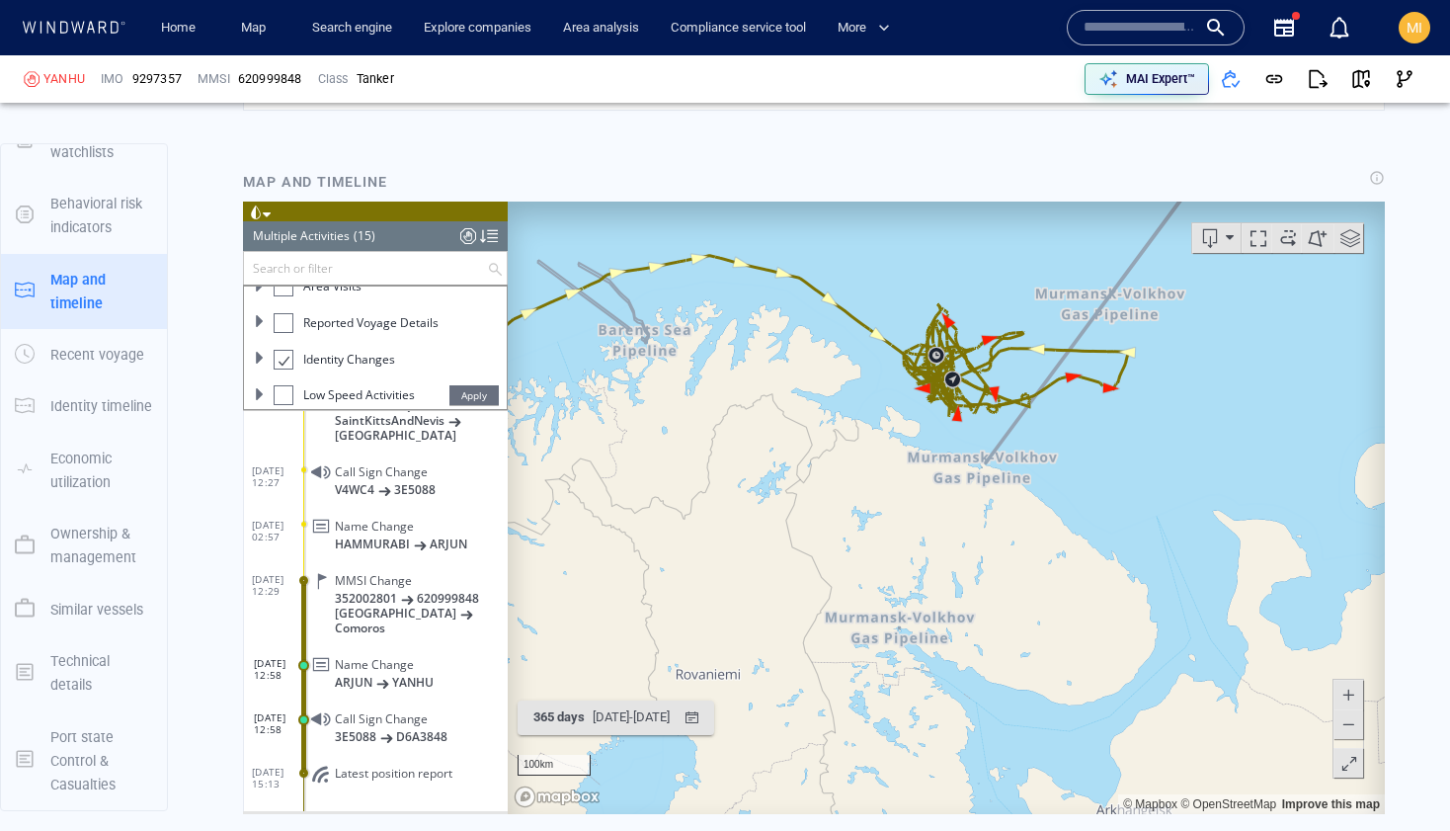
drag, startPoint x: 1018, startPoint y: 519, endPoint x: 1059, endPoint y: 567, distance: 63.8
click at [1059, 567] on canvas "Map" at bounding box center [946, 507] width 877 height 613
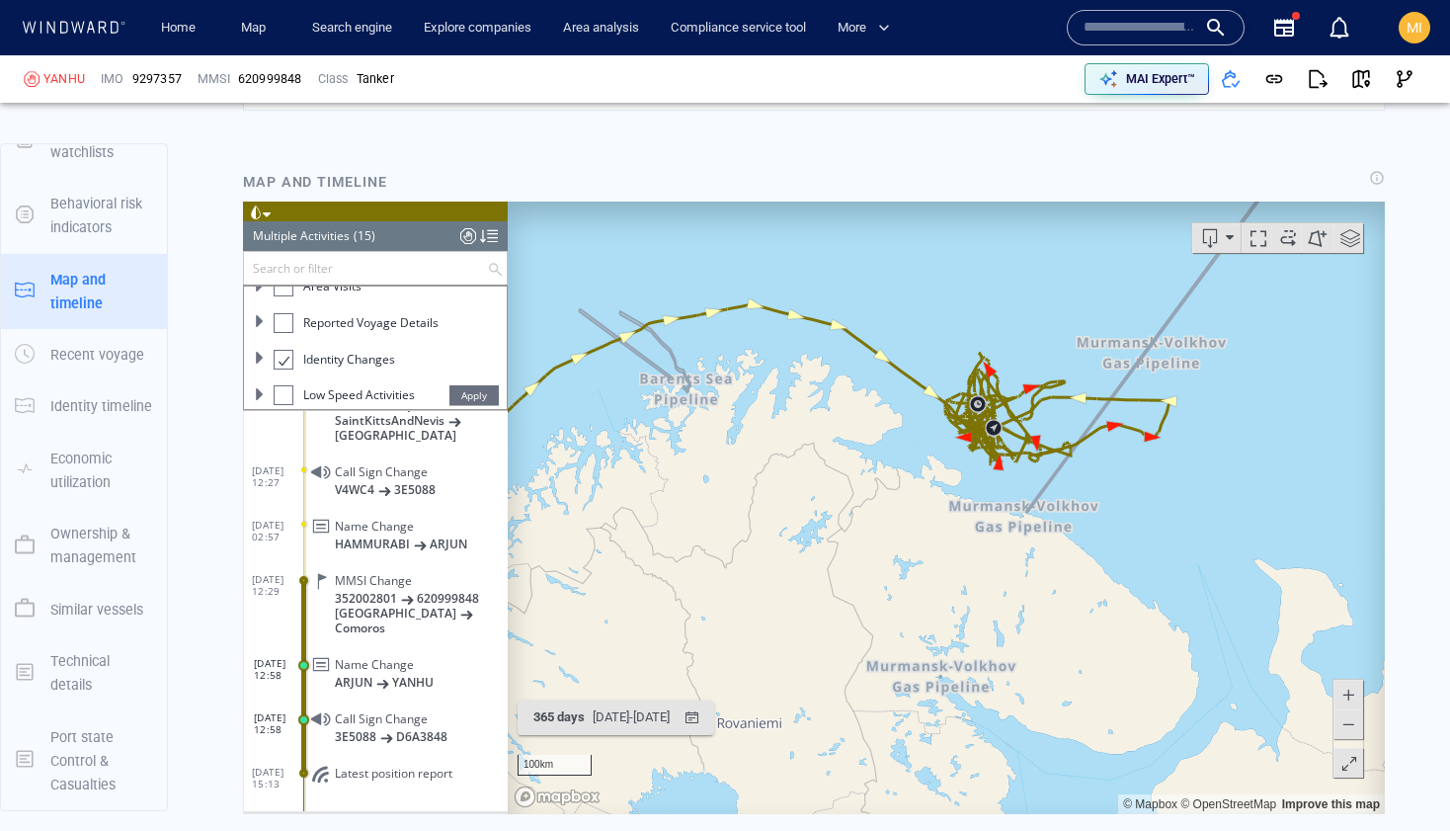
drag, startPoint x: 1059, startPoint y: 567, endPoint x: 1100, endPoint y: 602, distance: 53.3
click at [1100, 602] on canvas "Map" at bounding box center [946, 507] width 877 height 613
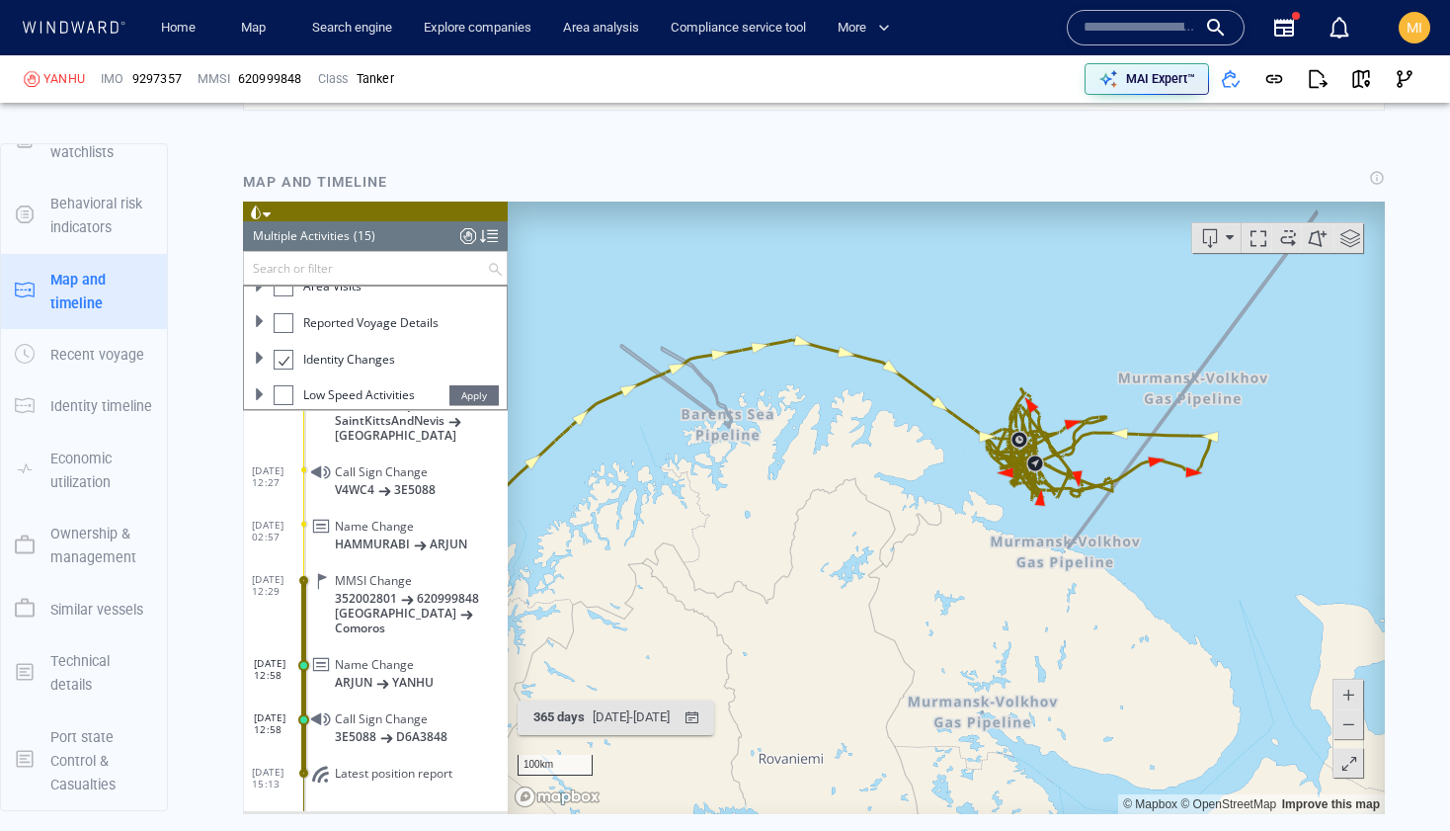
click at [844, 670] on canvas "Map" at bounding box center [946, 507] width 877 height 613
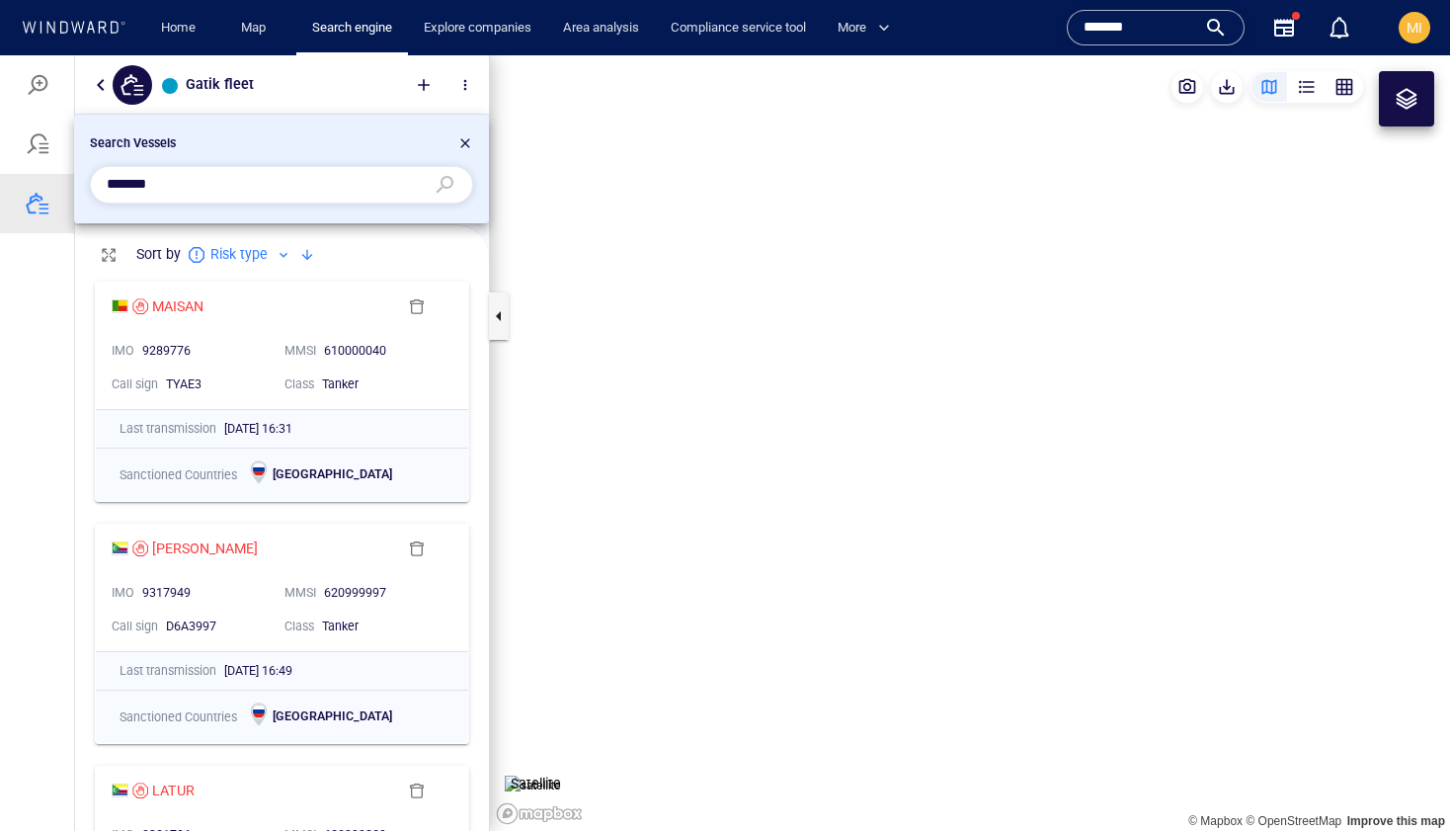
scroll to position [559, 414]
drag, startPoint x: 1161, startPoint y: 31, endPoint x: 1031, endPoint y: 30, distance: 130.4
click at [1041, 25] on div "Home Map Search engine Explore companies Area analysis Compliance service tool …" at bounding box center [728, 28] width 1422 height 48
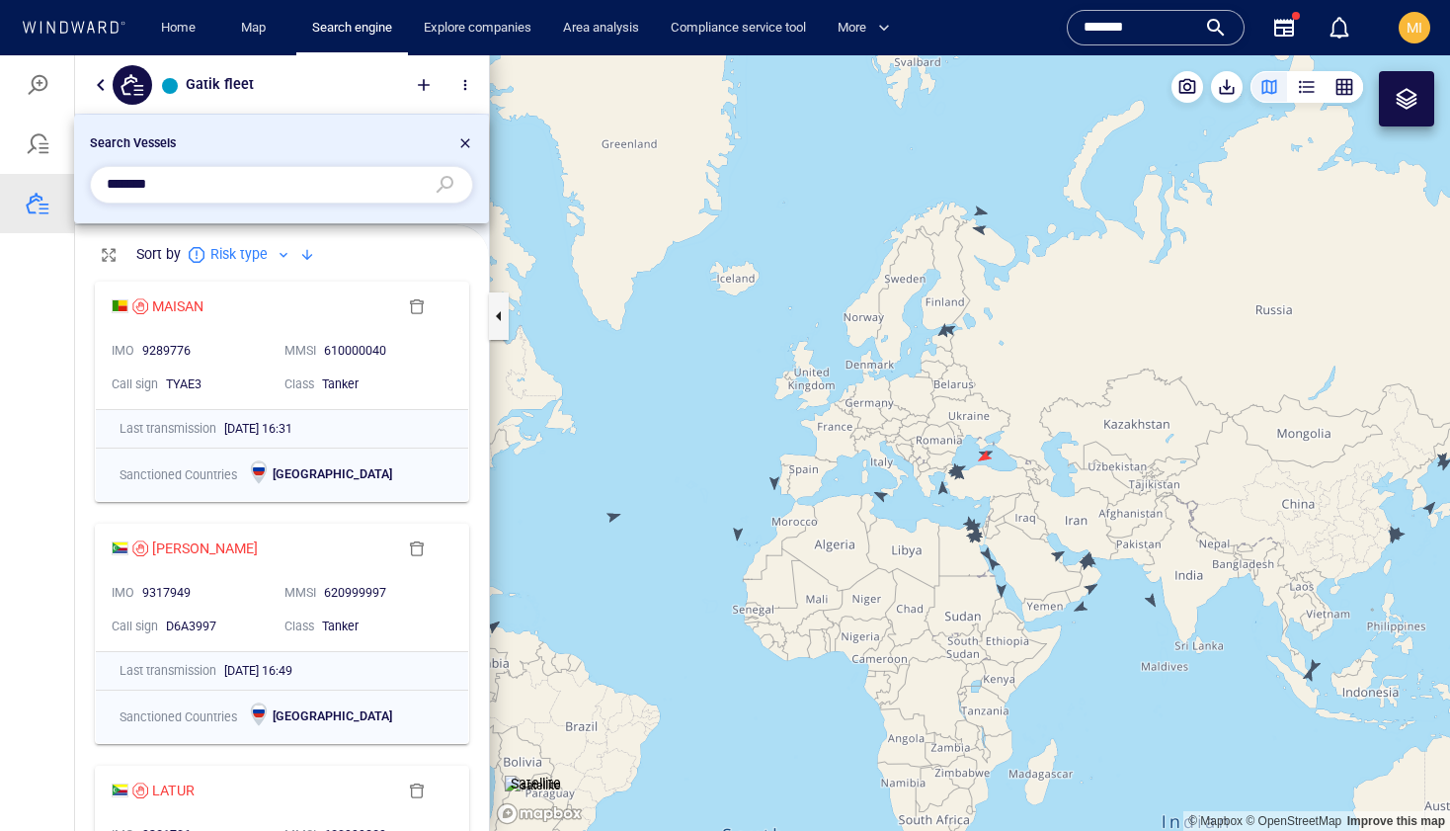
paste input "text"
type input "*******"
click at [1031, 30] on div "Home Map Search engine Explore companies Area analysis Compliance service tool …" at bounding box center [600, 28] width 941 height 48
click at [320, 174] on input "*******" at bounding box center [266, 185] width 318 height 30
click at [290, 180] on input "*******" at bounding box center [266, 185] width 318 height 30
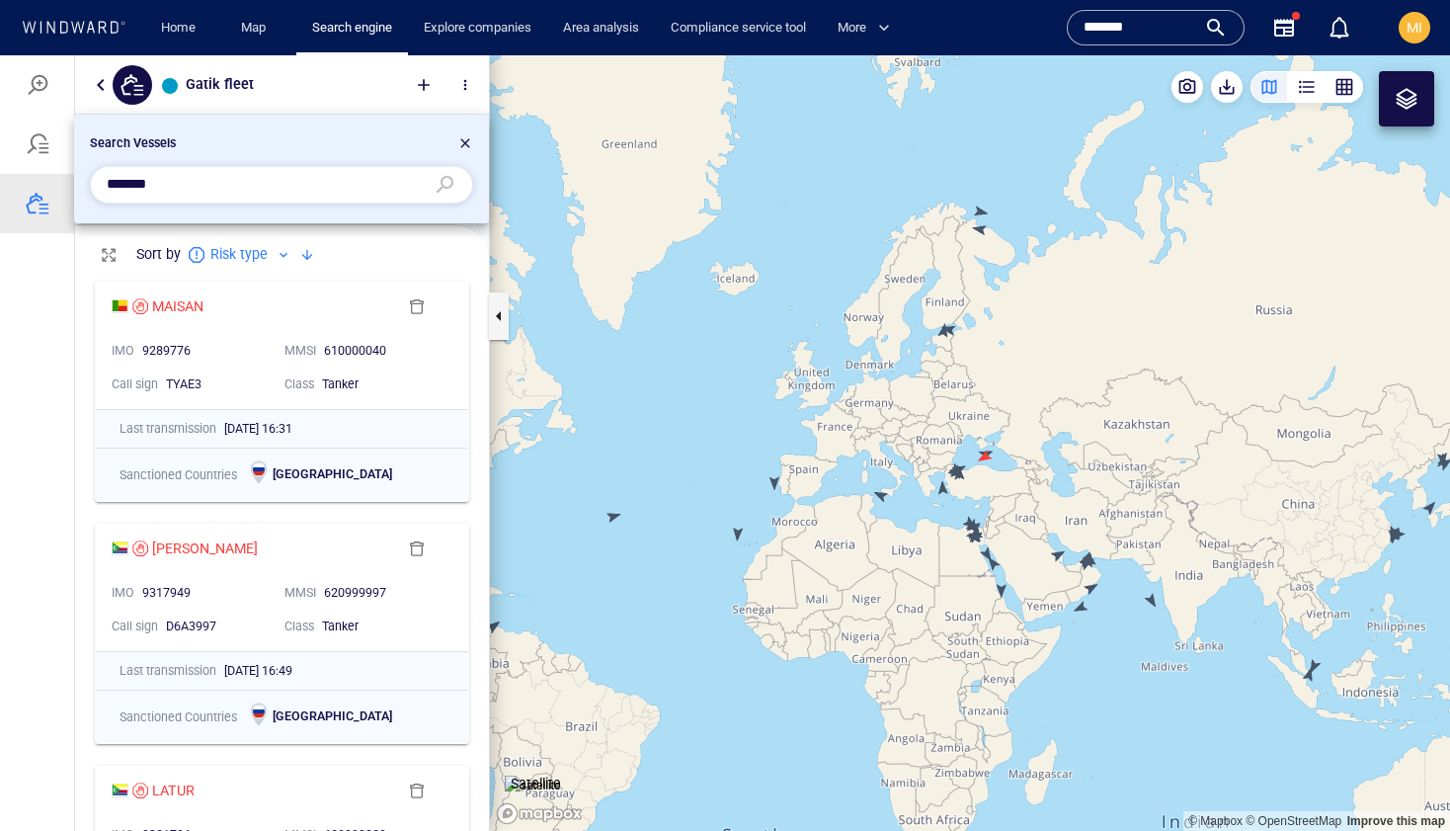
drag, startPoint x: 1153, startPoint y: 23, endPoint x: 1056, endPoint y: 22, distance: 96.8
click at [1059, 22] on div "Name N/A IMO MMSI Call sign N/A Class N/A No positional data ******* Vessels (1…" at bounding box center [1219, 27] width 320 height 71
click at [1213, 30] on div "*******" at bounding box center [1156, 28] width 144 height 30
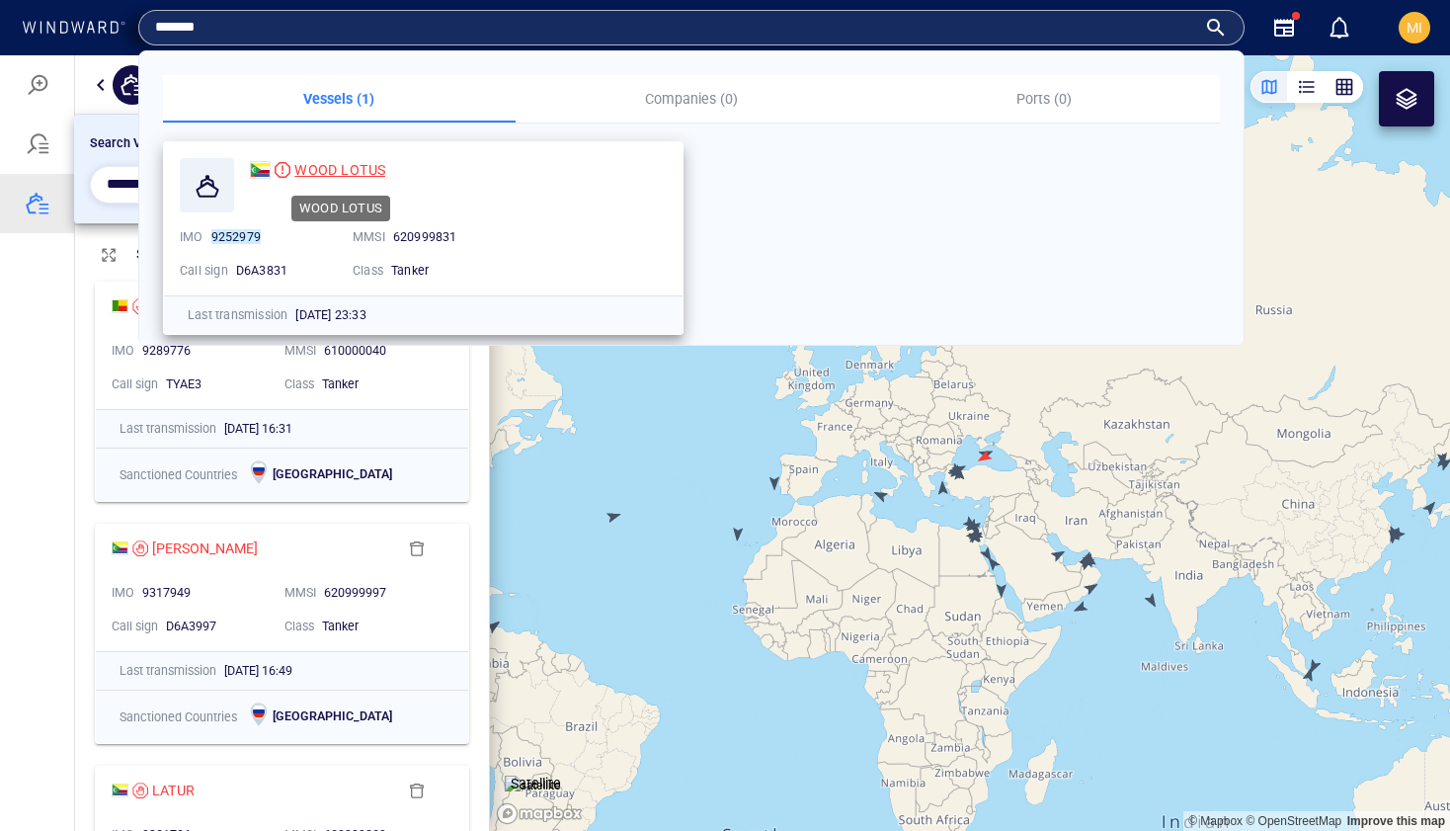
click at [372, 170] on span "WOOD LOTUS" at bounding box center [339, 170] width 91 height 16
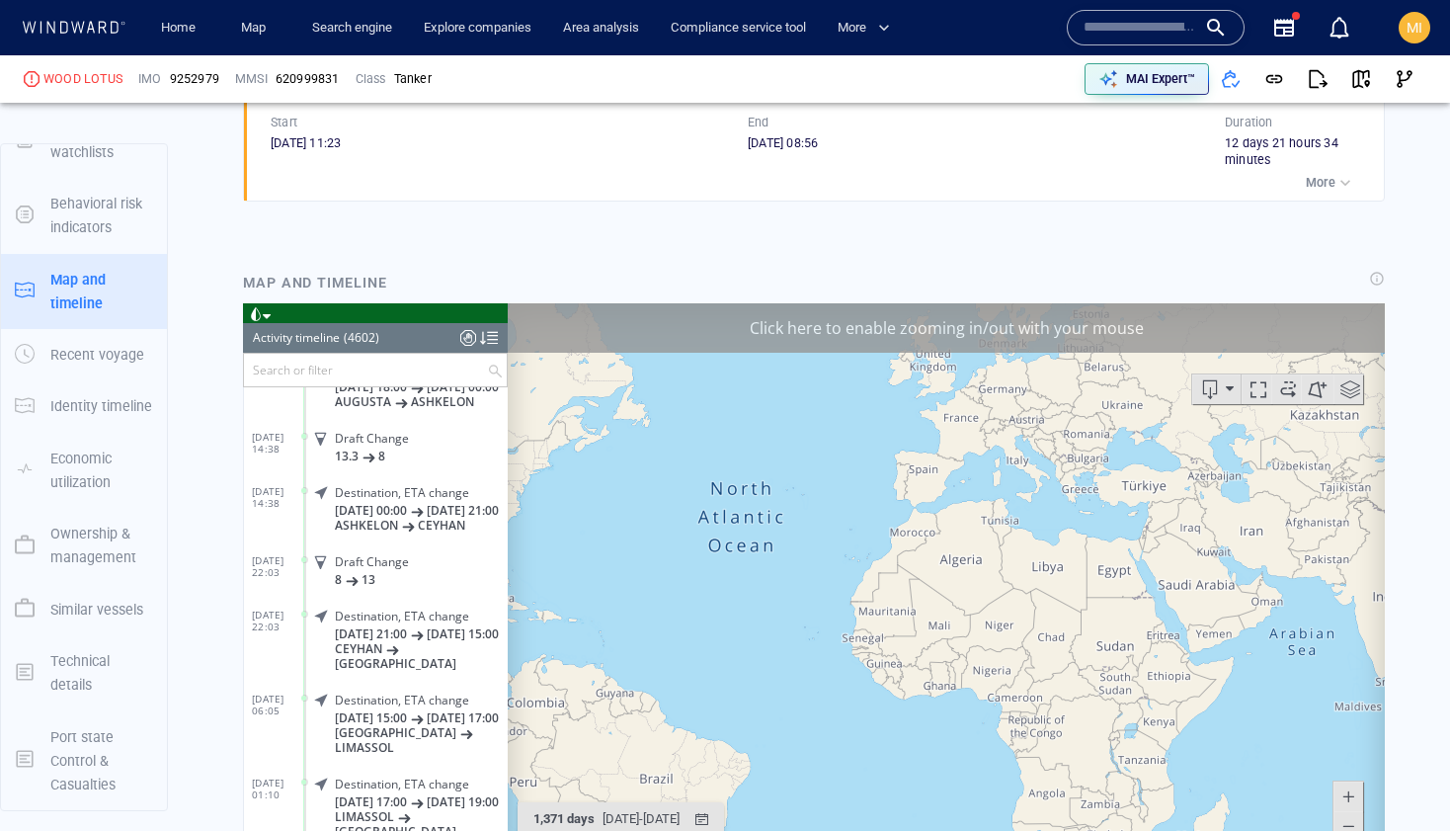
scroll to position [1660, 0]
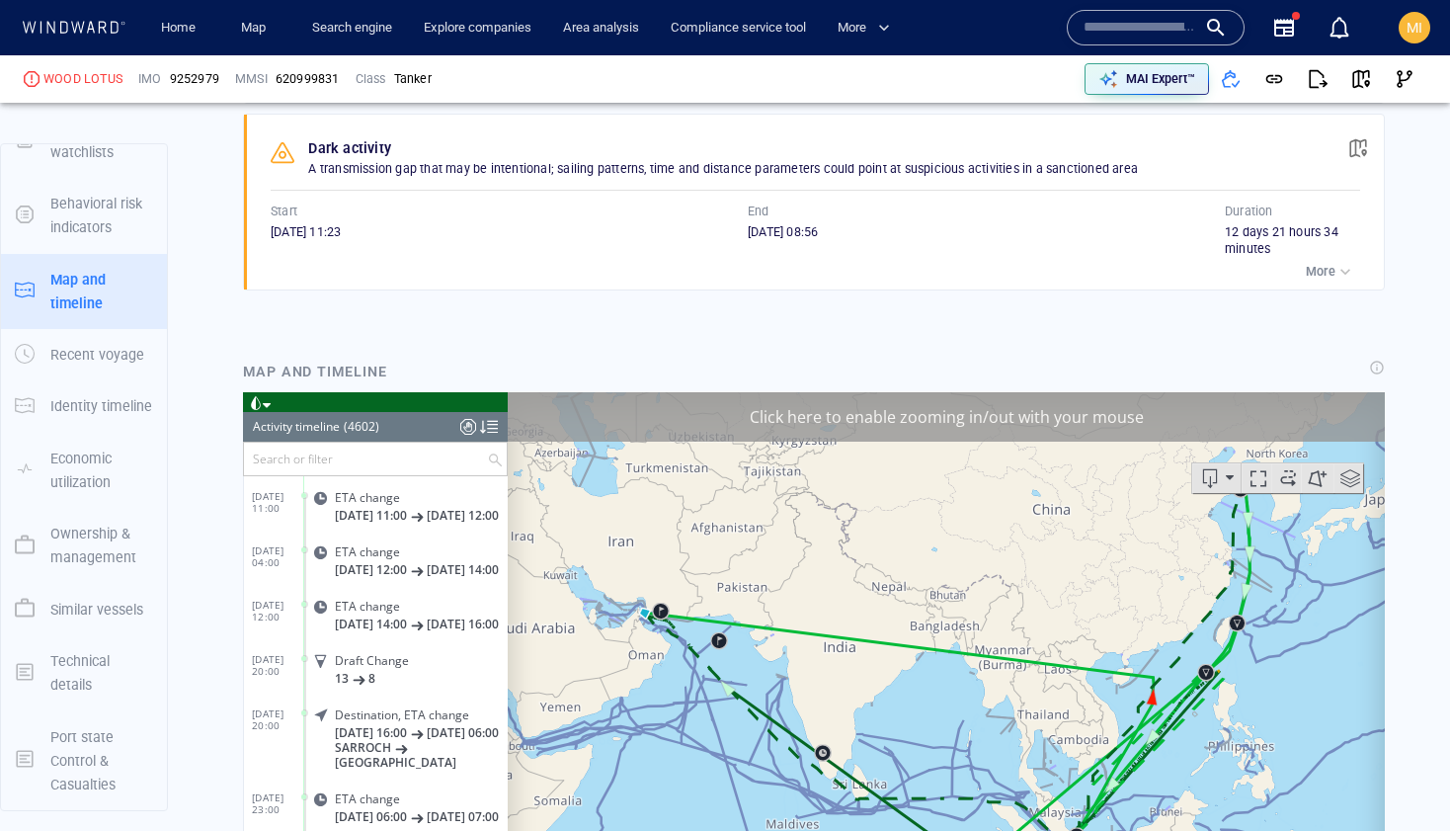
scroll to position [1612, 0]
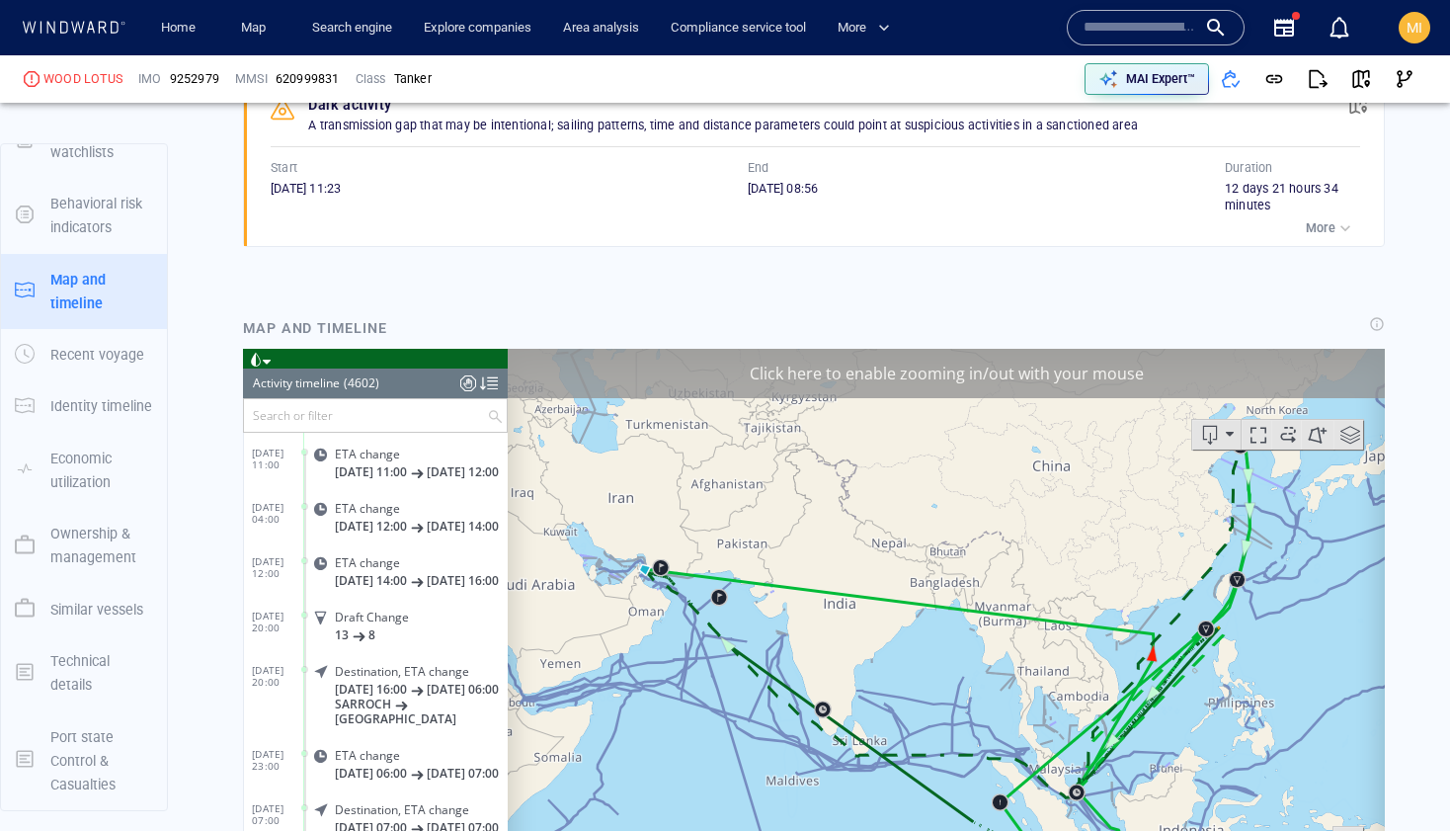
click at [403, 416] on input "text" at bounding box center [365, 414] width 243 height 33
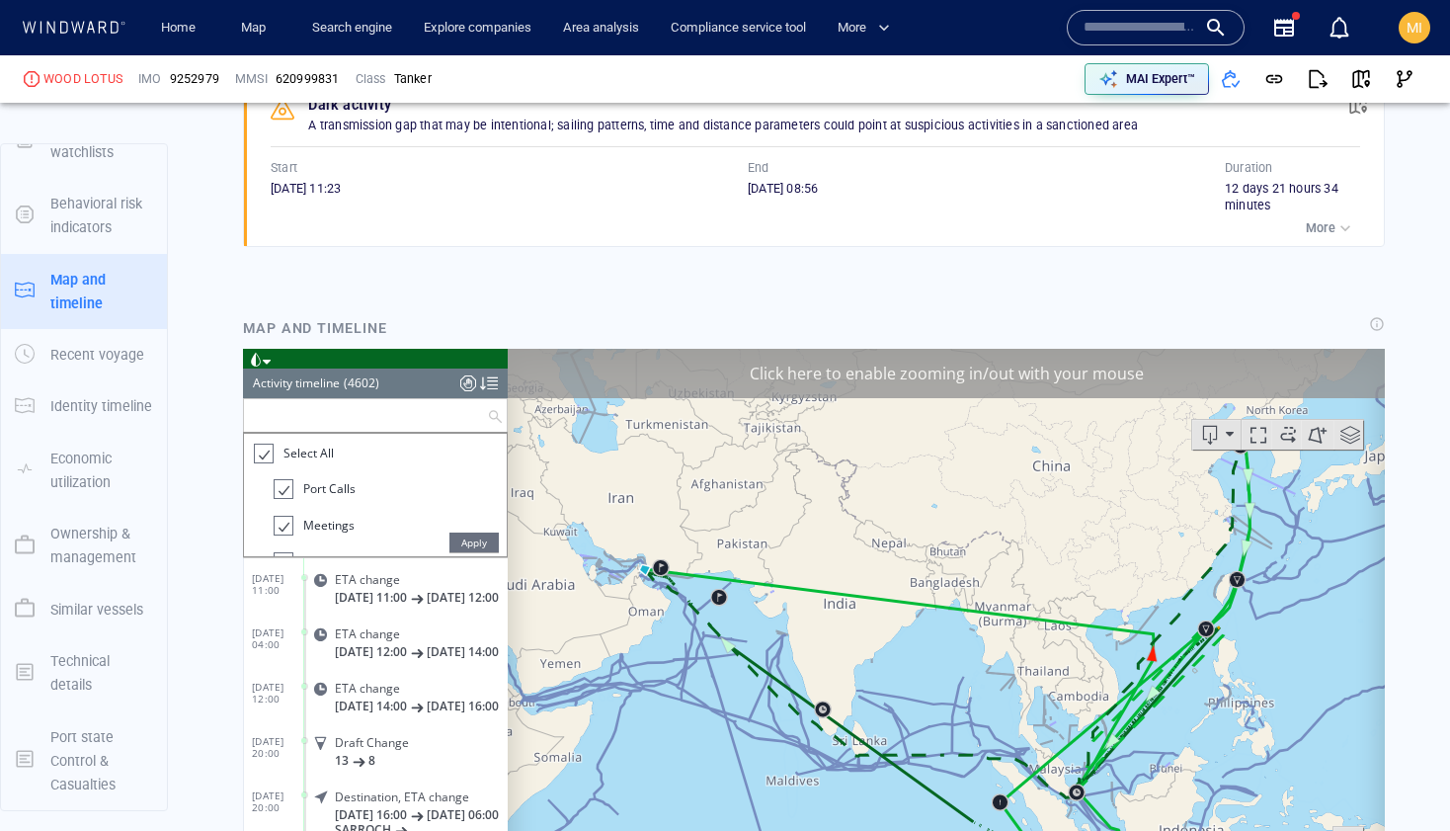
click at [270, 451] on div at bounding box center [263, 453] width 20 height 23
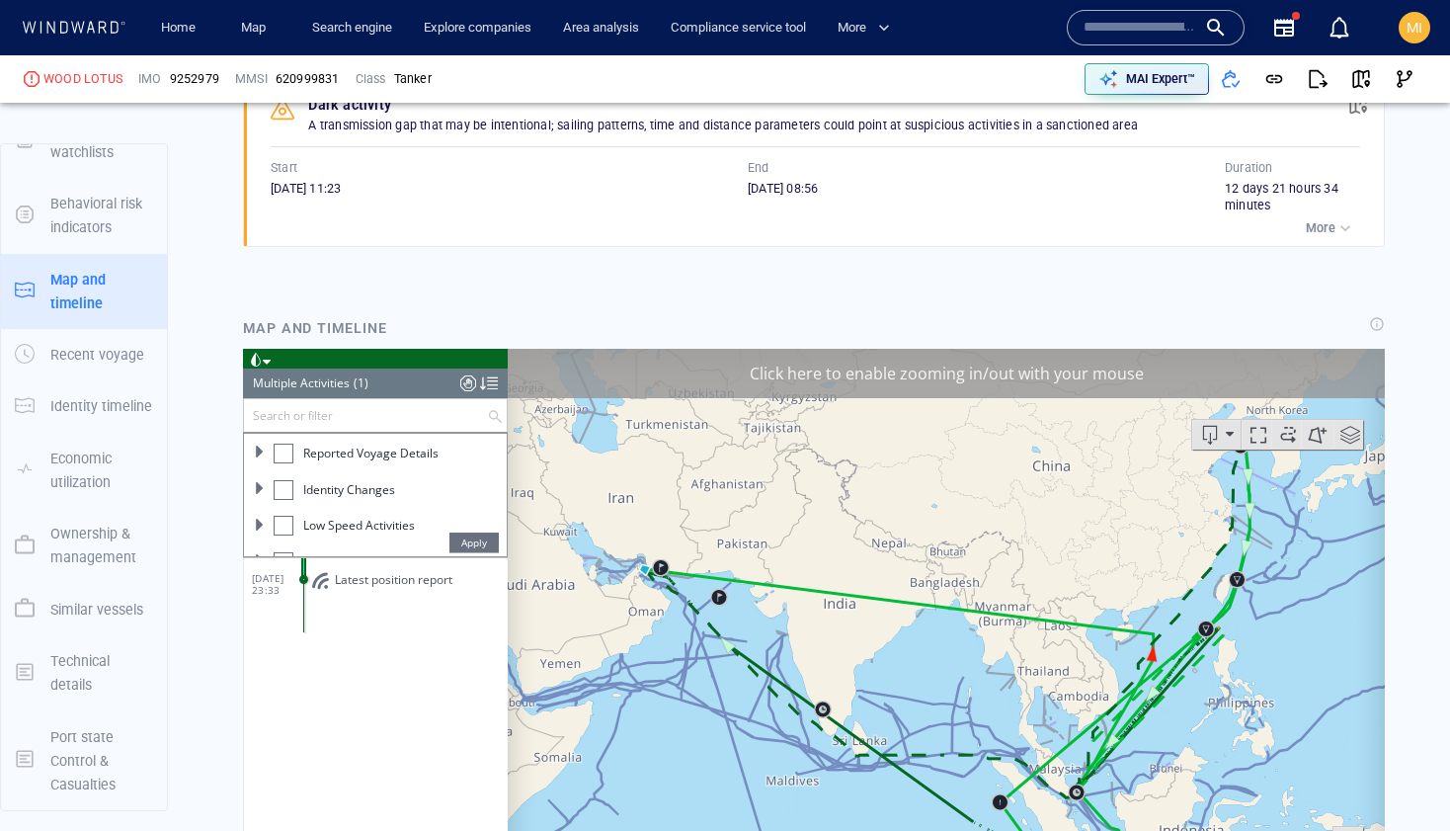
scroll to position [202, 0]
click at [289, 500] on div at bounding box center [284, 505] width 20 height 20
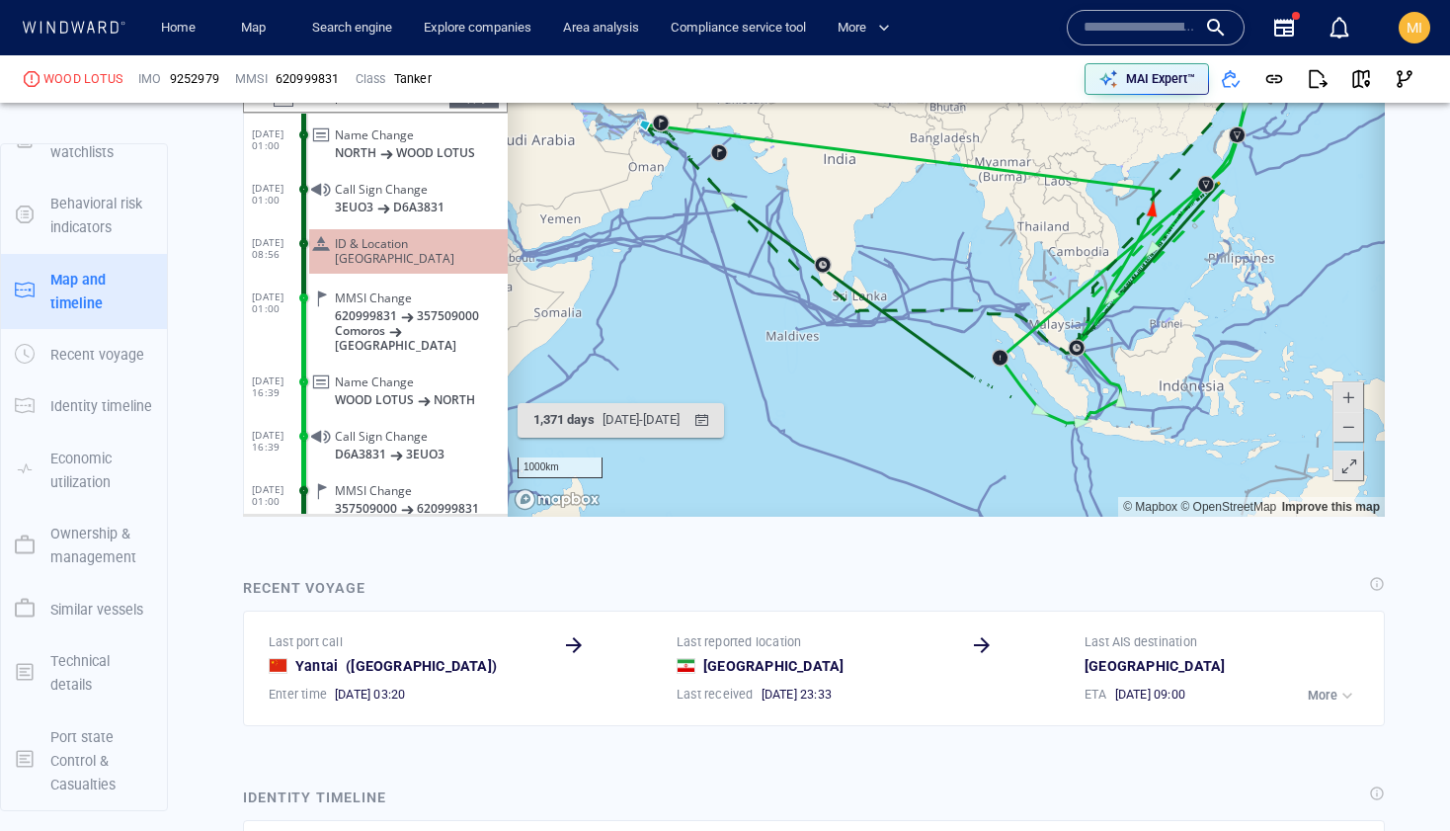
scroll to position [1014, 0]
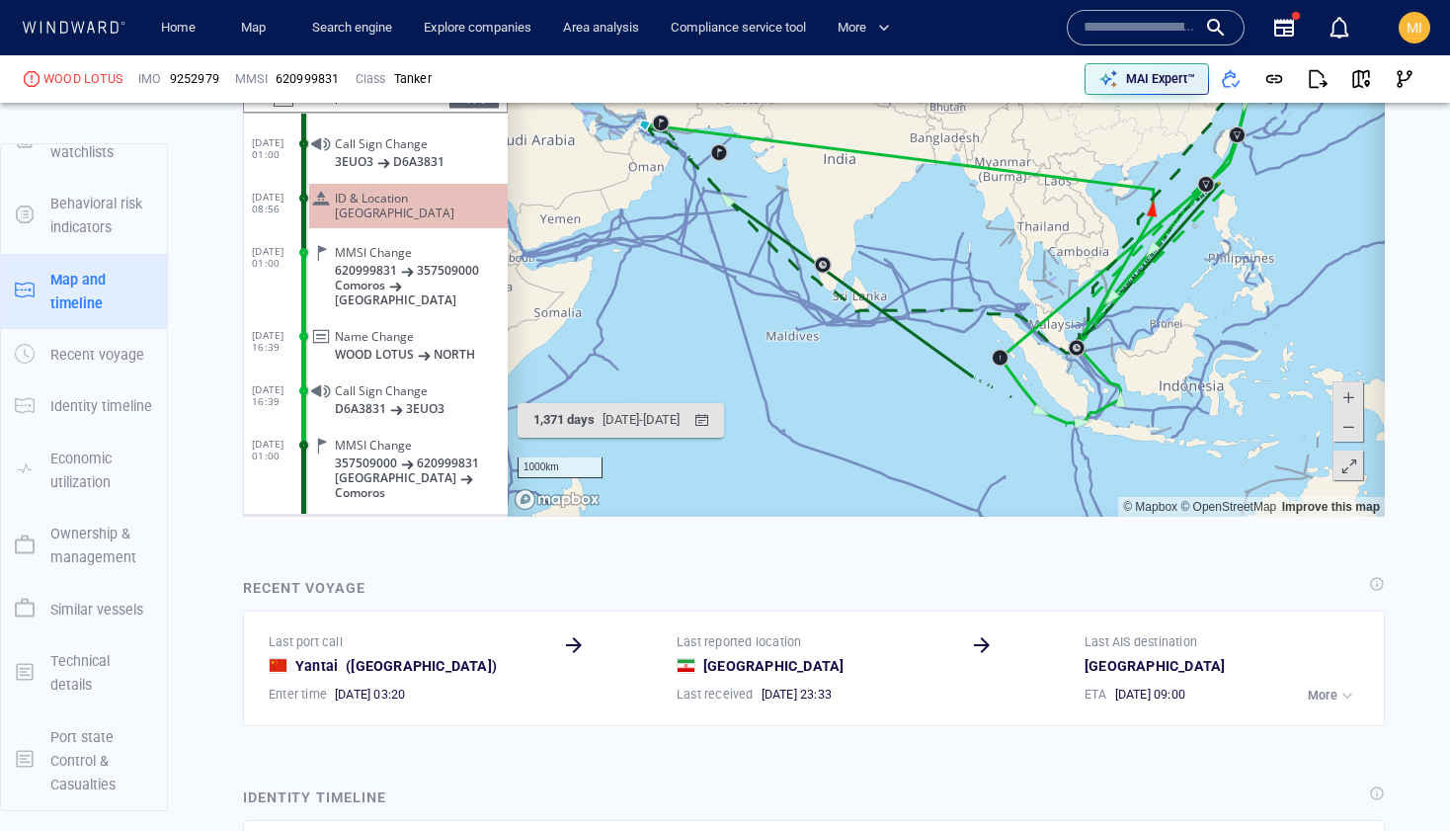
drag, startPoint x: 842, startPoint y: 356, endPoint x: 825, endPoint y: 403, distance: 50.3
click at [828, 400] on canvas "Map" at bounding box center [946, 210] width 877 height 613
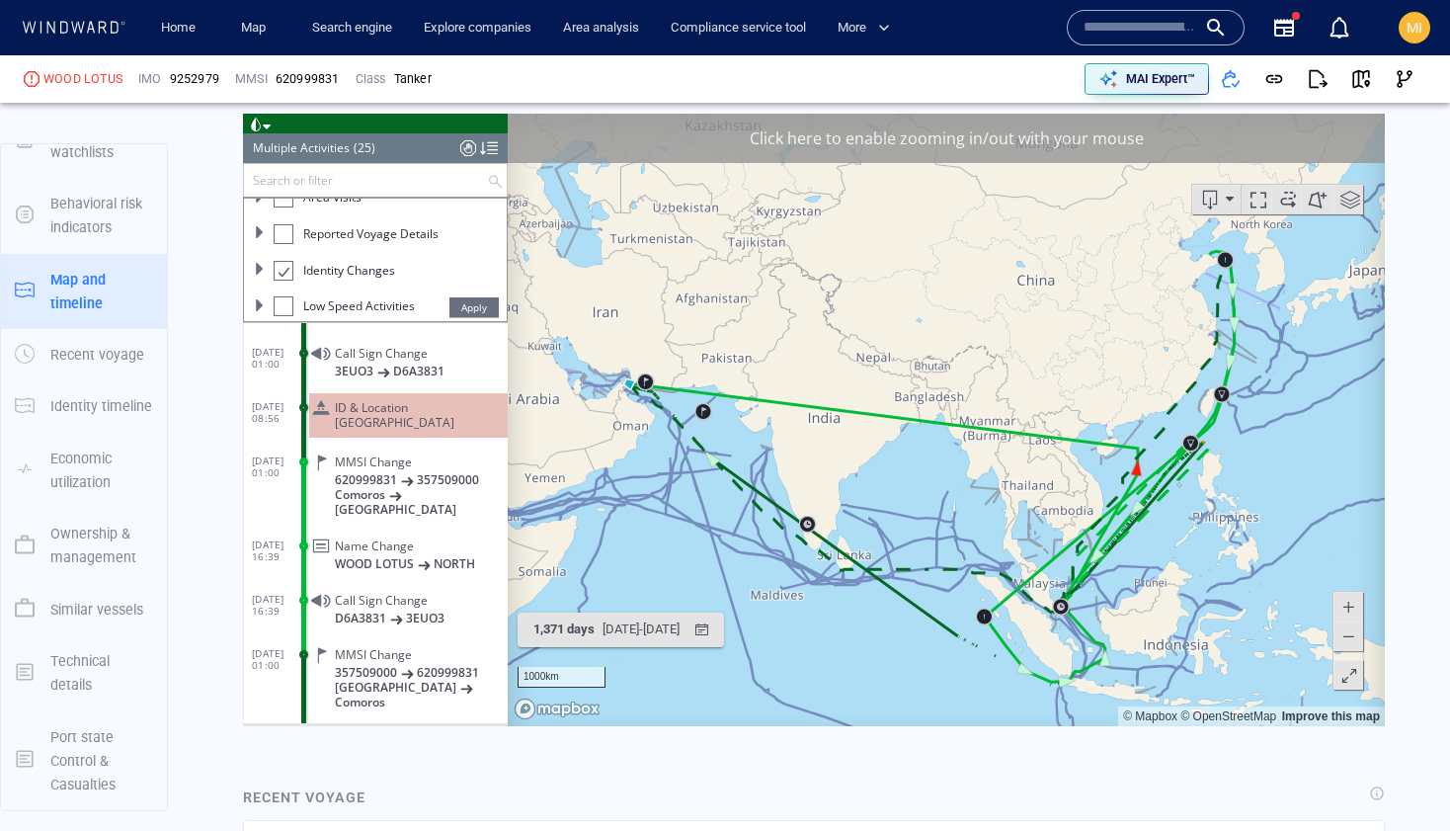
scroll to position [1826, 0]
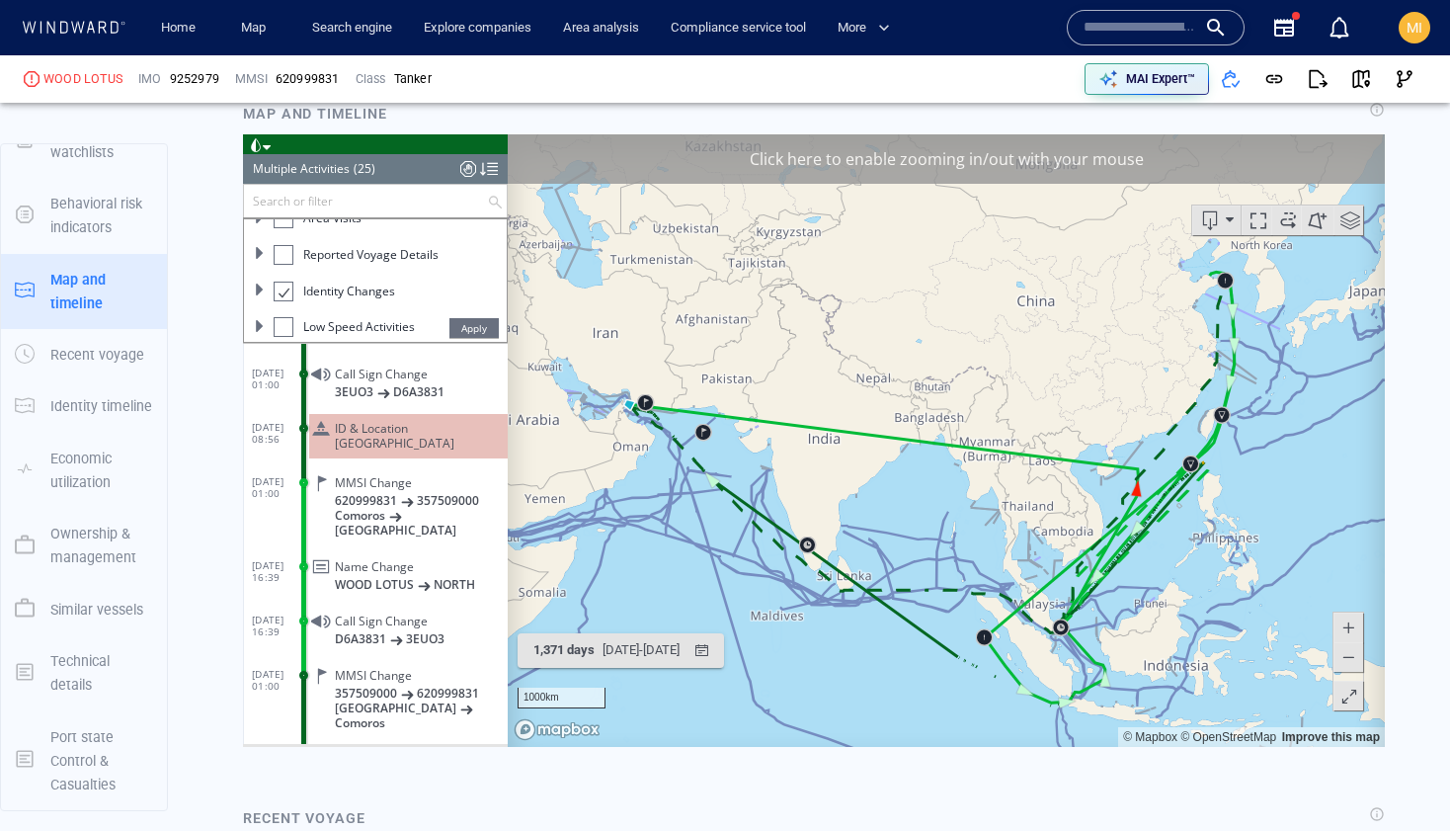
click at [1212, 218] on span at bounding box center [1211, 220] width 30 height 30
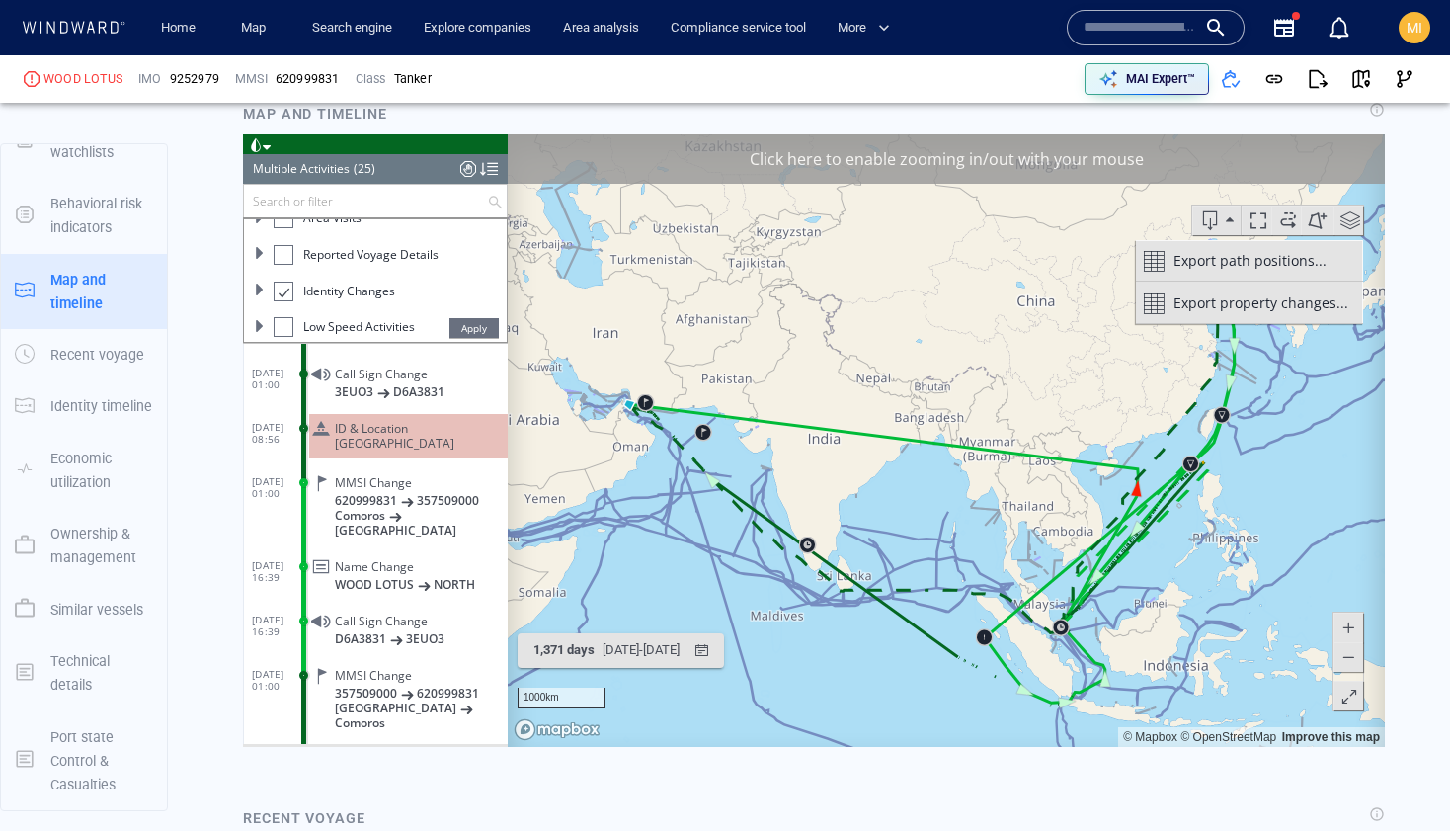
click at [1208, 257] on span "Export path positions..." at bounding box center [1250, 260] width 153 height 40
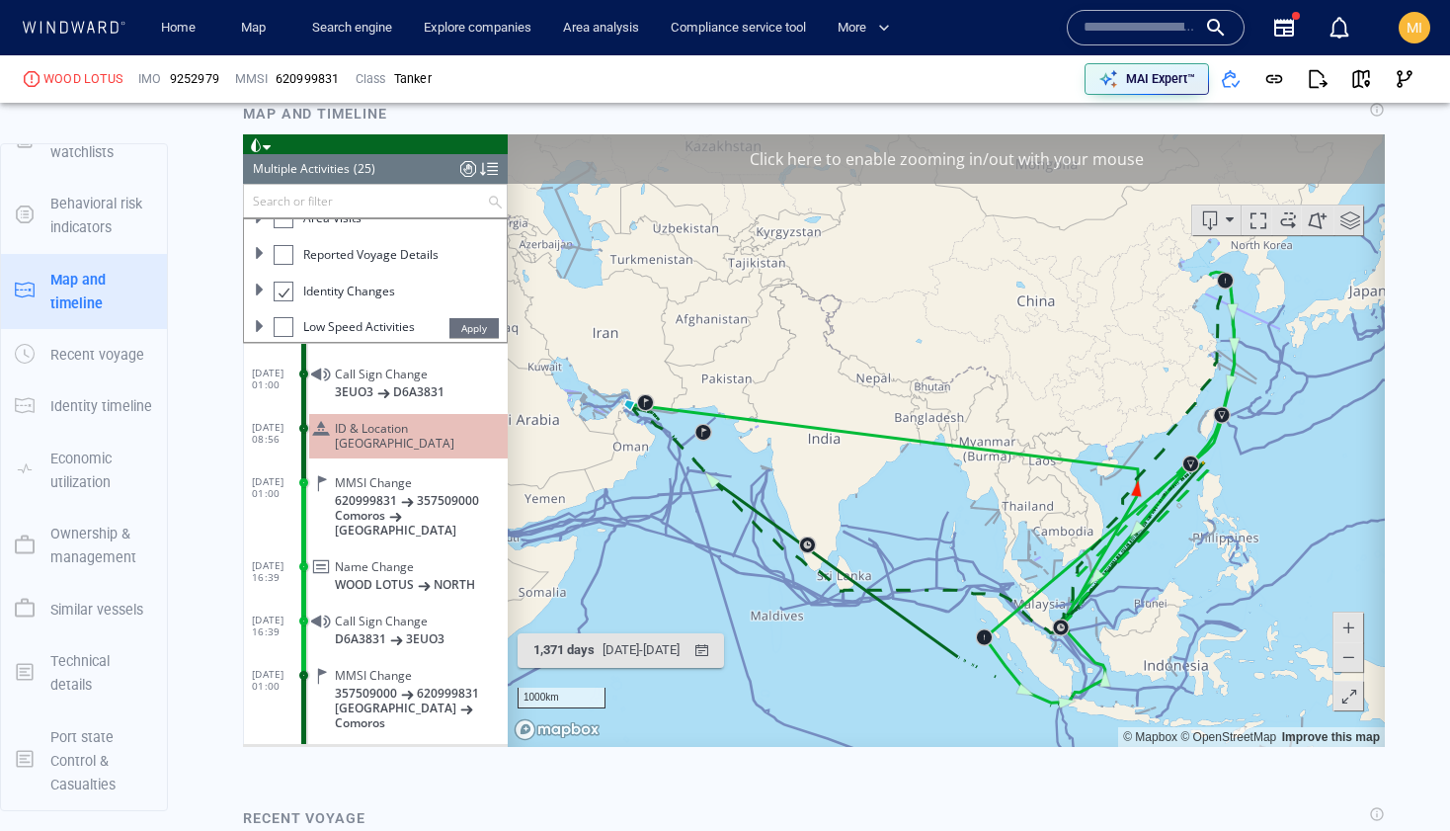
click at [1176, 284] on canvas "Map" at bounding box center [946, 439] width 877 height 613
click at [1211, 214] on span at bounding box center [1211, 220] width 30 height 30
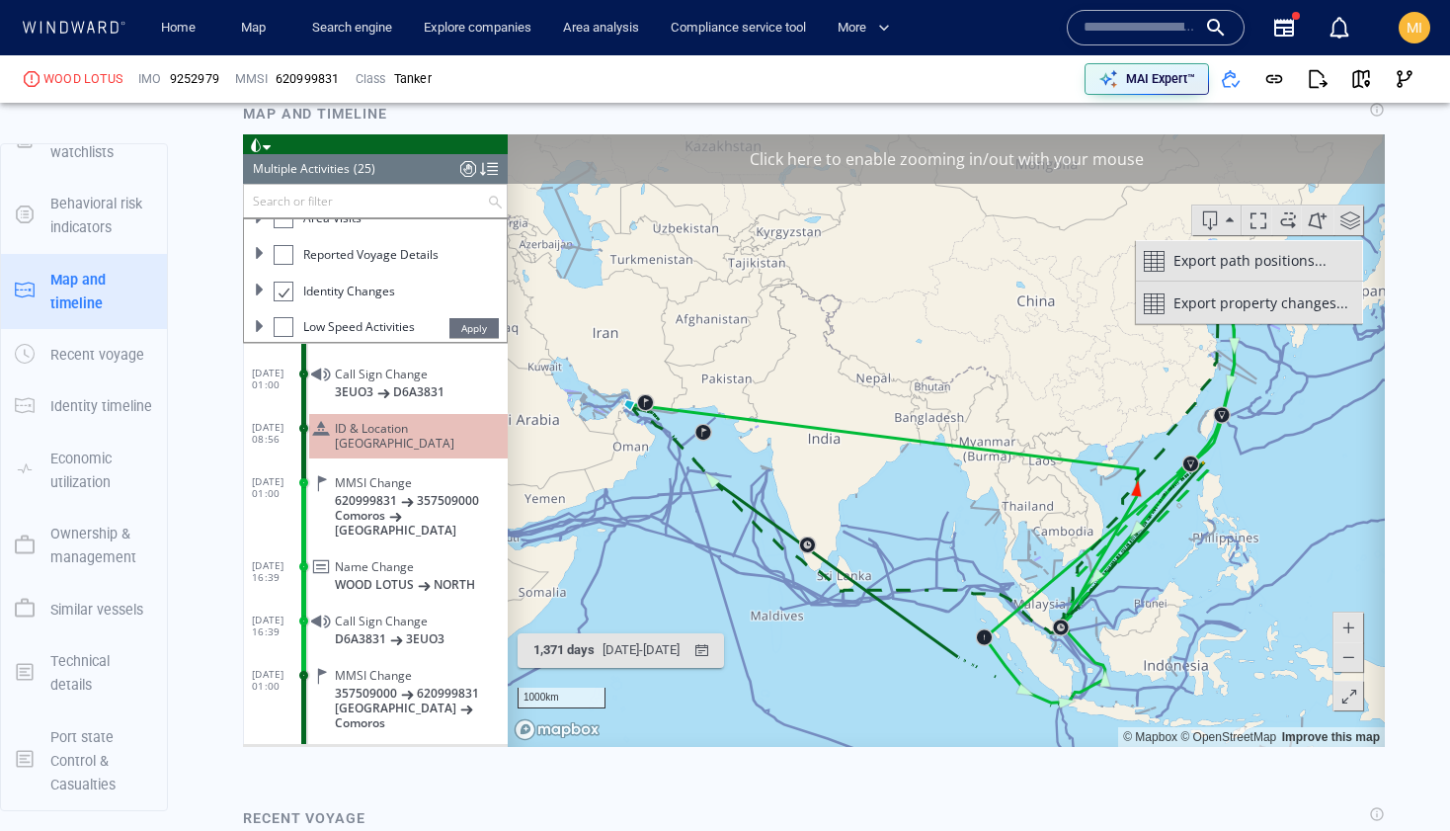
click at [1199, 300] on span "Export property changes..." at bounding box center [1261, 303] width 175 height 40
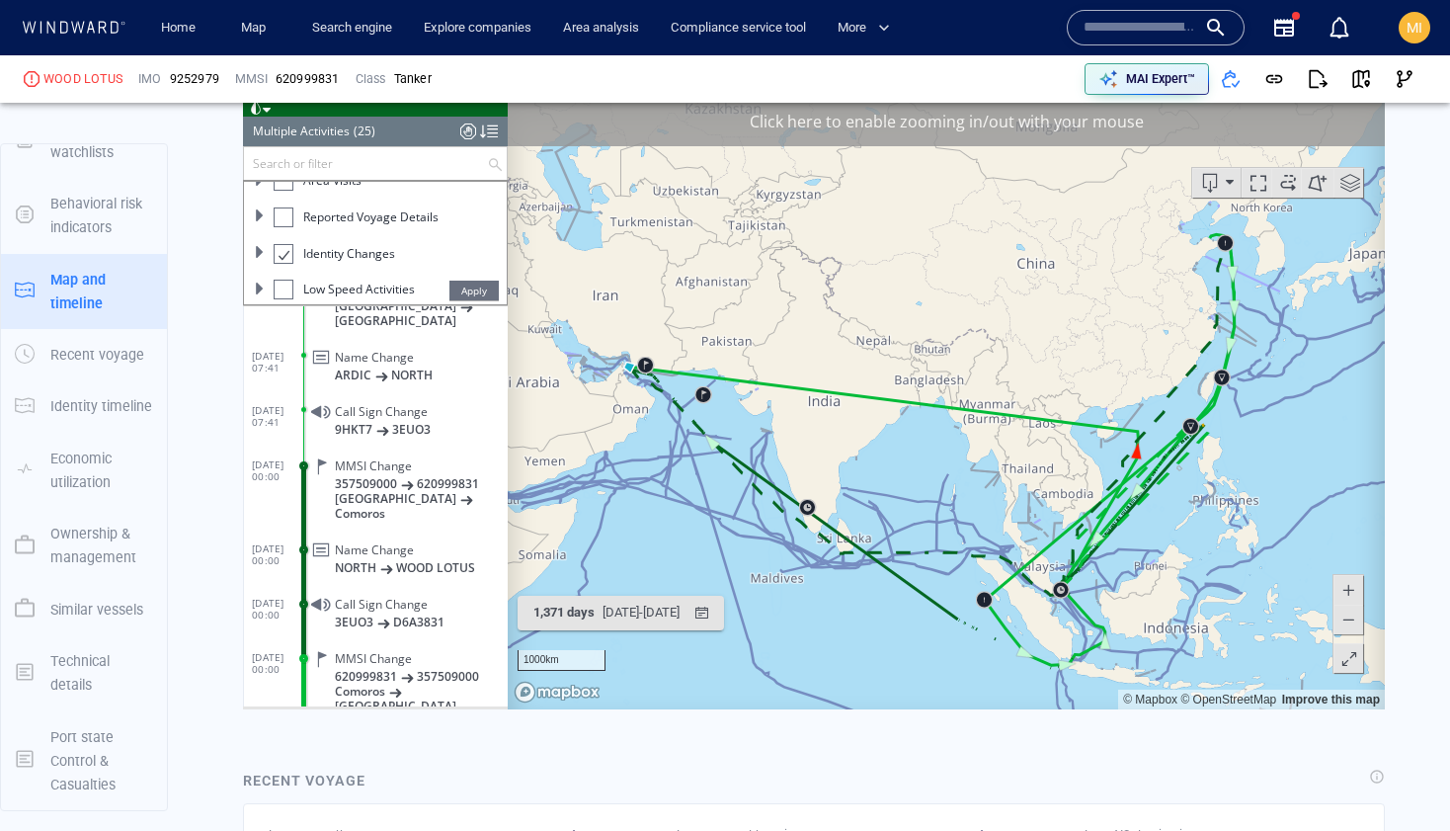
scroll to position [128, 0]
drag, startPoint x: 1108, startPoint y: 471, endPoint x: 1054, endPoint y: 498, distance: 59.7
click at [1054, 498] on canvas "Map" at bounding box center [946, 402] width 877 height 613
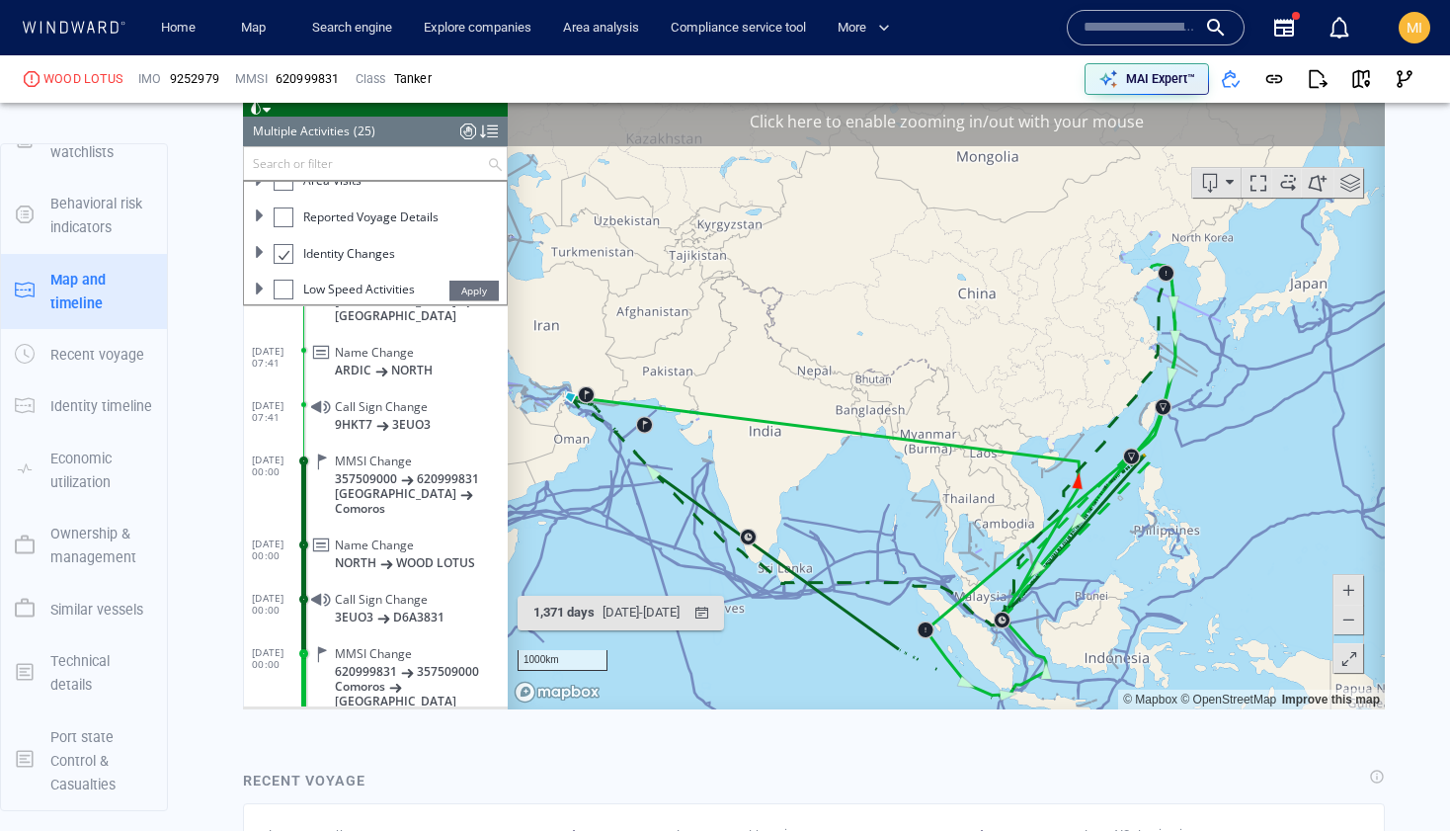
drag, startPoint x: 1157, startPoint y: 343, endPoint x: 1154, endPoint y: 426, distance: 83.1
click at [1155, 421] on canvas "Map" at bounding box center [946, 402] width 877 height 613
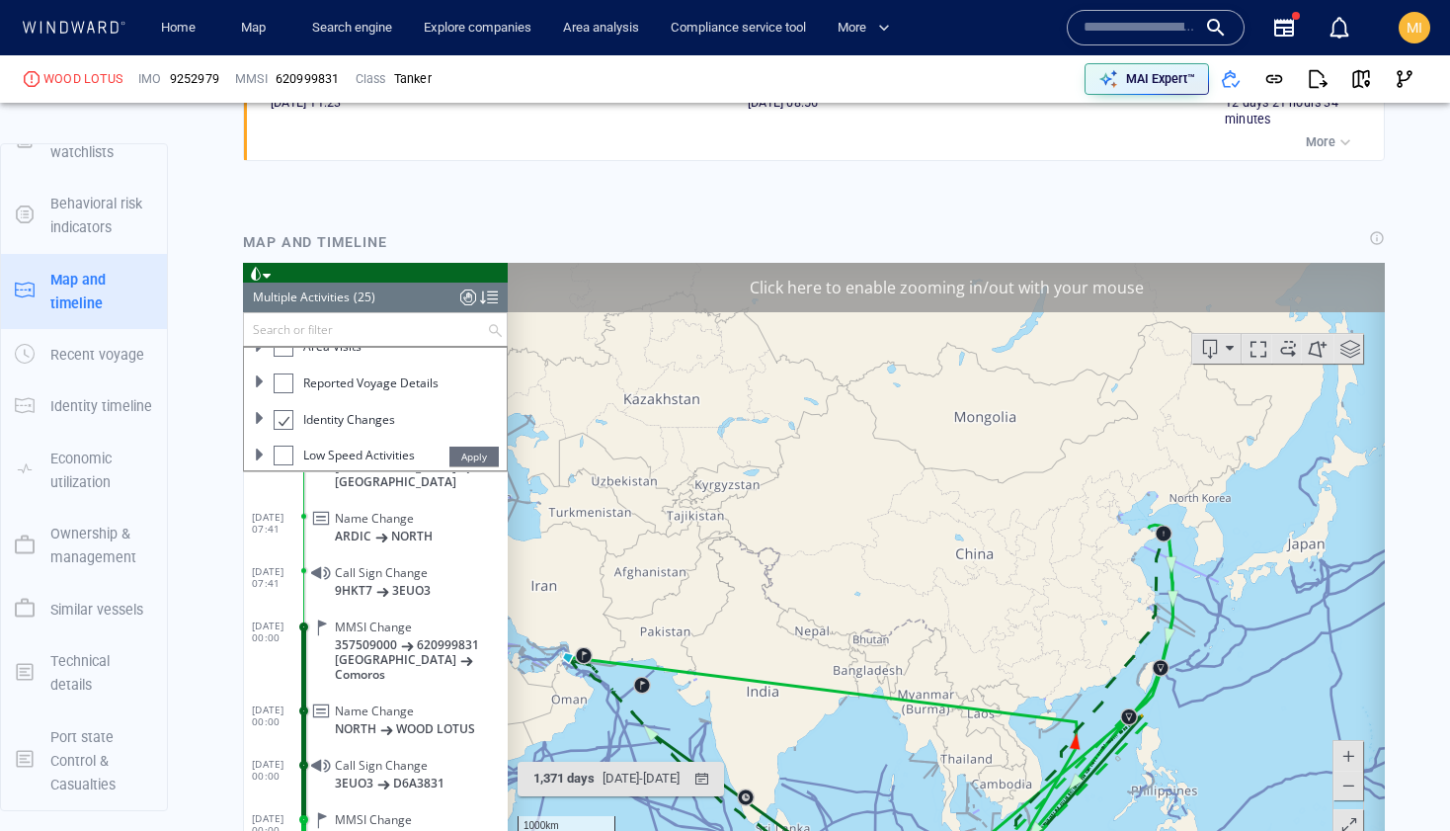
scroll to position [1692, 0]
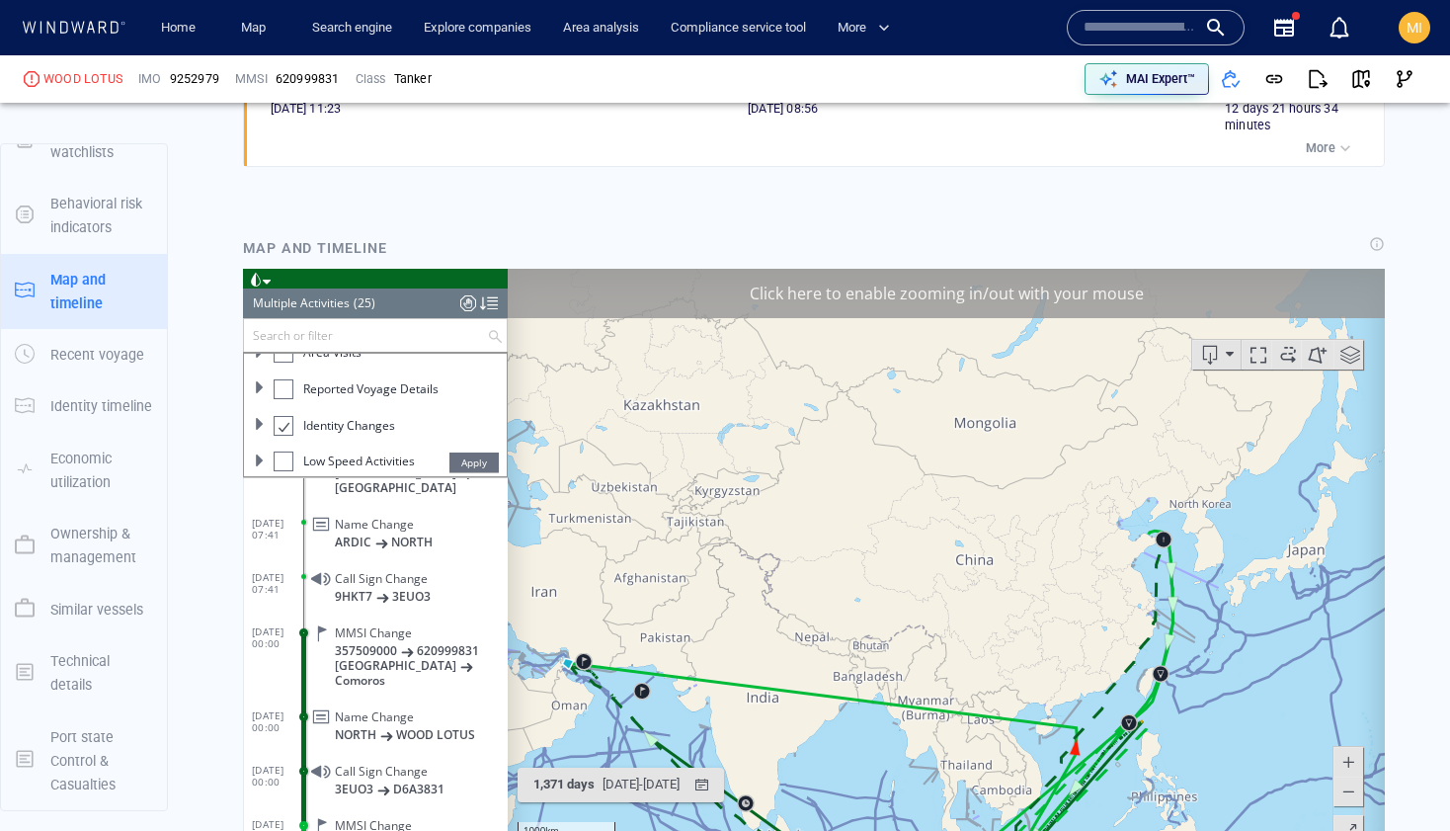
drag, startPoint x: 1169, startPoint y: 499, endPoint x: 1168, endPoint y: 460, distance: 38.5
click at [1168, 462] on canvas "Map" at bounding box center [946, 574] width 877 height 613
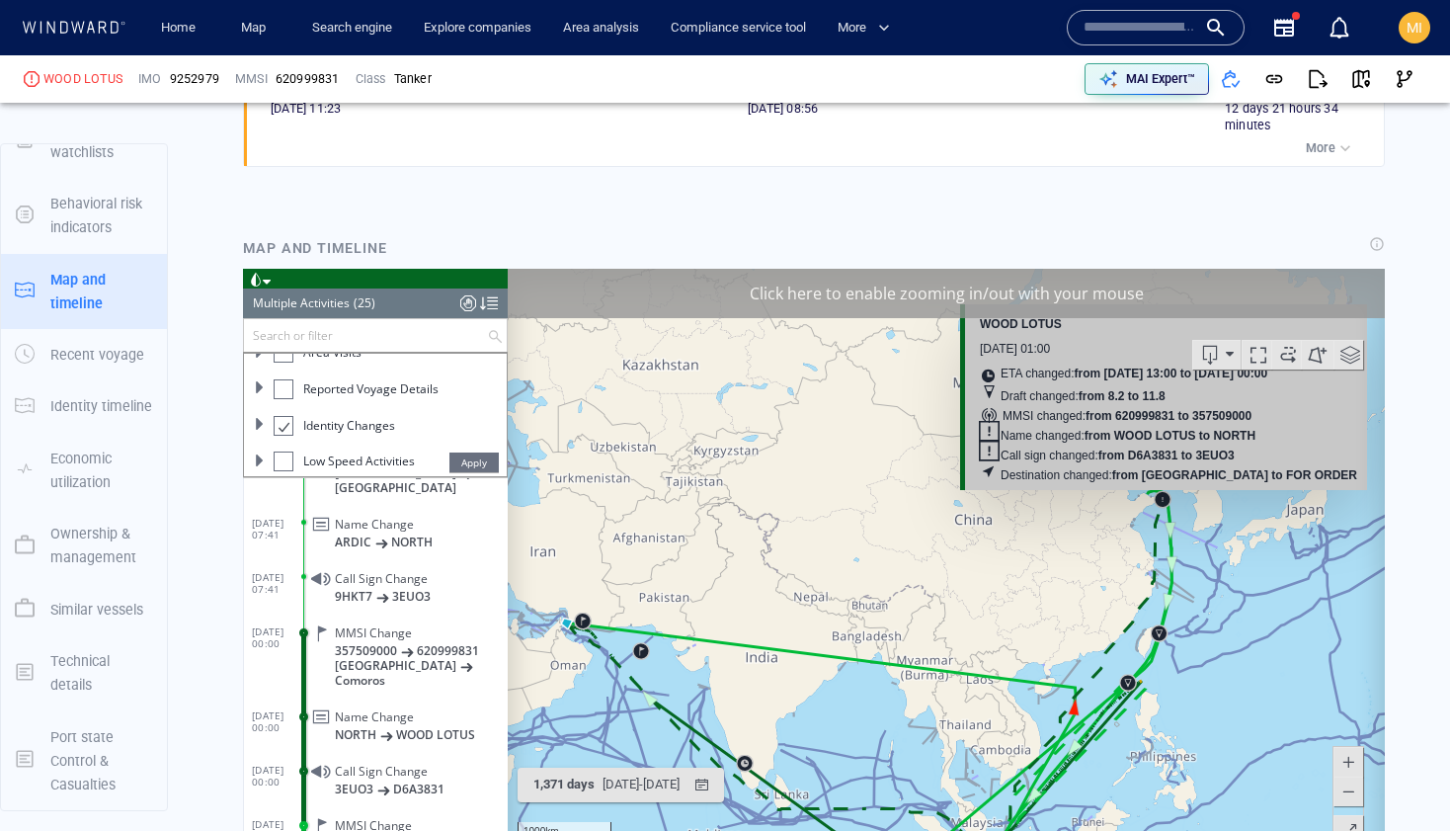
click at [1032, 293] on div "Click here to enable zooming in/out with your mouse" at bounding box center [946, 292] width 877 height 49
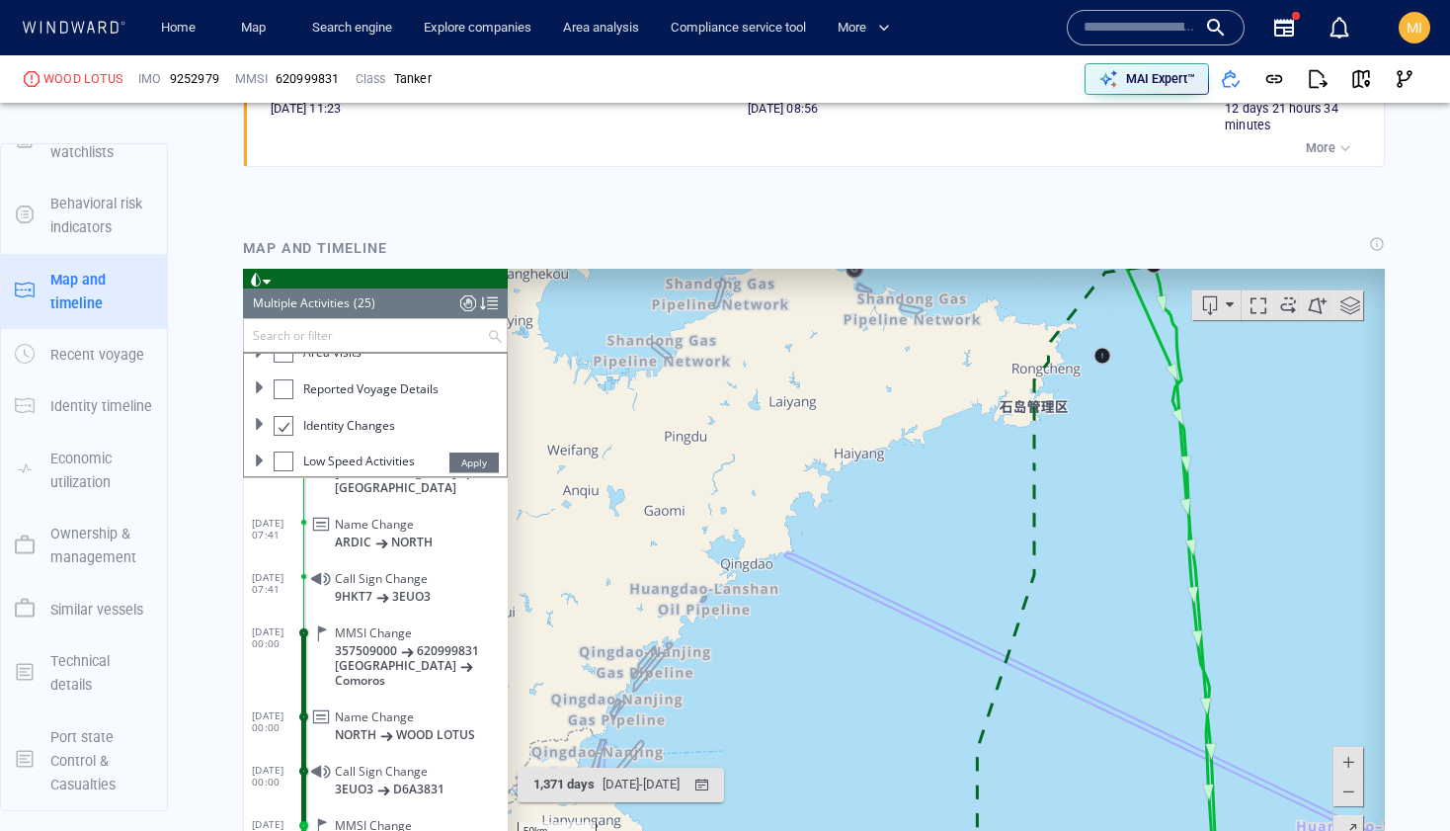
drag, startPoint x: 982, startPoint y: 481, endPoint x: 1053, endPoint y: 599, distance: 137.4
click at [1053, 599] on canvas "Map" at bounding box center [946, 574] width 877 height 613
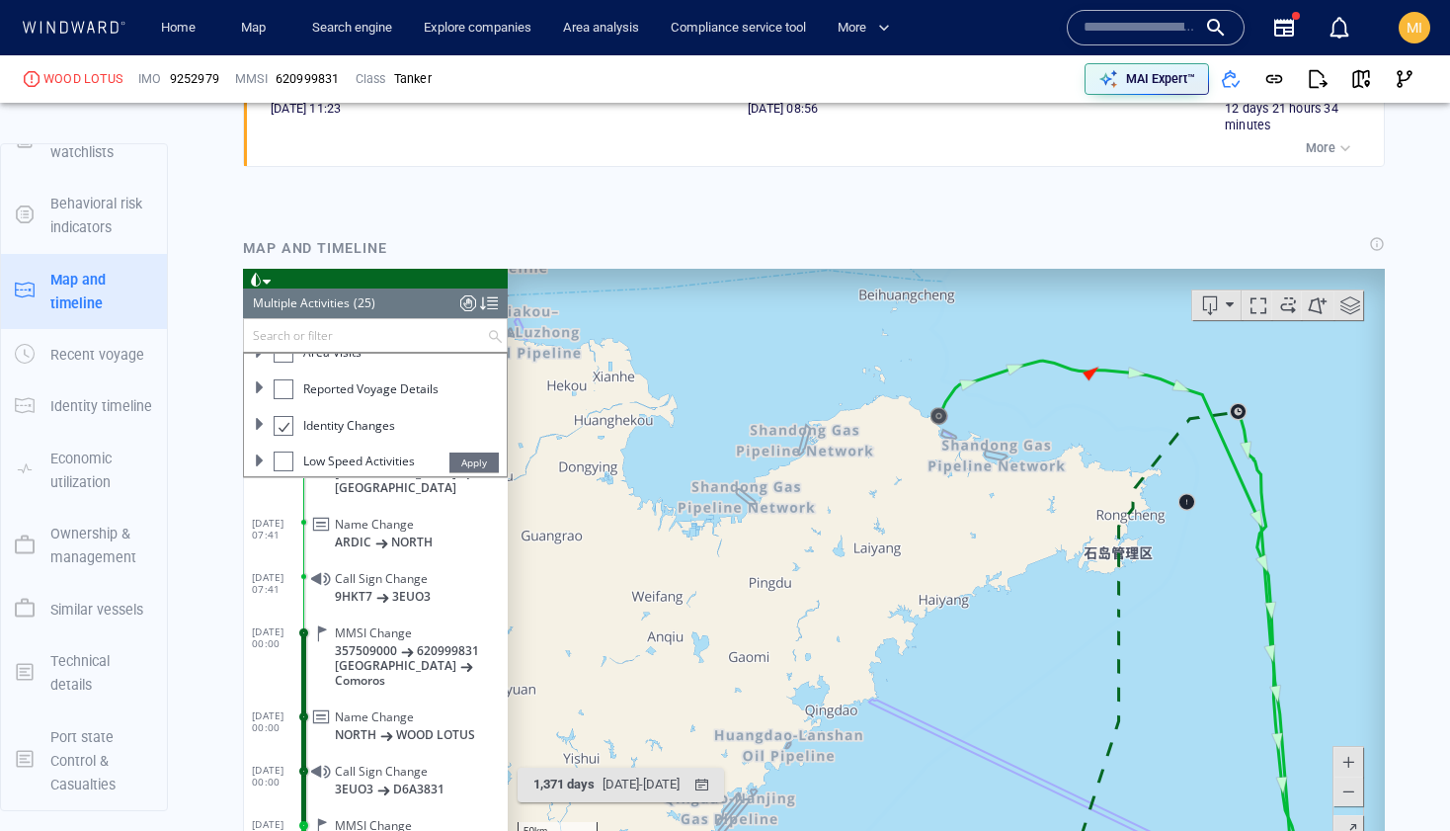
drag, startPoint x: 945, startPoint y: 487, endPoint x: 969, endPoint y: 564, distance: 80.9
click at [970, 562] on canvas "Map" at bounding box center [946, 574] width 877 height 613
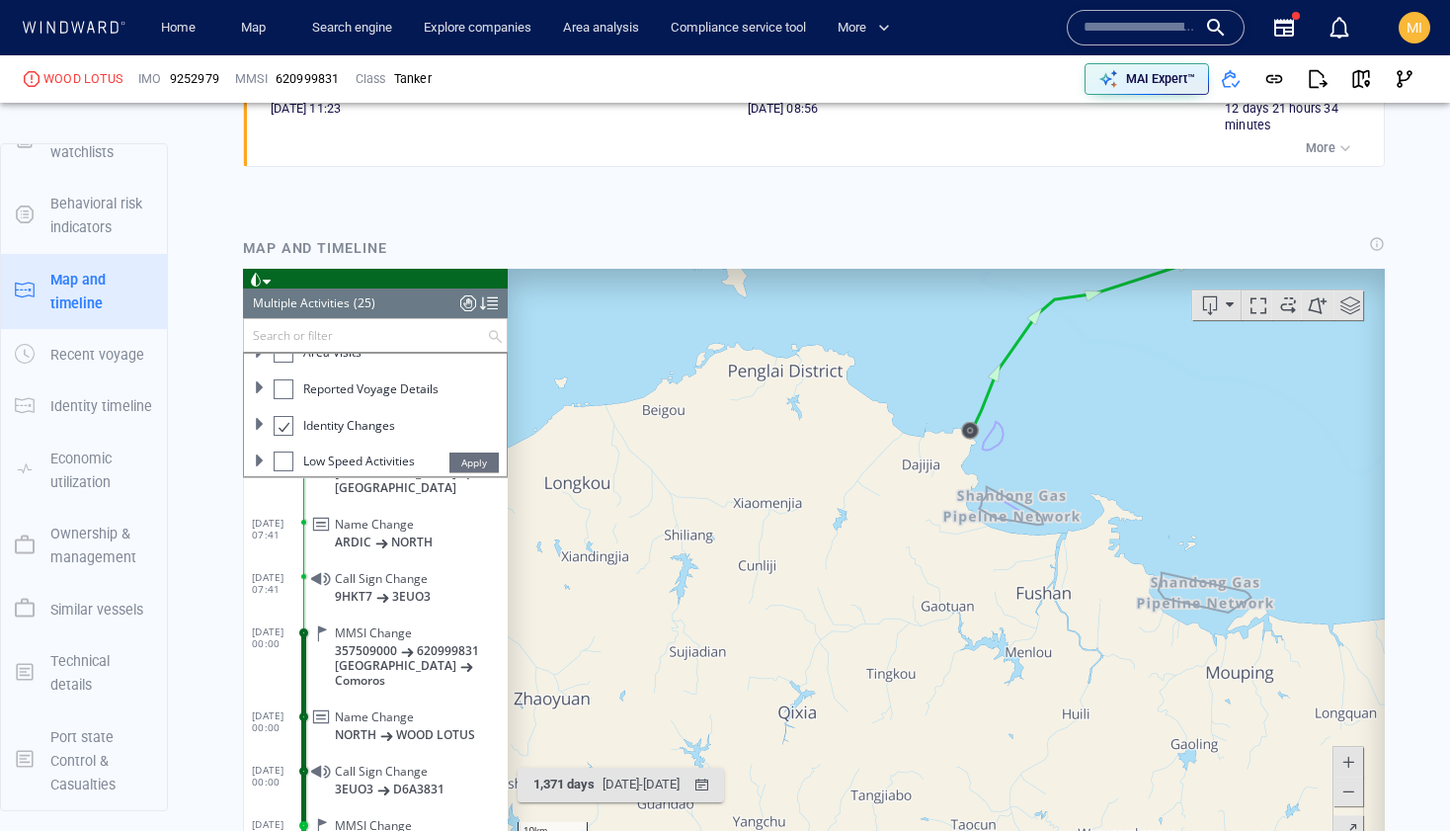
drag, startPoint x: 963, startPoint y: 499, endPoint x: 963, endPoint y: 576, distance: 77.1
click at [963, 553] on canvas "Map" at bounding box center [946, 574] width 877 height 613
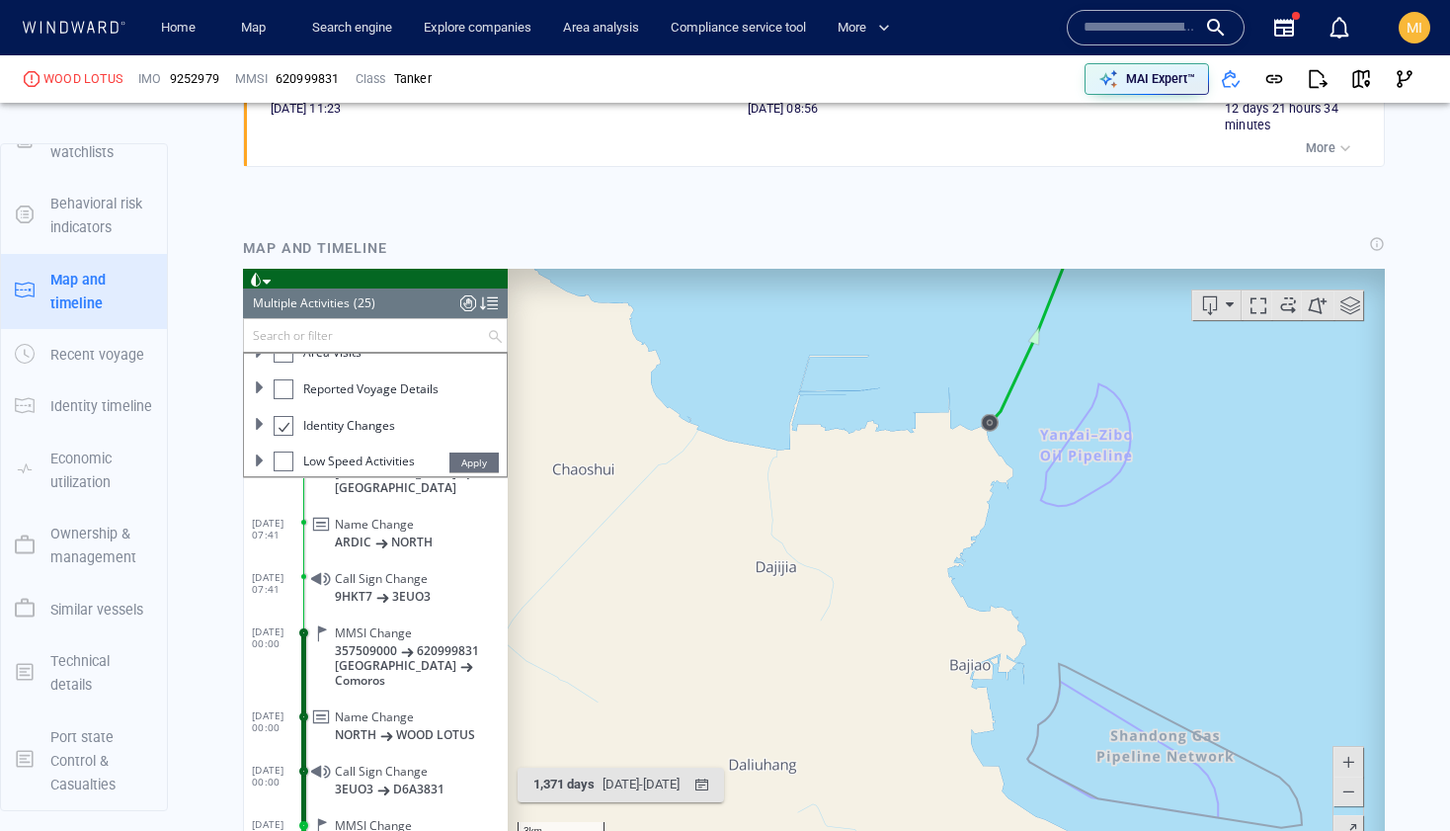
drag, startPoint x: 975, startPoint y: 497, endPoint x: 975, endPoint y: 568, distance: 71.1
click at [975, 568] on canvas "Map" at bounding box center [946, 574] width 877 height 613
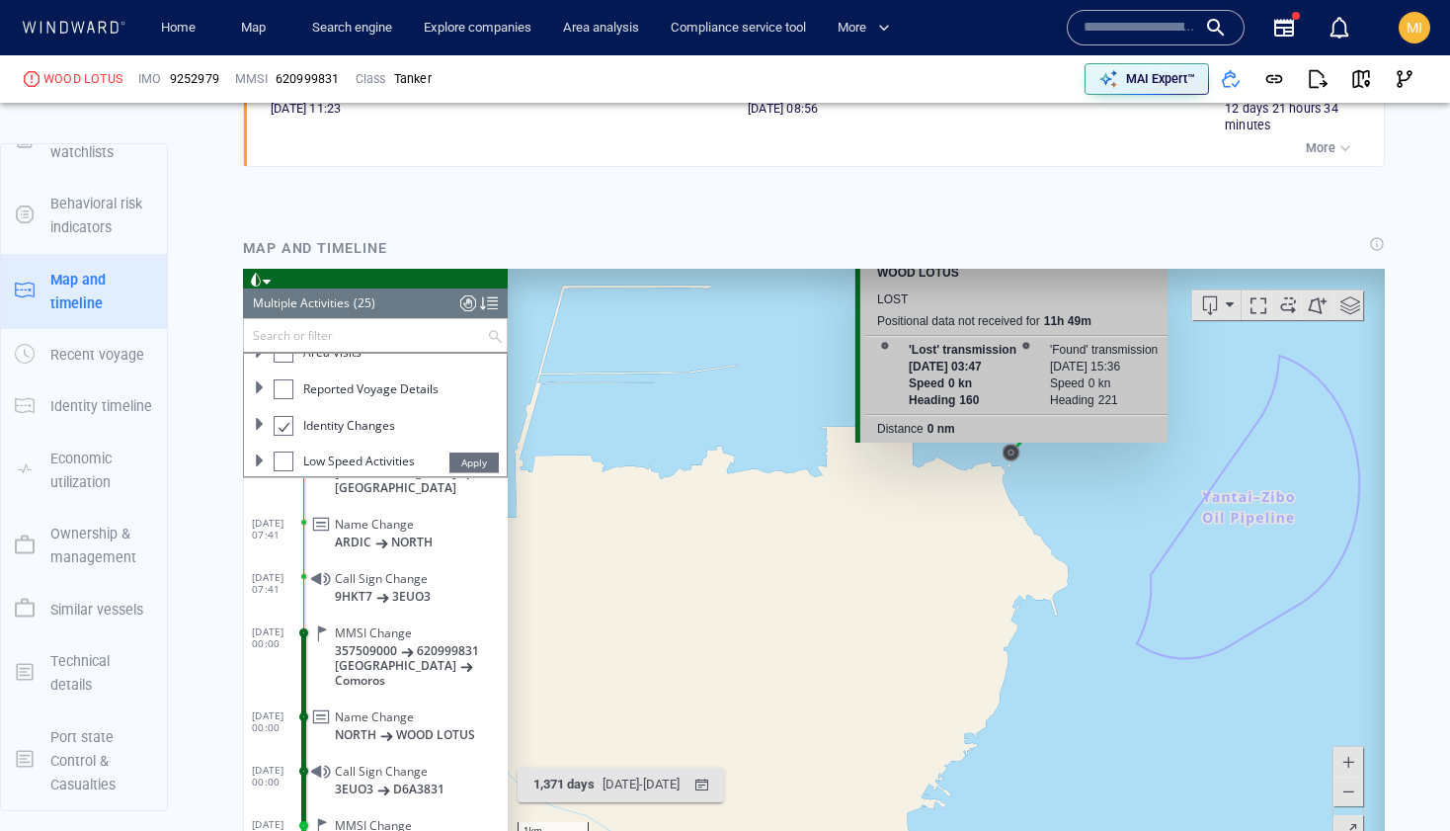
click at [1010, 453] on canvas "Map" at bounding box center [946, 574] width 877 height 613
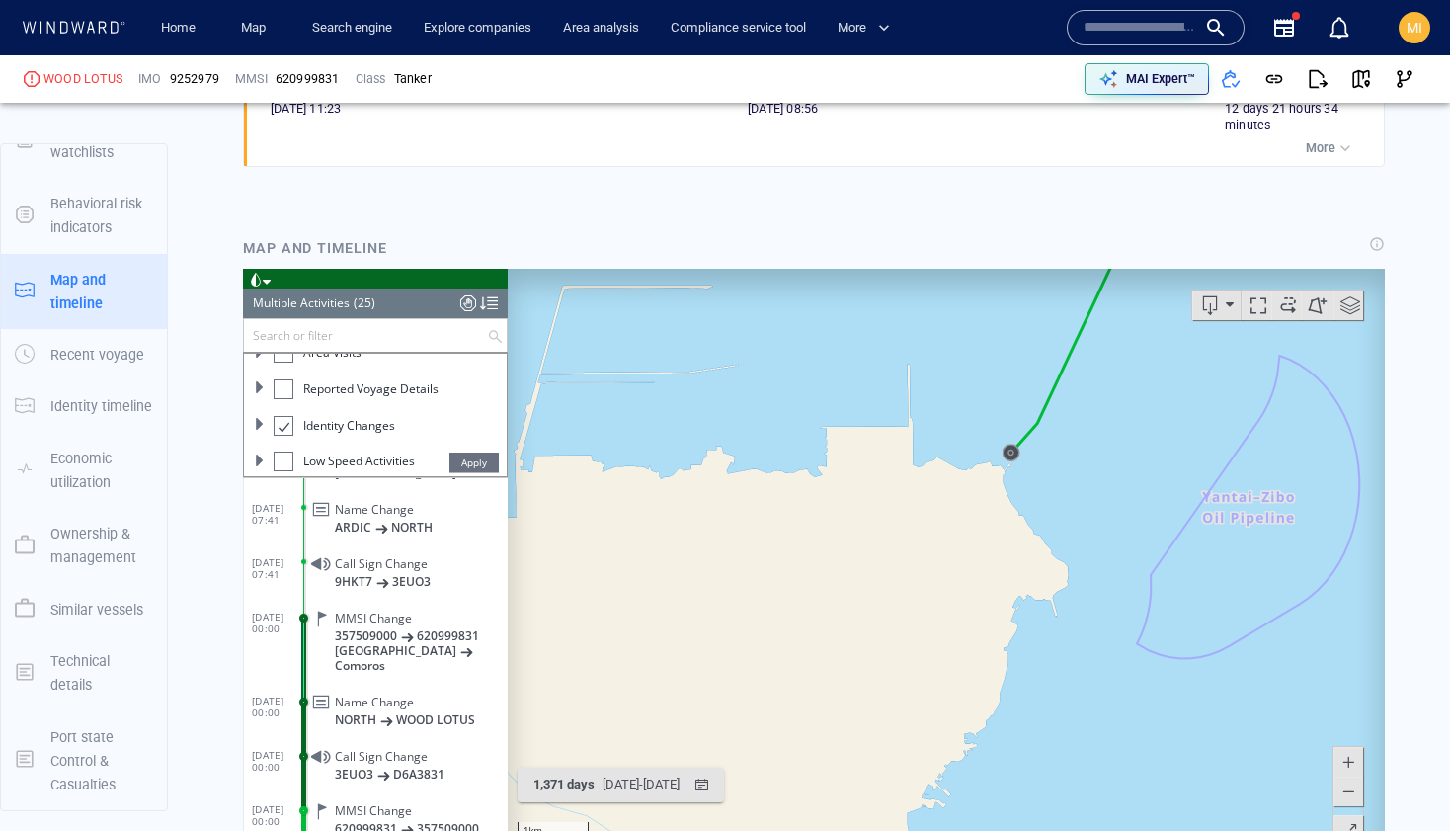
scroll to position [217, 0]
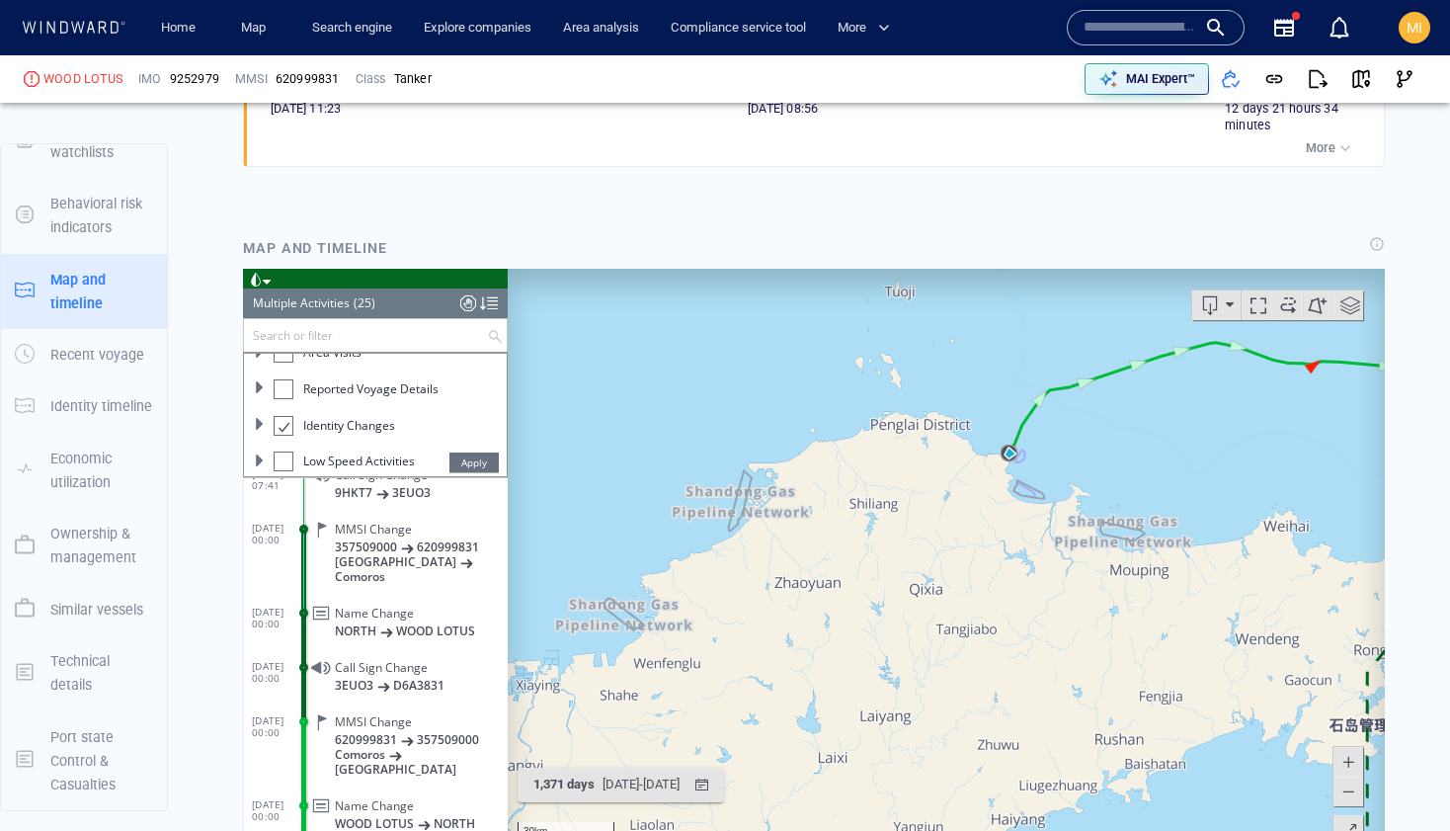
click at [1151, 445] on canvas "Map" at bounding box center [946, 574] width 877 height 613
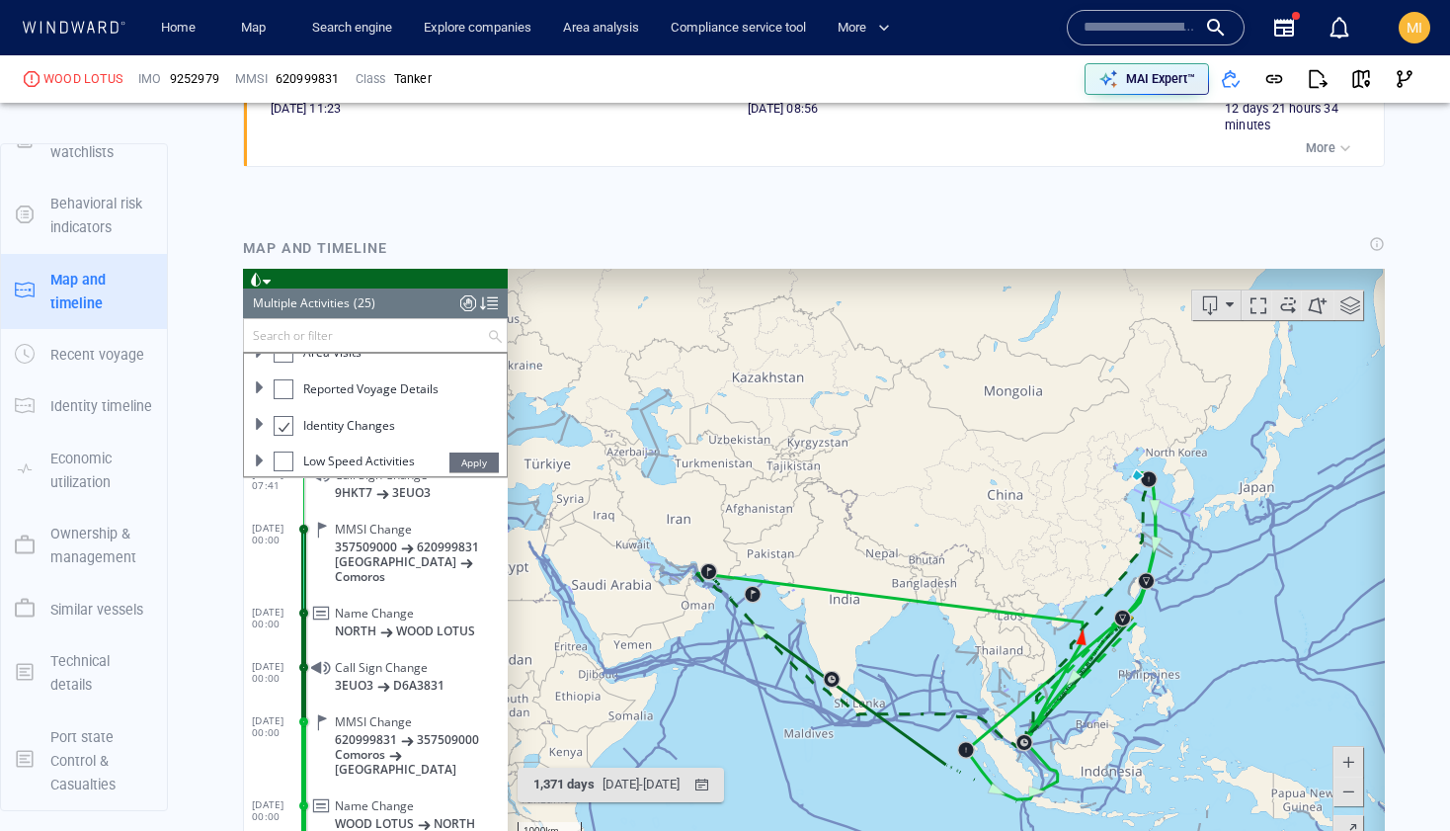
drag, startPoint x: 991, startPoint y: 621, endPoint x: 1041, endPoint y: 513, distance: 118.9
click at [1041, 513] on canvas "Map" at bounding box center [946, 574] width 877 height 613
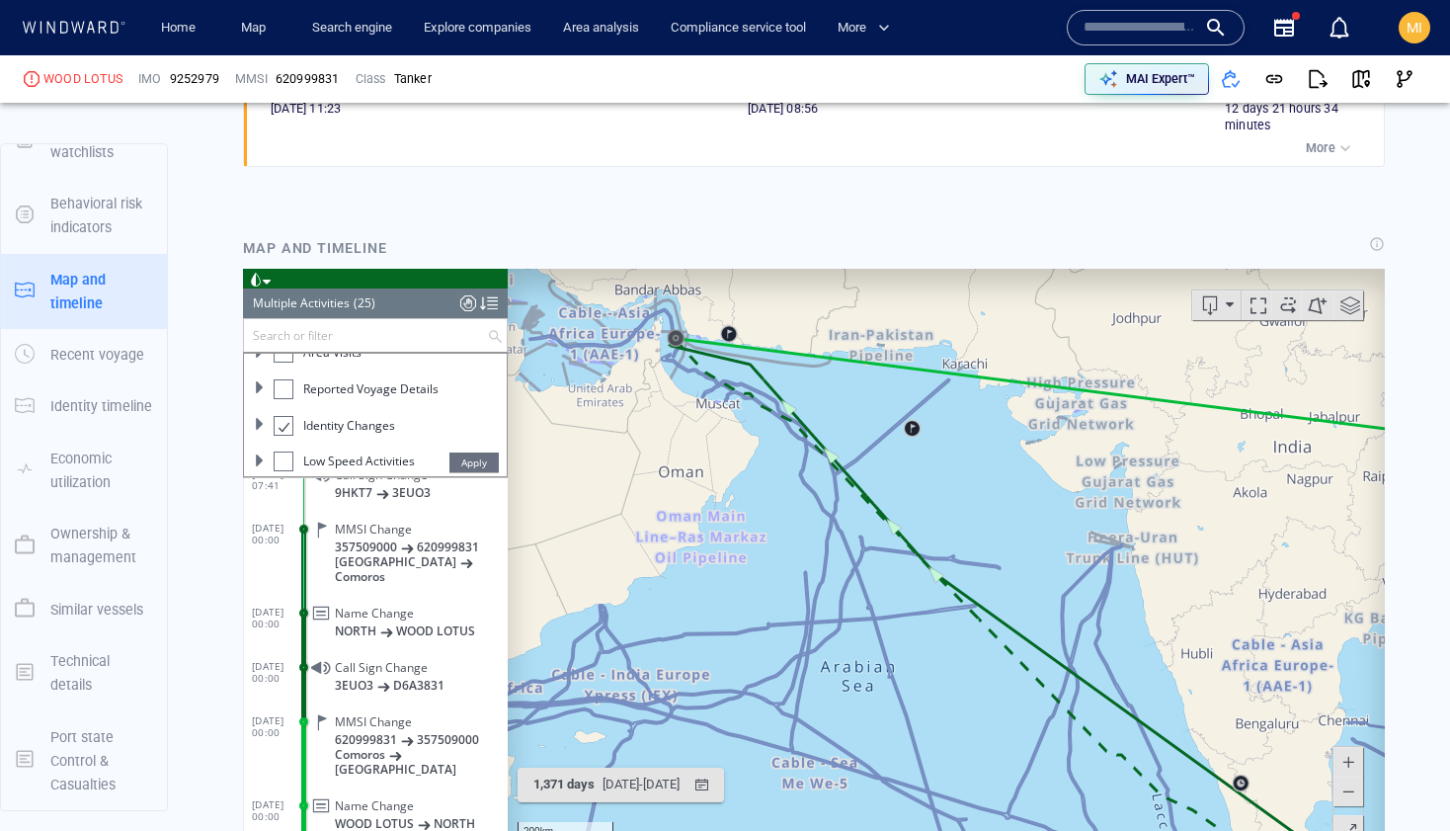
drag, startPoint x: 717, startPoint y: 402, endPoint x: 754, endPoint y: 538, distance: 140.2
click at [754, 538] on canvas "Map" at bounding box center [946, 574] width 877 height 613
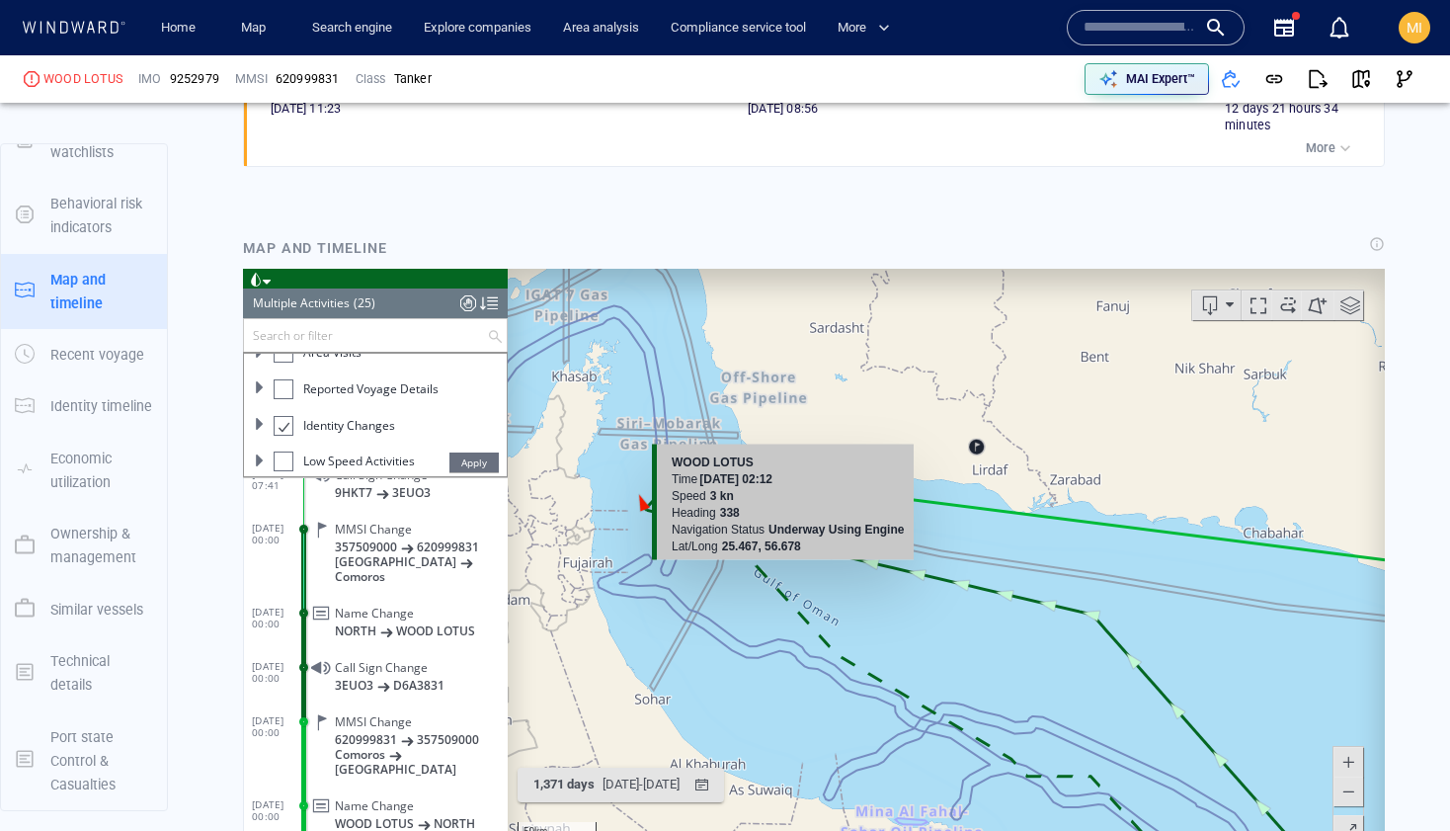
click at [643, 502] on canvas "Map" at bounding box center [946, 574] width 877 height 613
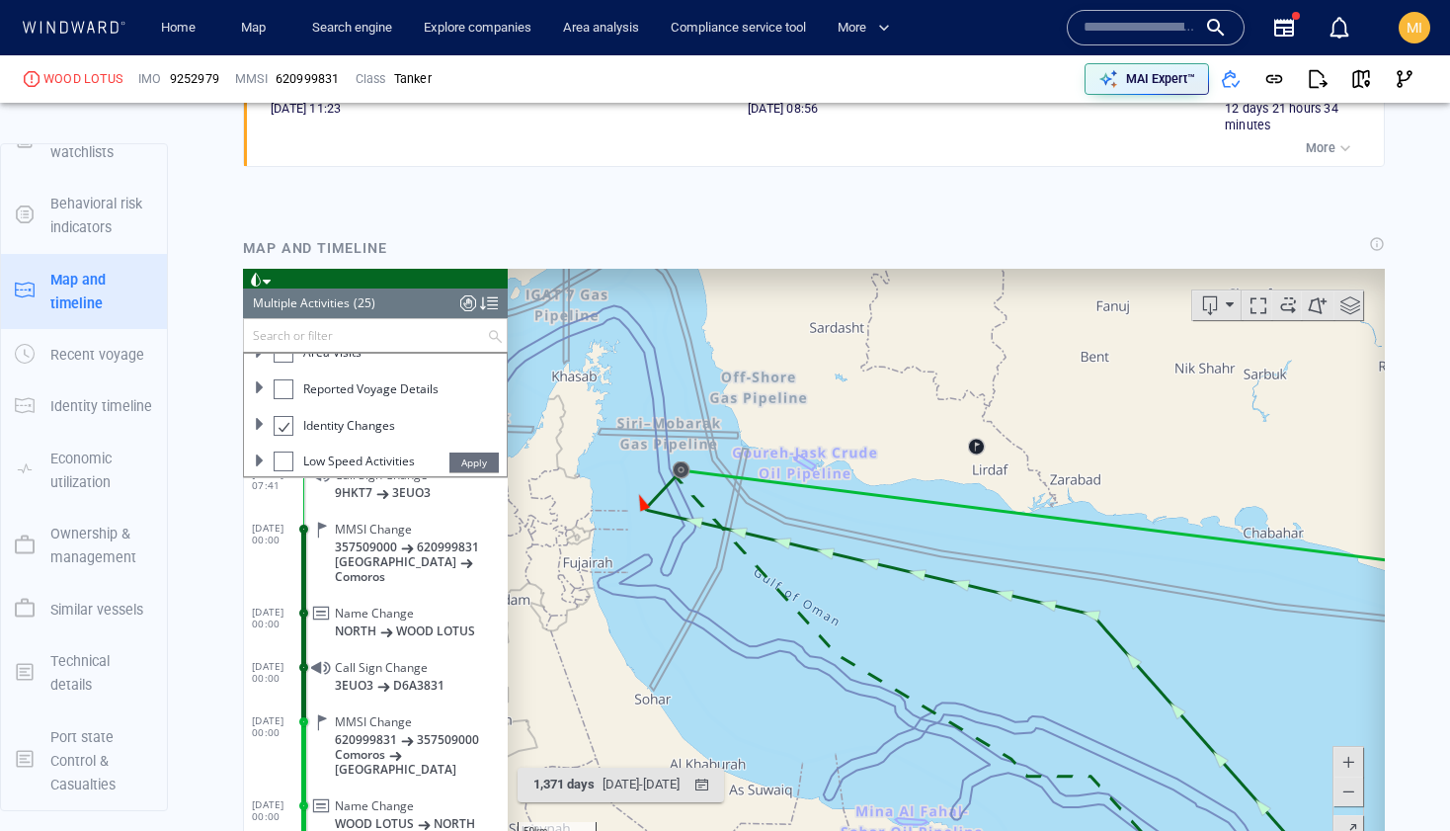
scroll to position [958, 0]
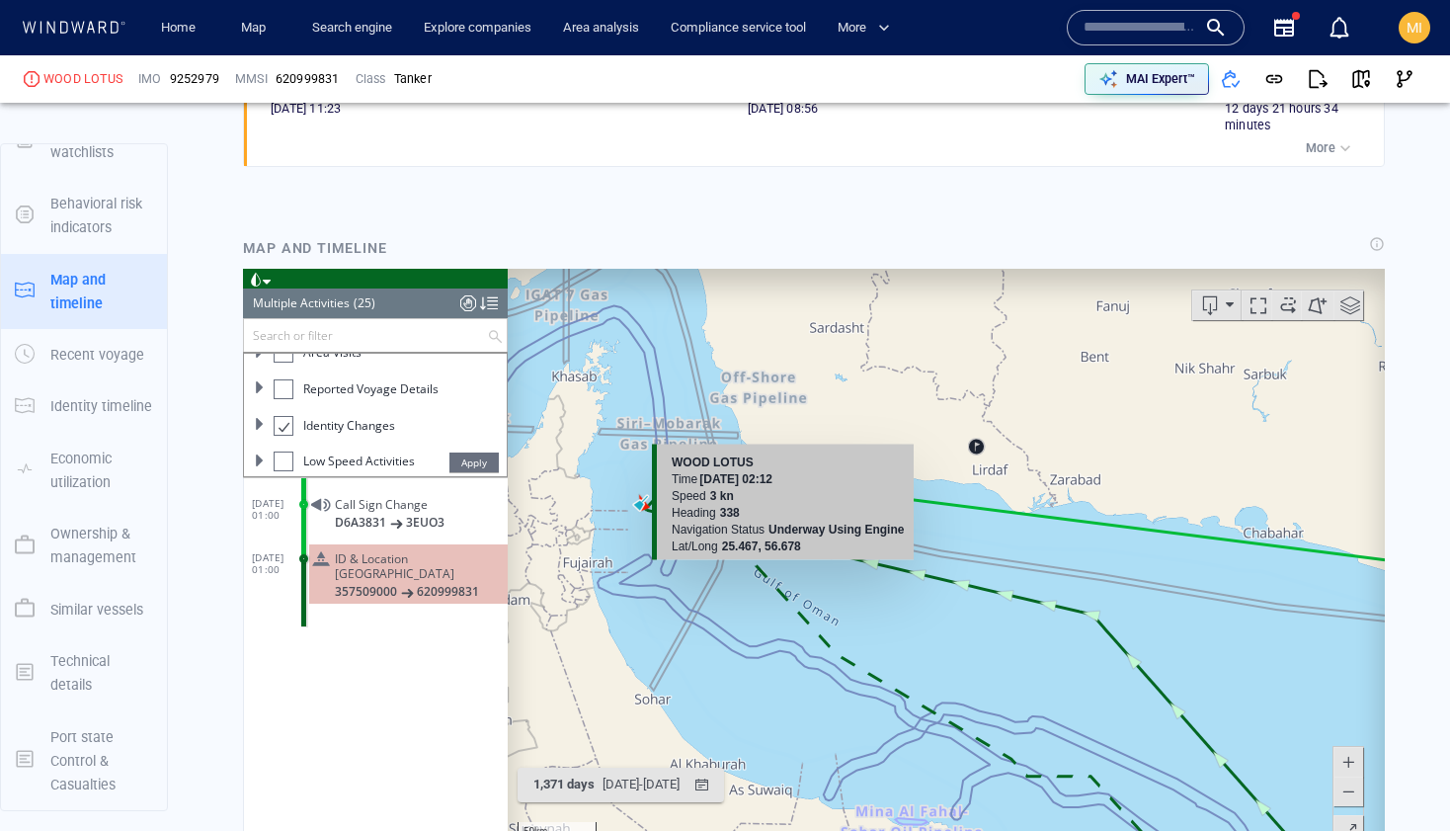
click at [644, 502] on canvas "Map" at bounding box center [946, 574] width 877 height 613
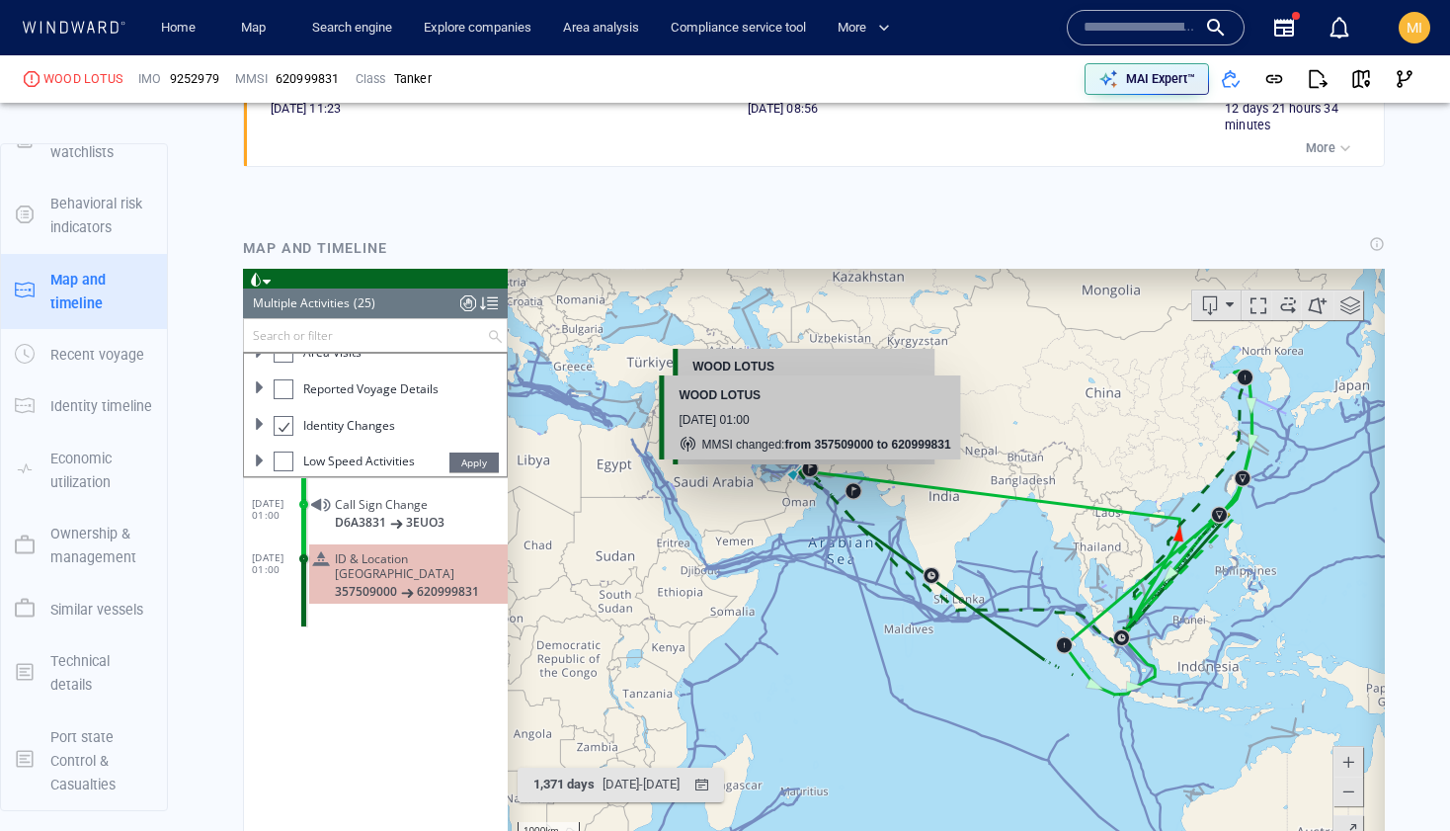
drag, startPoint x: 831, startPoint y: 539, endPoint x: 772, endPoint y: 445, distance: 111.0
click at [772, 445] on canvas "Map" at bounding box center [946, 574] width 877 height 613
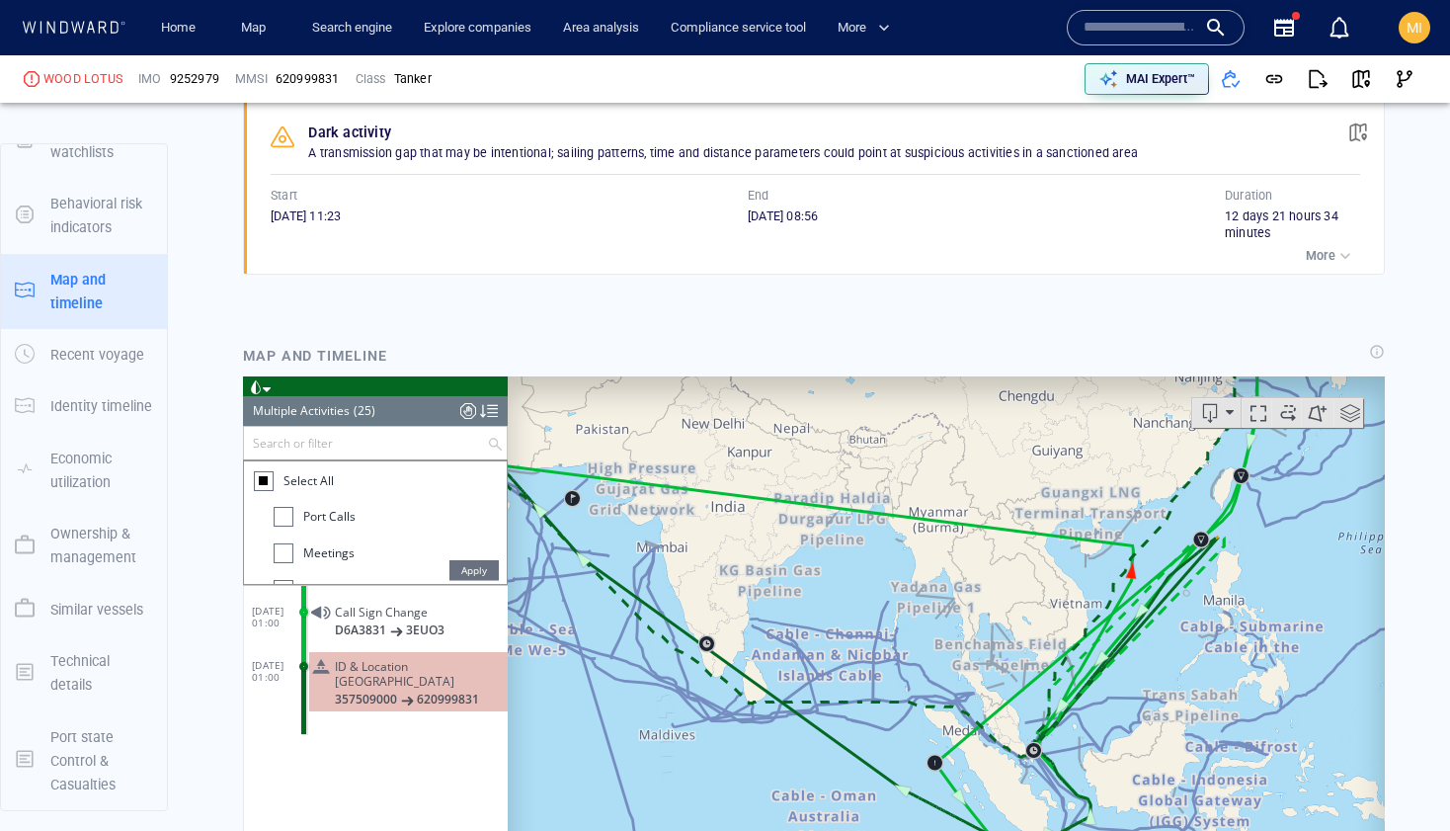
scroll to position [1563, 0]
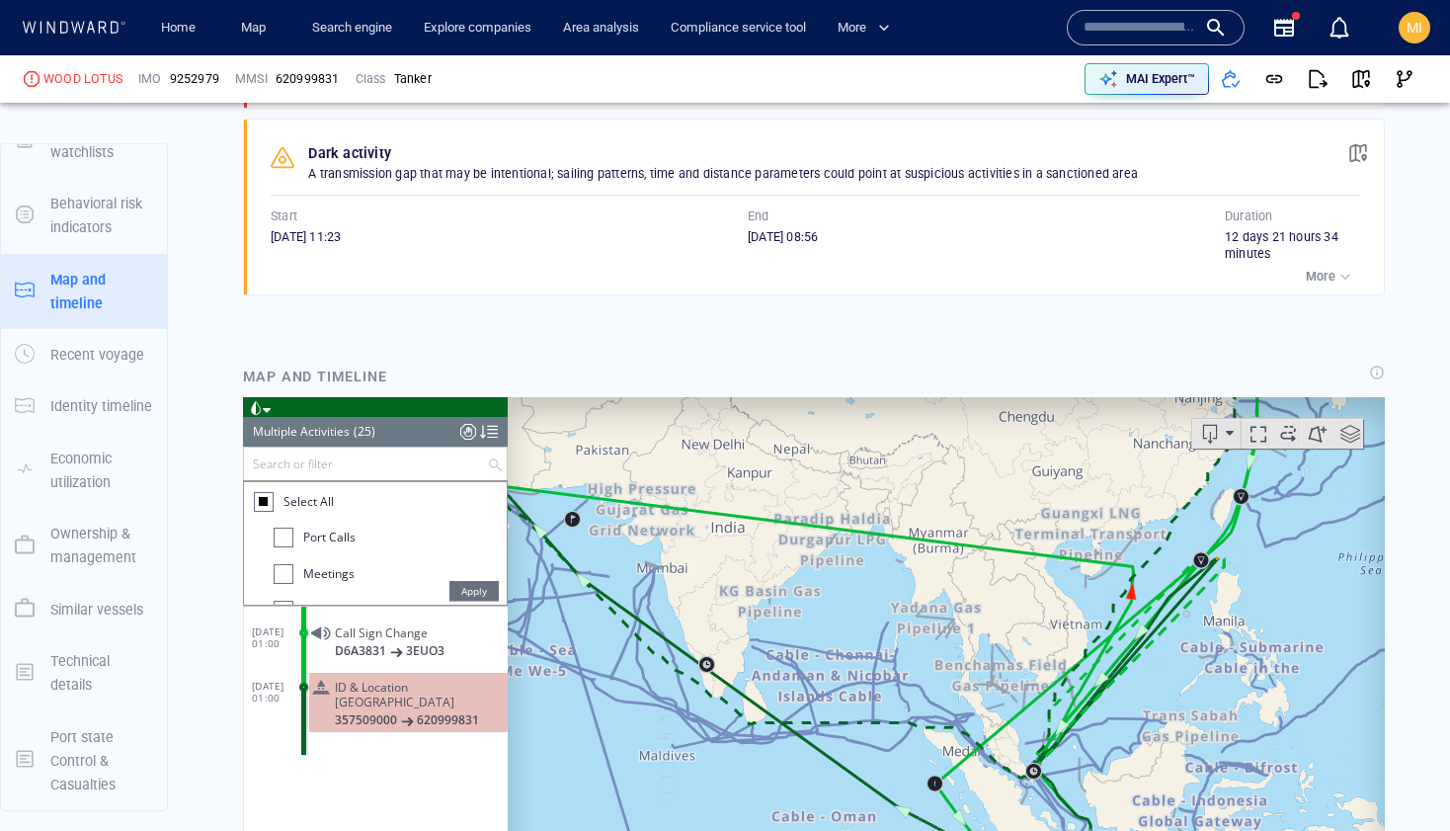
click at [286, 532] on div at bounding box center [284, 537] width 20 height 20
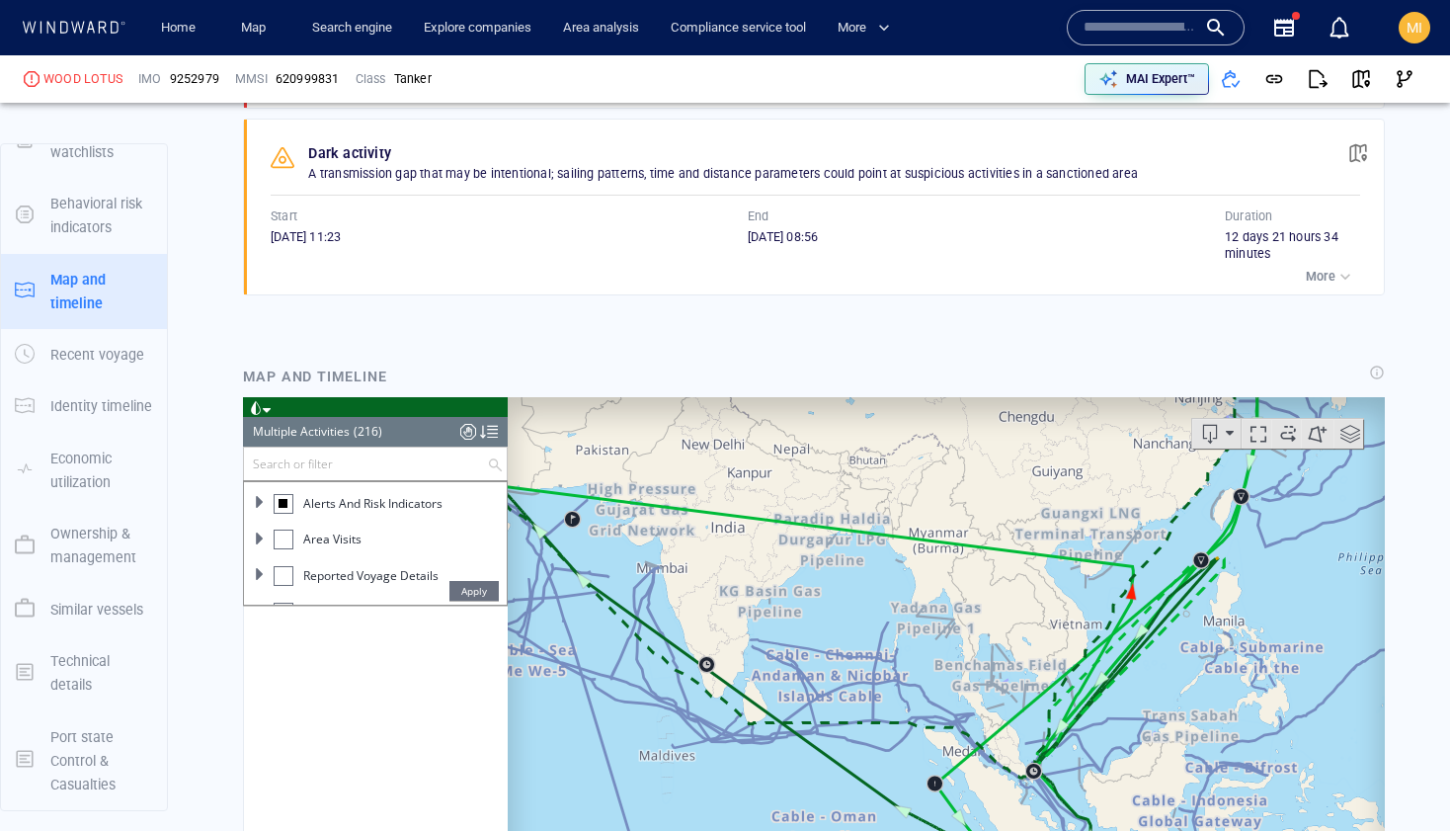
scroll to position [176, 0]
click at [480, 593] on span "Apply" at bounding box center [474, 590] width 49 height 20
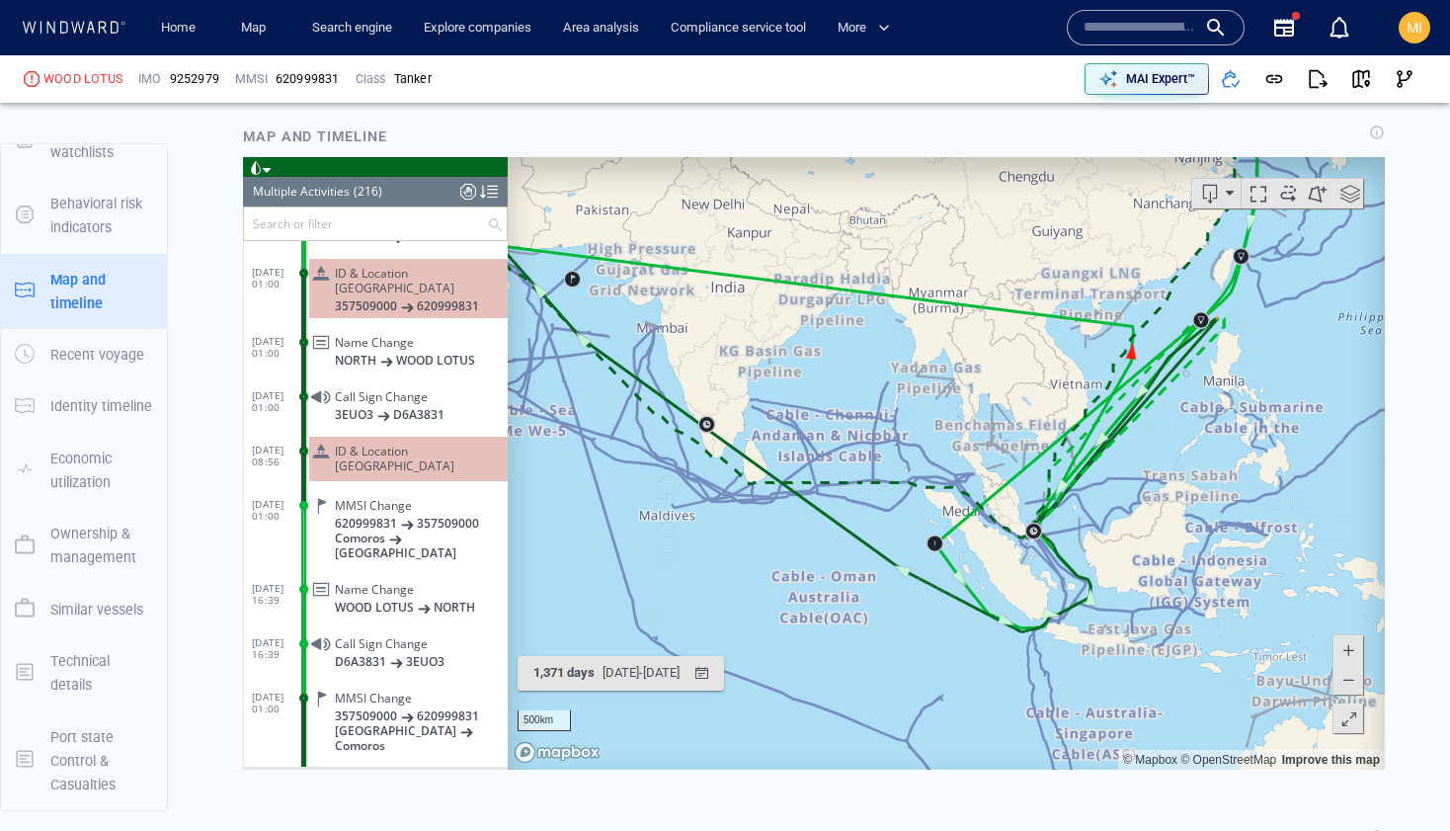
scroll to position [1762, 0]
